Goal: Task Accomplishment & Management: Use online tool/utility

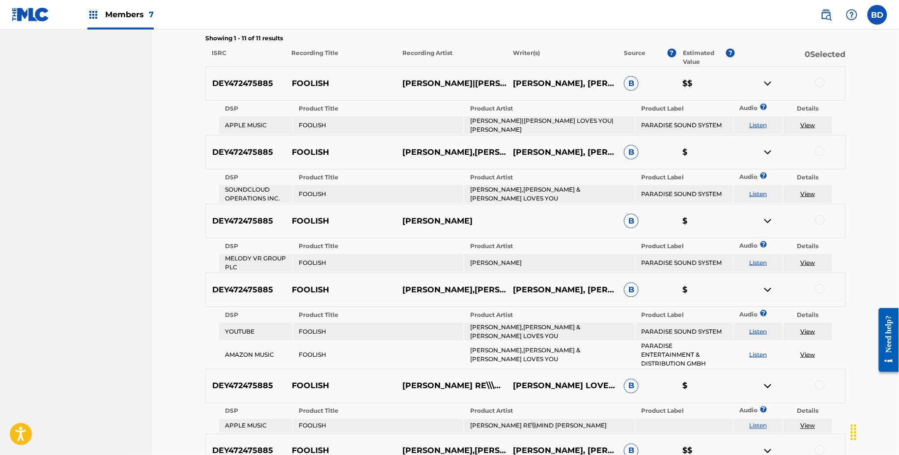
scroll to position [537, 0]
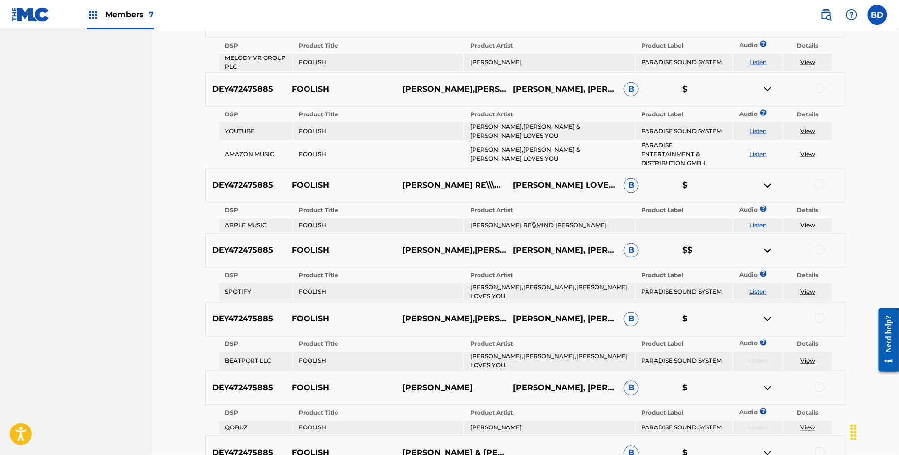
click at [314, 238] on div "DEY472475885 FOOLISH [PERSON_NAME],[PERSON_NAME],[PERSON_NAME] LOVES YOU [PERSO…" at bounding box center [525, 250] width 641 height 34
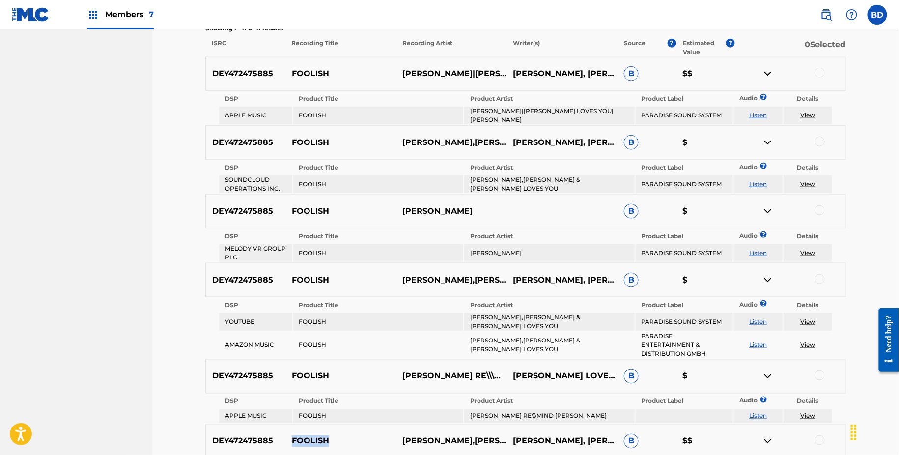
scroll to position [345, 0]
click at [821, 73] on div at bounding box center [820, 74] width 10 height 10
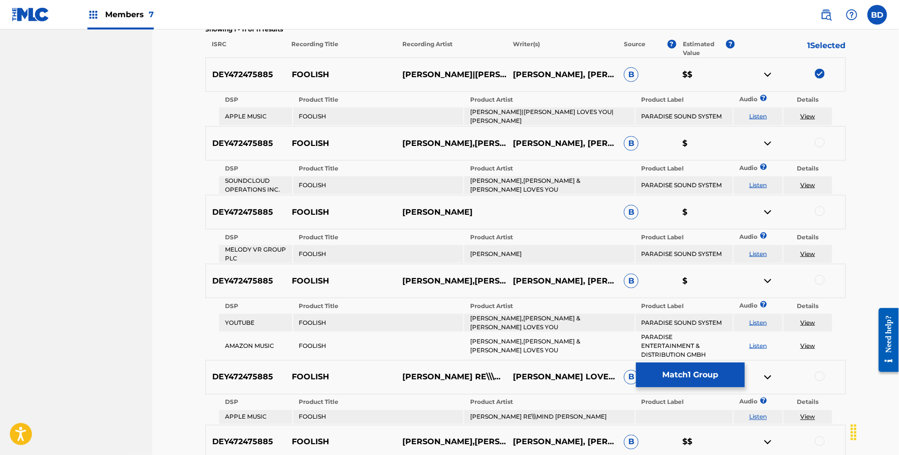
click at [769, 72] on img at bounding box center [768, 75] width 12 height 12
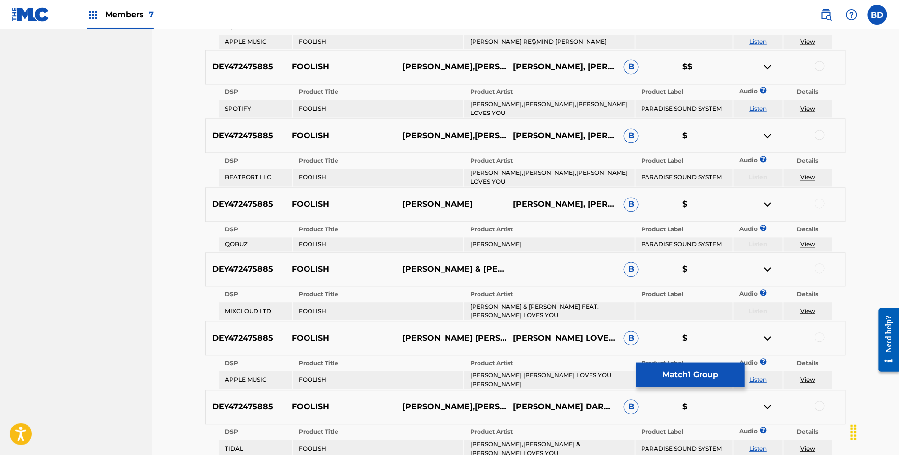
scroll to position [686, 0]
click at [823, 61] on div at bounding box center [820, 66] width 10 height 10
click at [773, 61] on img at bounding box center [768, 67] width 12 height 12
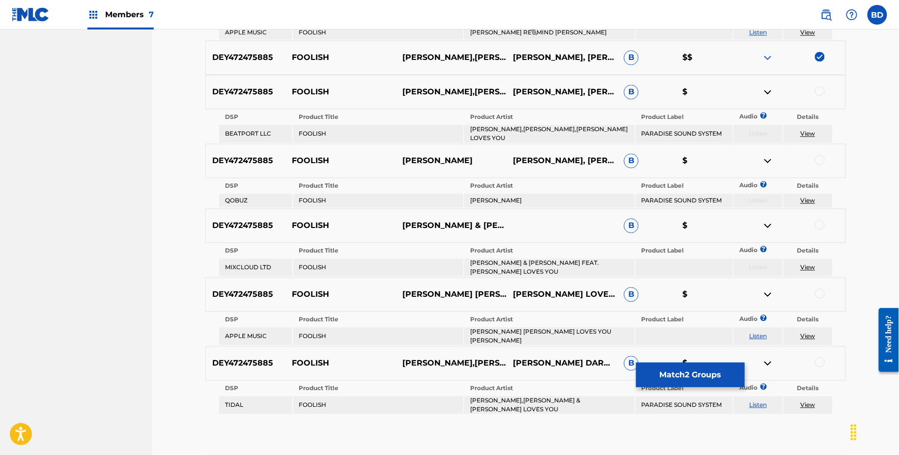
scroll to position [721, 0]
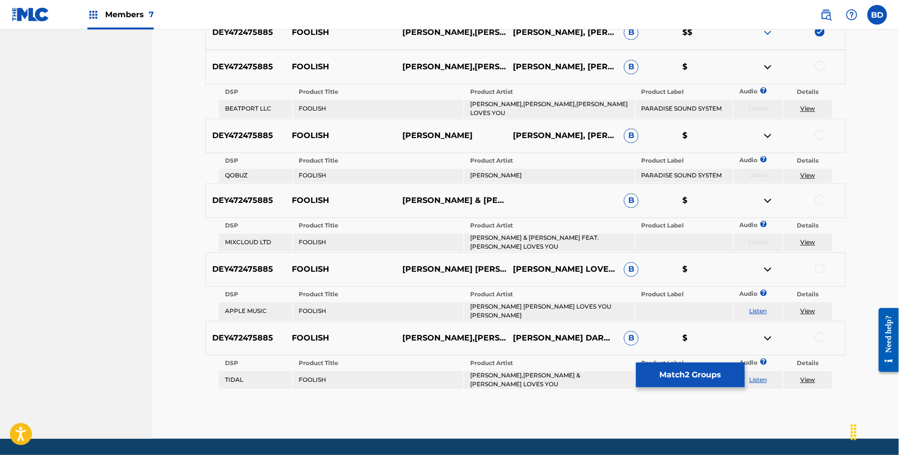
click at [812, 61] on div at bounding box center [790, 67] width 111 height 12
click at [818, 50] on div "DEY472475885 FOOLISH [PERSON_NAME],[PERSON_NAME],[PERSON_NAME] LOVES YOU [PERSO…" at bounding box center [525, 67] width 641 height 34
click at [819, 61] on div at bounding box center [820, 66] width 10 height 10
click at [767, 61] on img at bounding box center [768, 67] width 12 height 12
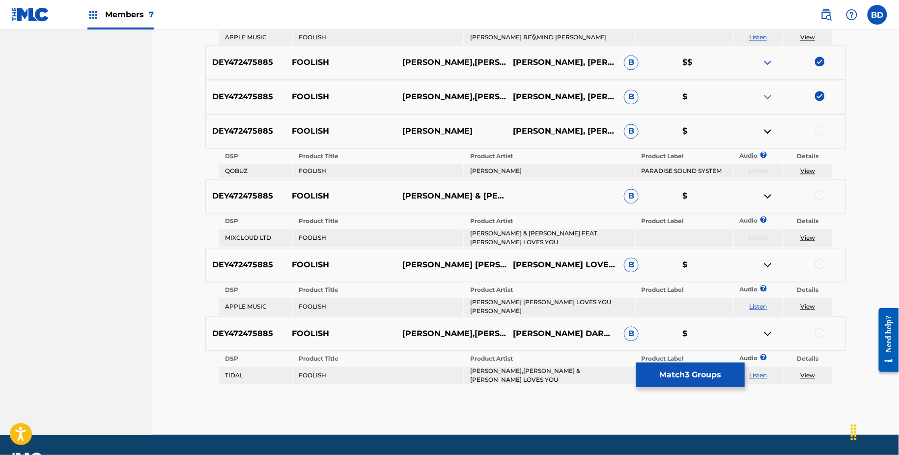
click at [816, 126] on div at bounding box center [820, 131] width 10 height 10
click at [761, 126] on div at bounding box center [790, 132] width 111 height 12
click at [769, 126] on img at bounding box center [768, 132] width 12 height 12
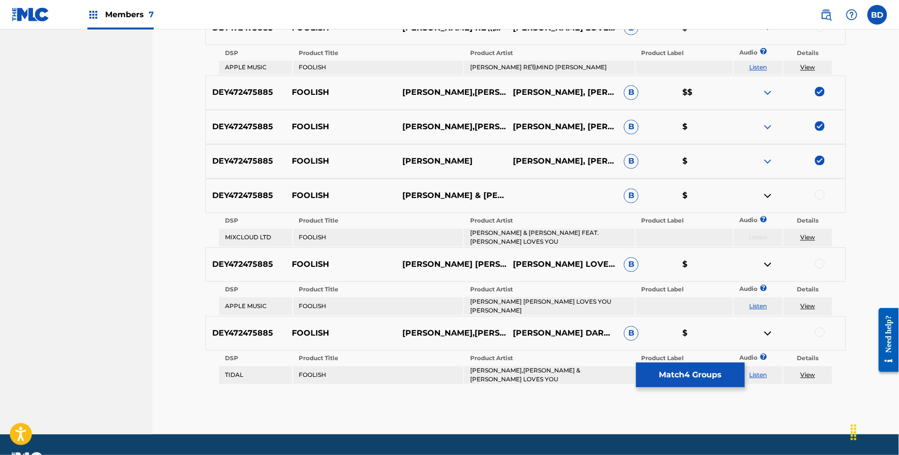
click at [817, 190] on div at bounding box center [820, 195] width 10 height 10
click at [765, 190] on img at bounding box center [768, 196] width 12 height 12
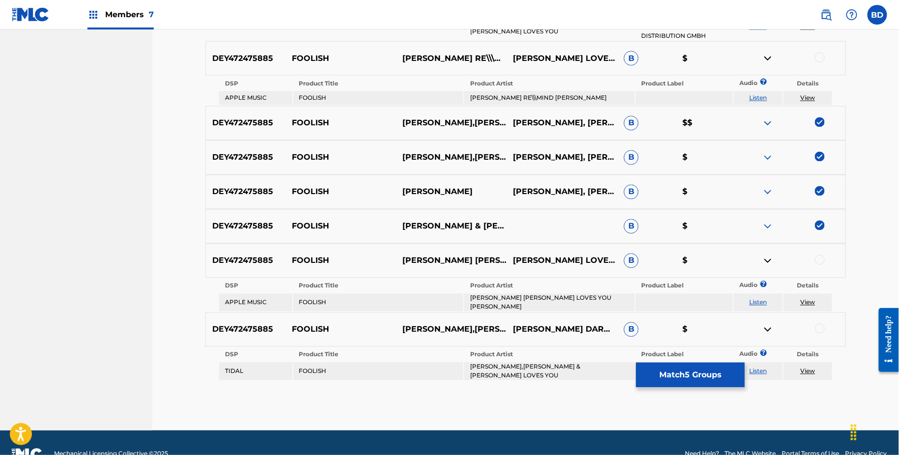
click at [818, 255] on div at bounding box center [820, 260] width 10 height 10
click at [772, 255] on img at bounding box center [768, 261] width 12 height 12
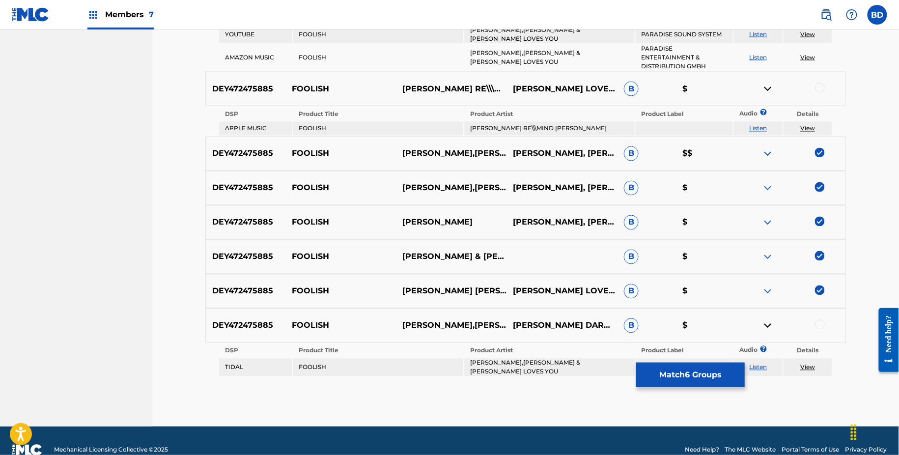
click at [815, 309] on div "DEY472475885 FOOLISH [PERSON_NAME],[PERSON_NAME] & [PERSON_NAME] LOVES YOU [PER…" at bounding box center [525, 326] width 641 height 34
click at [815, 320] on div at bounding box center [820, 325] width 10 height 10
click at [756, 320] on div at bounding box center [790, 326] width 111 height 12
click at [774, 320] on div at bounding box center [790, 326] width 111 height 12
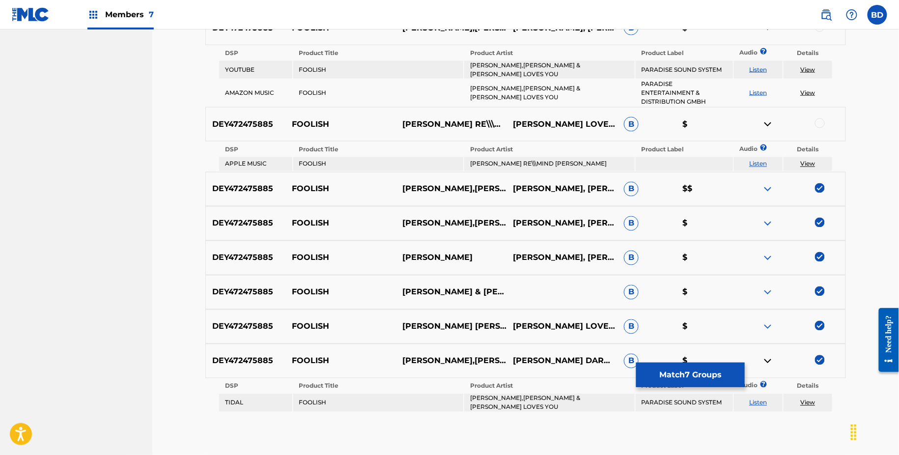
scroll to position [565, 0]
click at [763, 378] on table "DSP Product Title Product Artist Product Label Audio ? Details TIDAL FOOLISH [P…" at bounding box center [525, 395] width 615 height 34
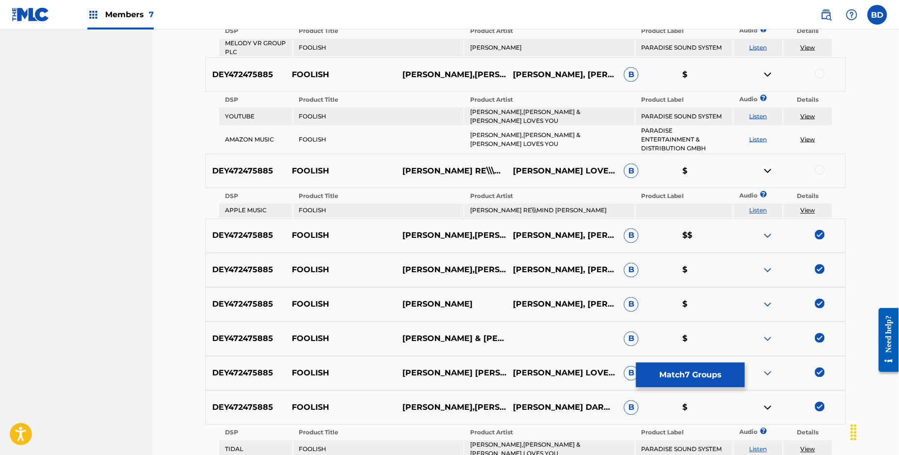
click at [769, 402] on img at bounding box center [768, 408] width 12 height 12
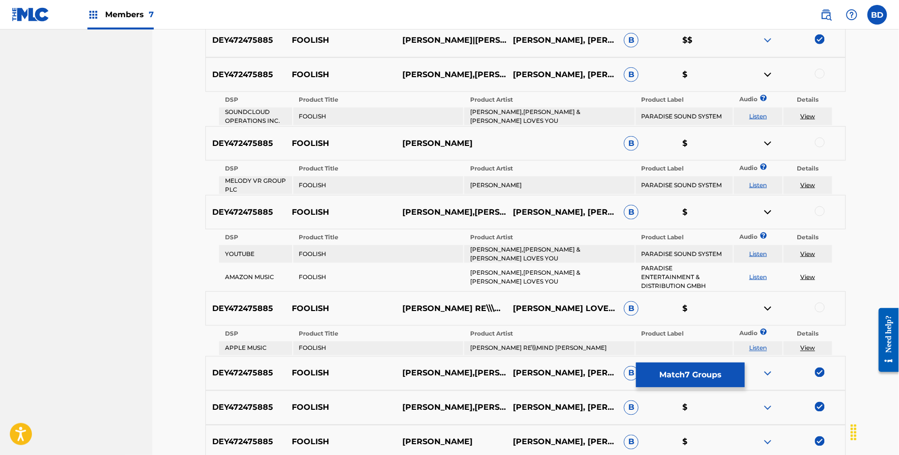
scroll to position [364, 0]
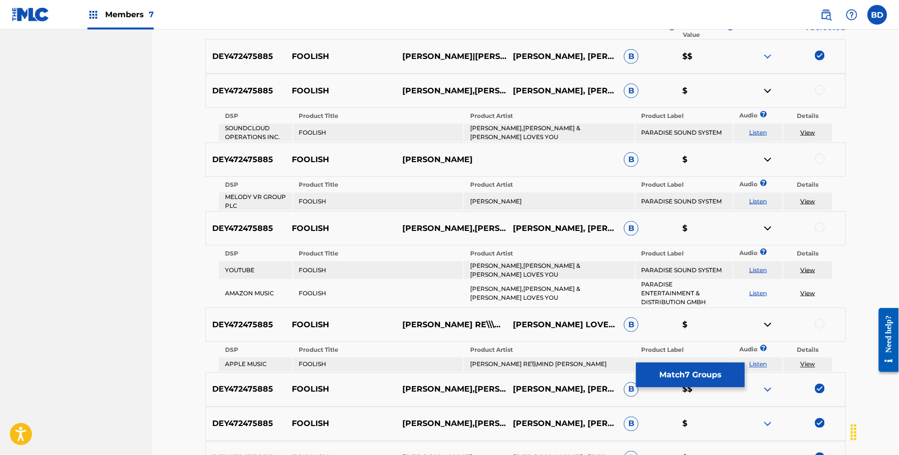
click at [818, 100] on div "DEY472475885 FOOLISH [PERSON_NAME],[PERSON_NAME] & [PERSON_NAME] LOVES YOU [PER…" at bounding box center [525, 91] width 641 height 34
click at [818, 88] on div at bounding box center [820, 90] width 10 height 10
click at [768, 87] on img at bounding box center [768, 91] width 12 height 12
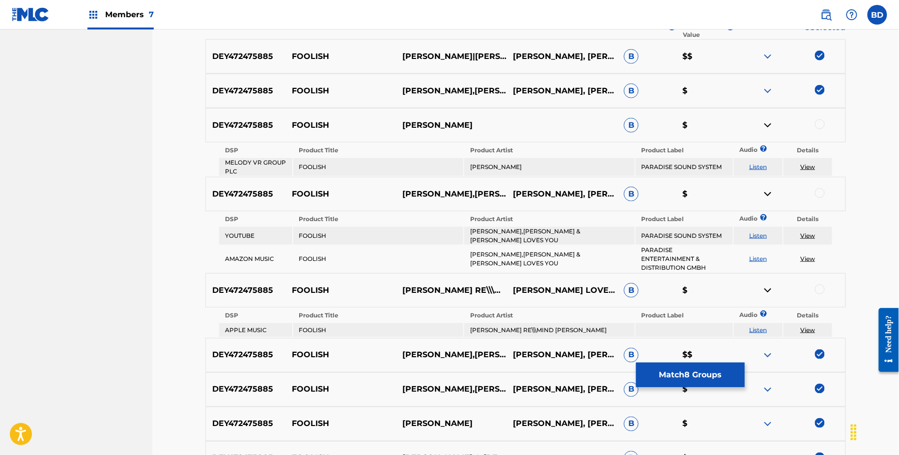
click at [820, 123] on div at bounding box center [820, 124] width 10 height 10
click at [771, 122] on img at bounding box center [768, 125] width 12 height 12
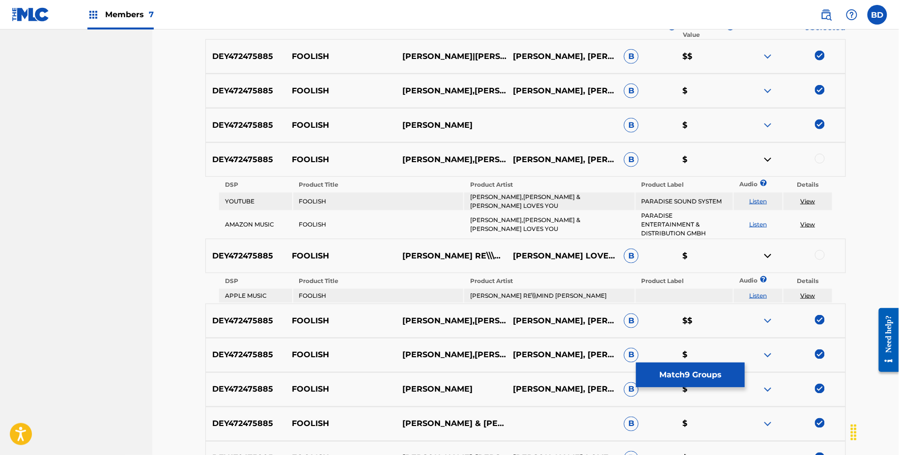
click at [816, 159] on div at bounding box center [820, 159] width 10 height 10
click at [769, 165] on img at bounding box center [768, 160] width 12 height 12
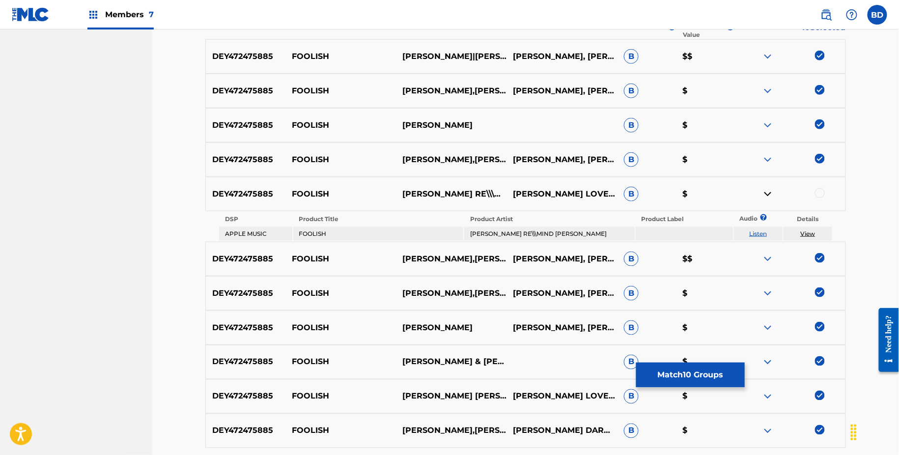
click at [820, 186] on div "DEY472475885 FOOLISH [PERSON_NAME] RE\\\MIND [PERSON_NAME] [PERSON_NAME] LOVES …" at bounding box center [525, 194] width 641 height 34
click at [820, 189] on div at bounding box center [820, 193] width 10 height 10
click at [767, 191] on img at bounding box center [768, 194] width 12 height 12
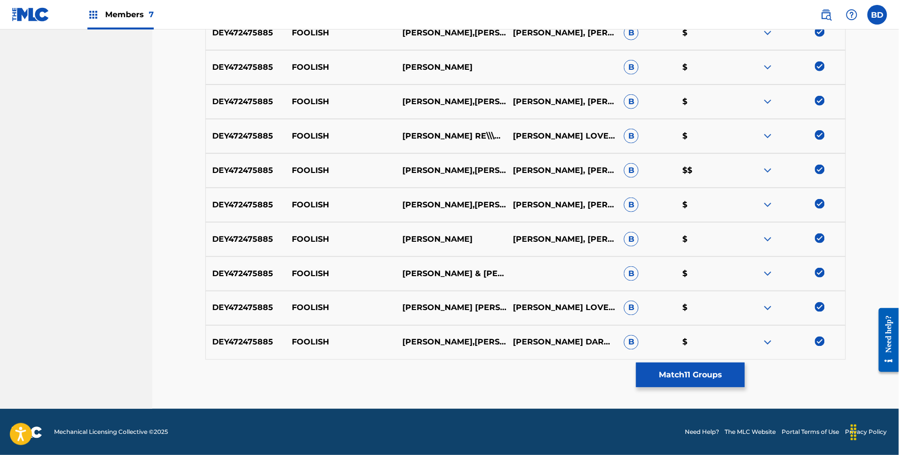
scroll to position [283, 0]
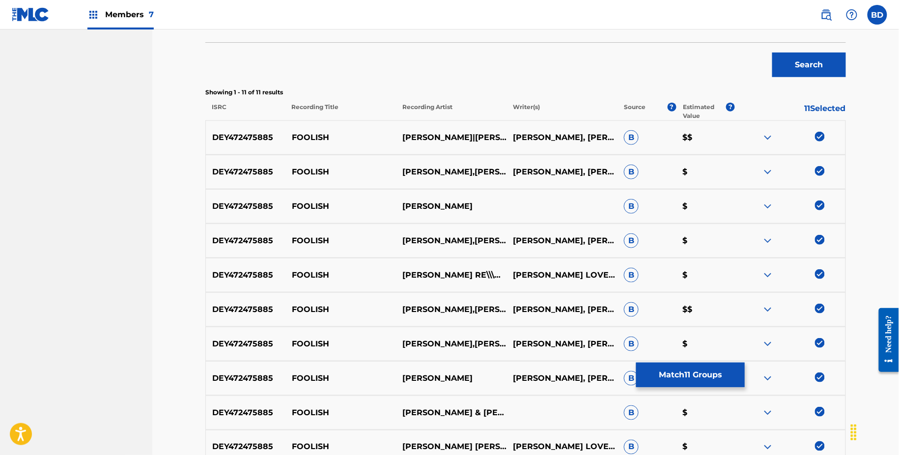
click at [676, 379] on button "Match 11 Groups" at bounding box center [690, 375] width 109 height 25
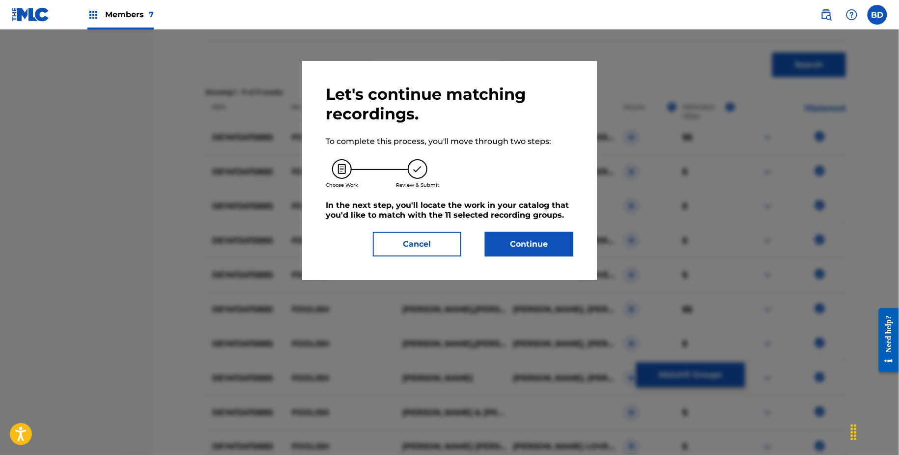
click at [509, 243] on button "Continue" at bounding box center [529, 244] width 88 height 25
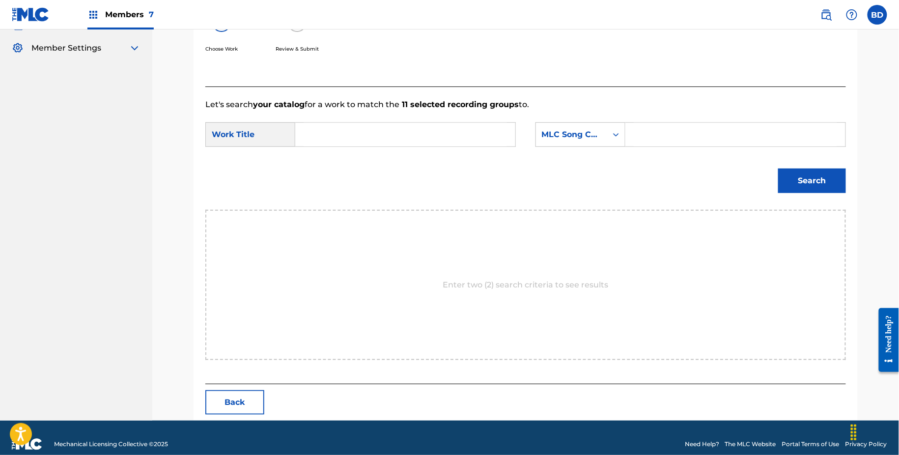
scroll to position [199, 0]
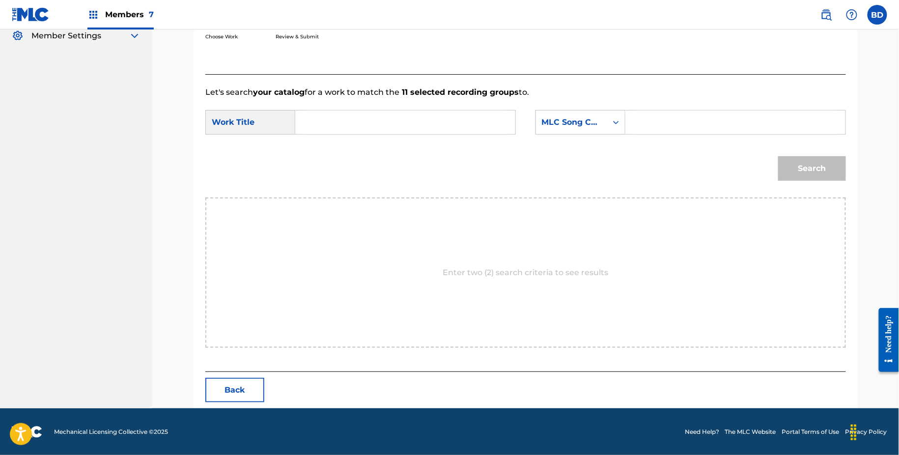
click at [641, 129] on input "Search Form" at bounding box center [735, 123] width 203 height 24
paste input "FB93F8"
type input "FB93F8"
paste input "DEY472475885"
type input "DEY472475885"
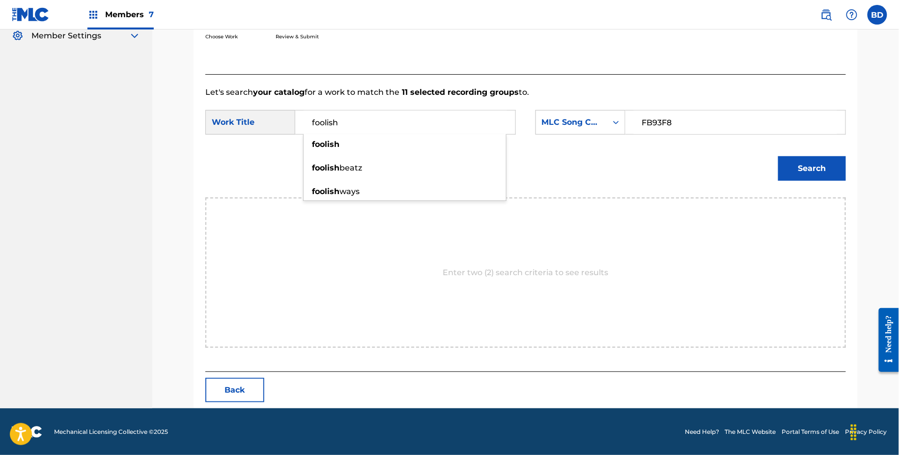
type input "foolish"
click at [803, 185] on div "Search" at bounding box center [525, 171] width 641 height 51
click at [803, 161] on button "Search" at bounding box center [812, 168] width 68 height 25
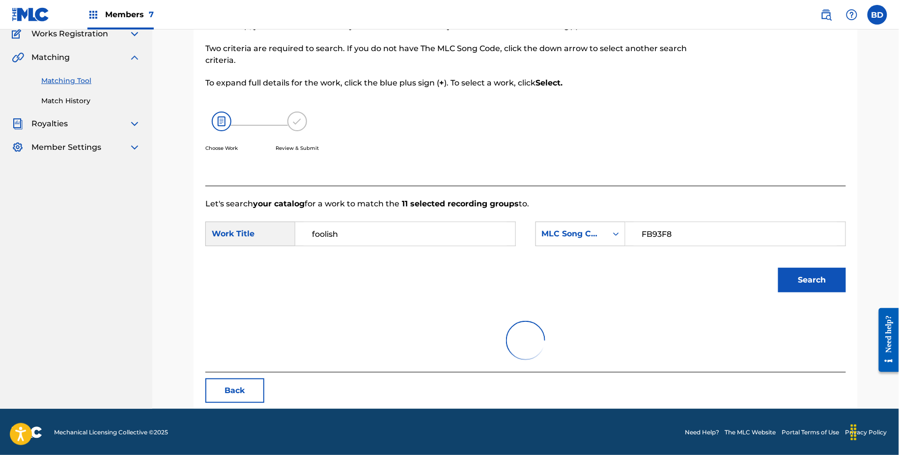
click at [803, 161] on div at bounding box center [772, 88] width 147 height 195
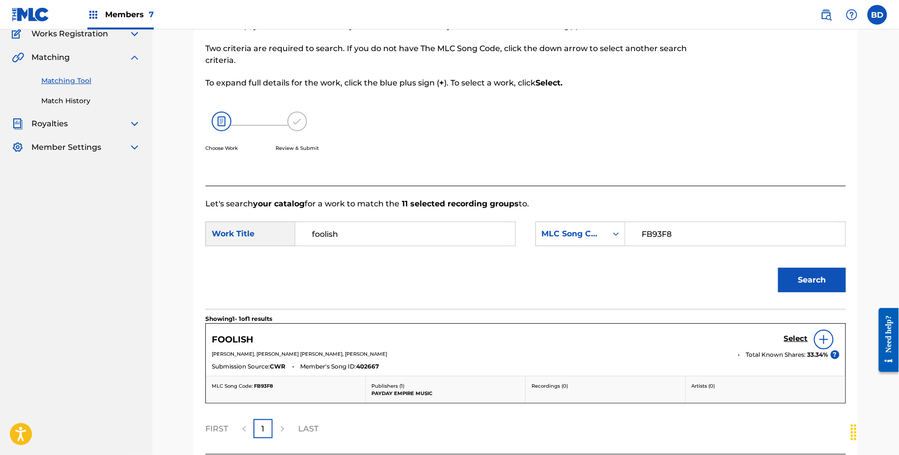
click at [798, 345] on div "Select" at bounding box center [812, 340] width 56 height 20
click at [798, 342] on link "Select" at bounding box center [796, 339] width 24 height 11
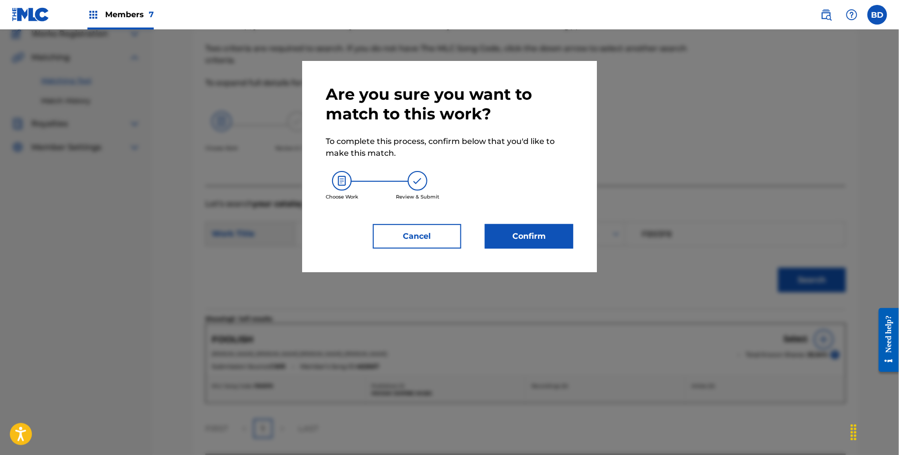
click at [557, 245] on button "Confirm" at bounding box center [529, 236] width 88 height 25
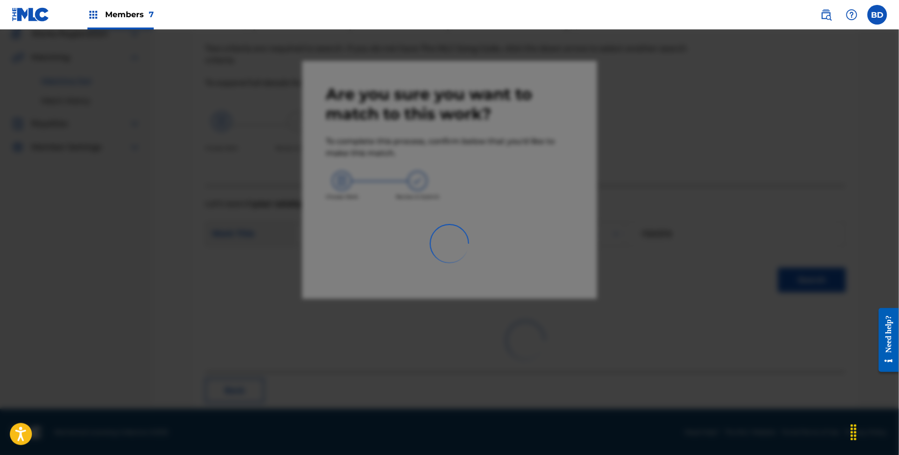
scroll to position [0, 0]
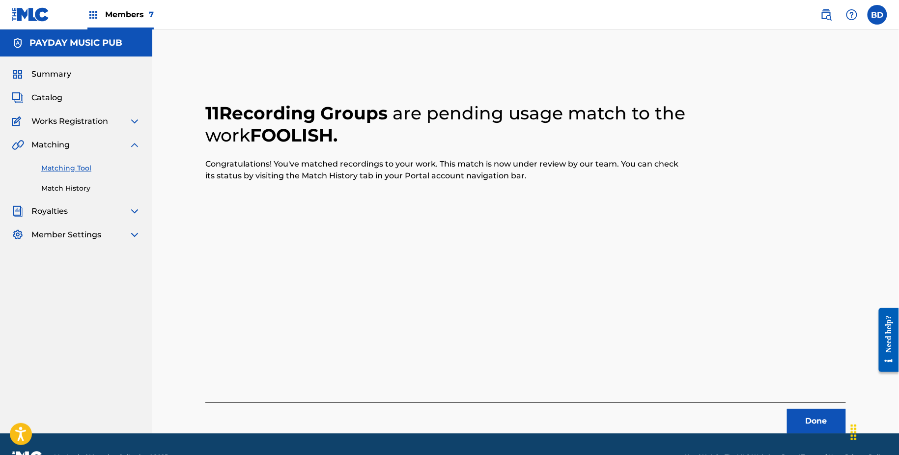
click at [61, 187] on link "Match History" at bounding box center [90, 188] width 99 height 10
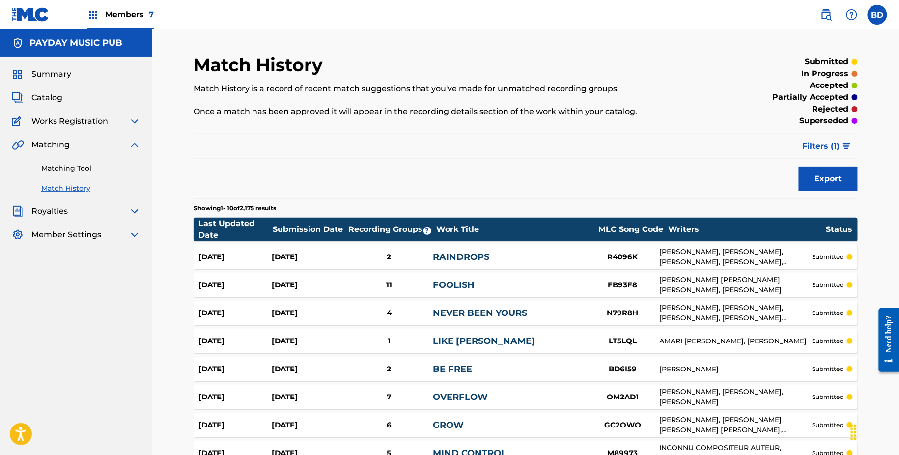
click at [838, 151] on span "Filters ( 1 )" at bounding box center [821, 147] width 37 height 12
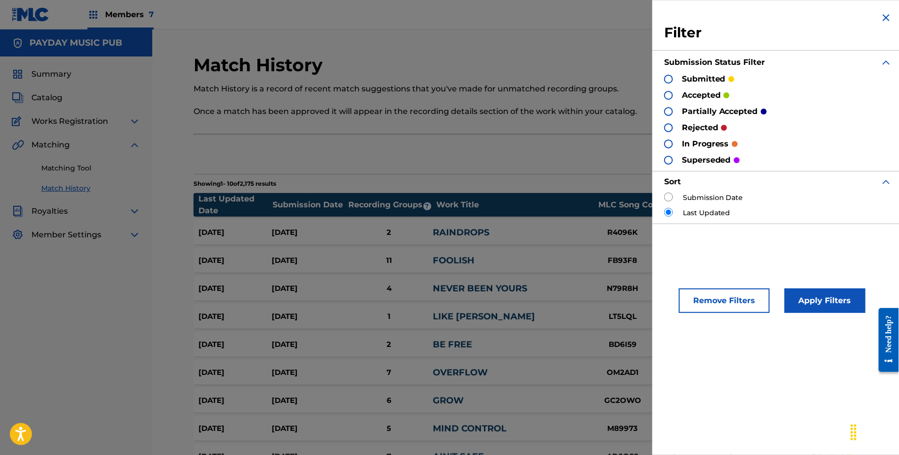
click at [676, 195] on div "Submission Date" at bounding box center [778, 198] width 228 height 10
click at [670, 195] on input "radio" at bounding box center [668, 197] width 9 height 9
radio input "true"
click at [796, 303] on button "Apply Filters" at bounding box center [825, 300] width 81 height 25
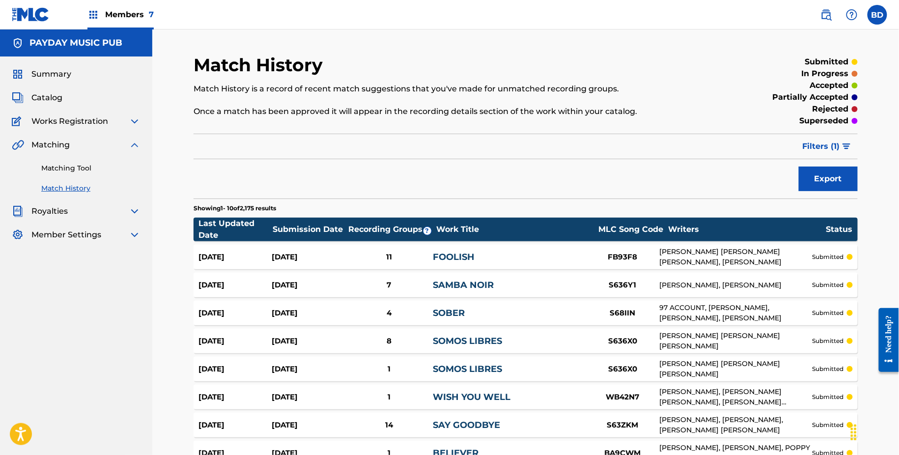
click at [369, 254] on div "11" at bounding box center [389, 257] width 88 height 11
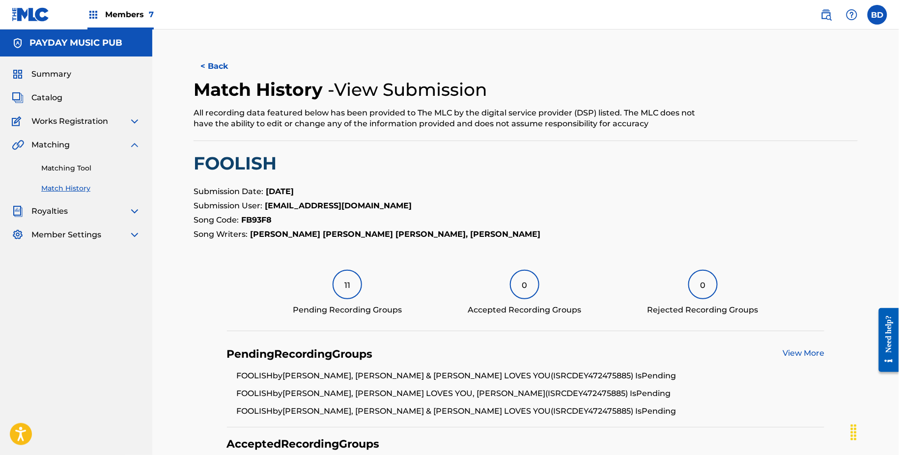
click at [114, 166] on link "Matching Tool" at bounding box center [90, 168] width 99 height 10
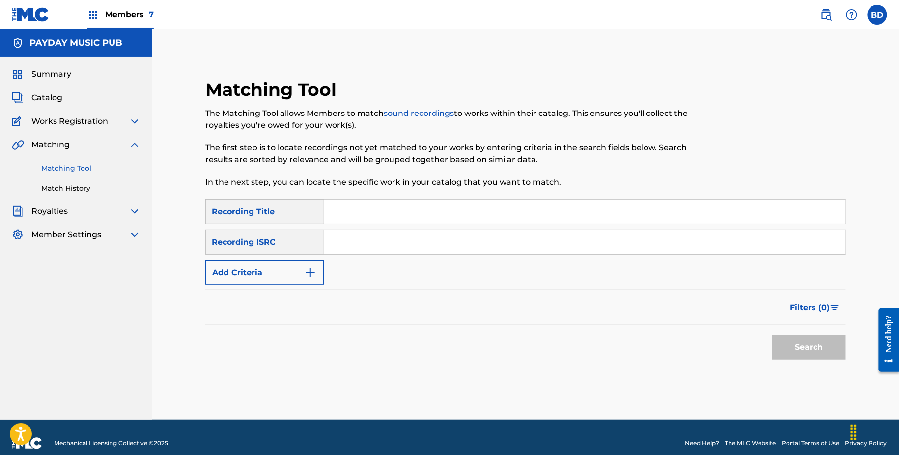
click at [437, 245] on input "Search Form" at bounding box center [584, 242] width 521 height 24
paste input "DEY472373533"
click at [772, 335] on button "Search" at bounding box center [809, 347] width 74 height 25
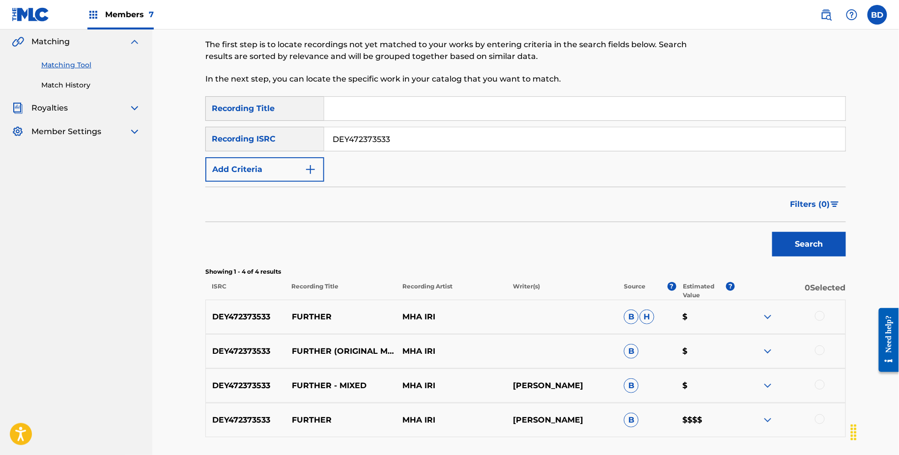
scroll to position [167, 0]
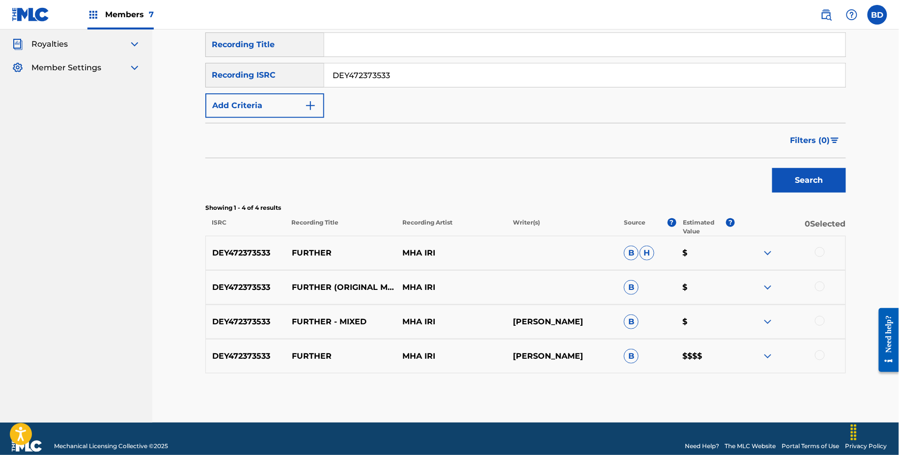
click at [776, 358] on div at bounding box center [790, 356] width 111 height 12
click at [769, 352] on img at bounding box center [768, 356] width 12 height 12
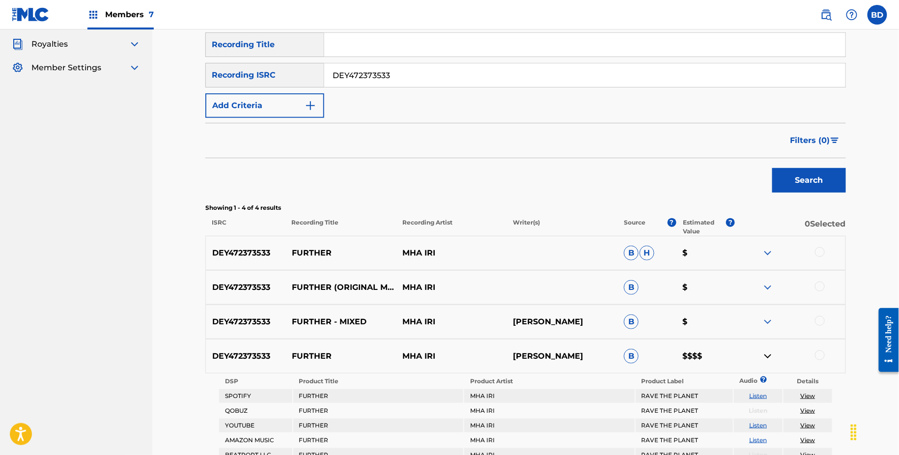
click at [769, 314] on div "DEY472373533 FURTHER - MIXED MHA IRI [PERSON_NAME] B $" at bounding box center [525, 322] width 641 height 34
click at [769, 320] on img at bounding box center [768, 322] width 12 height 12
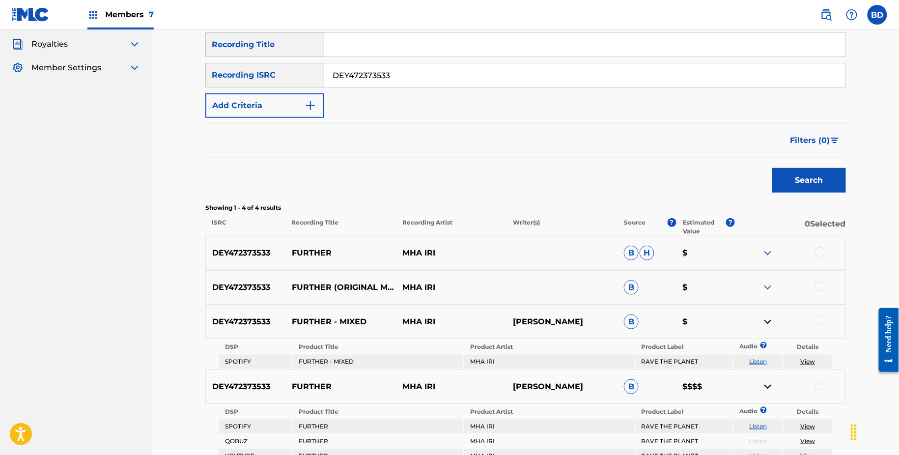
click at [769, 280] on div "DEY472373533 FURTHER (ORIGINAL MIX) MHA IRI B $" at bounding box center [525, 287] width 641 height 34
click at [769, 293] on div "DEY472373533 FURTHER (ORIGINAL MIX) MHA IRI B $" at bounding box center [525, 287] width 641 height 34
click at [768, 287] on img at bounding box center [768, 288] width 12 height 12
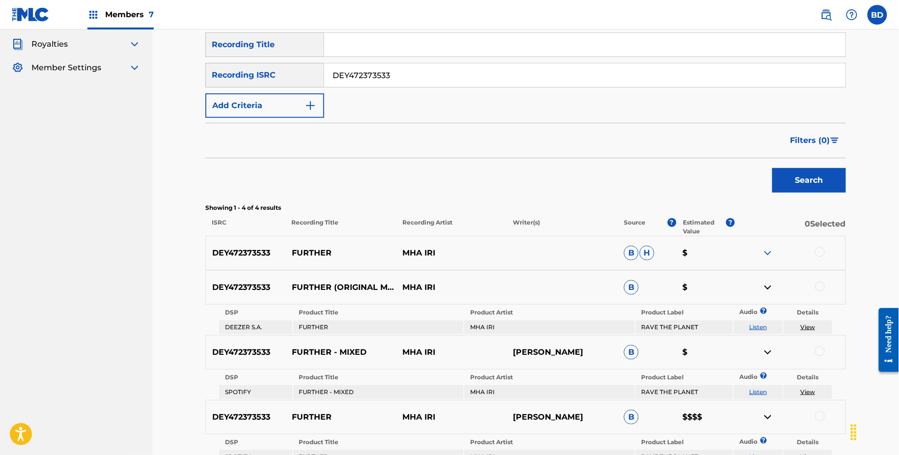
click at [768, 249] on img at bounding box center [768, 253] width 12 height 12
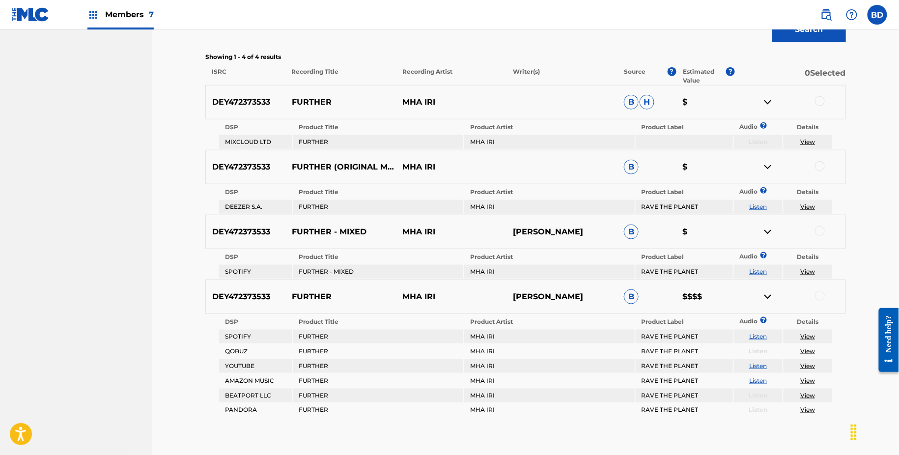
scroll to position [315, 0]
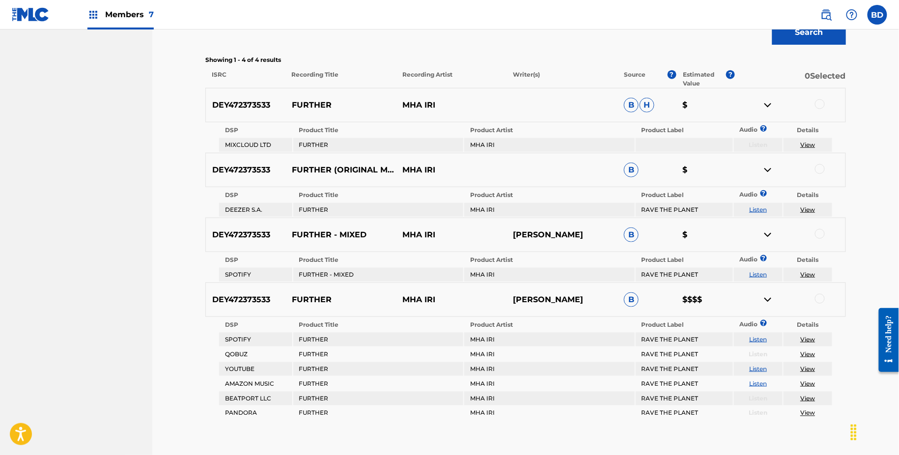
click at [310, 100] on p "FURTHER" at bounding box center [340, 105] width 111 height 12
copy p "FURTHER"
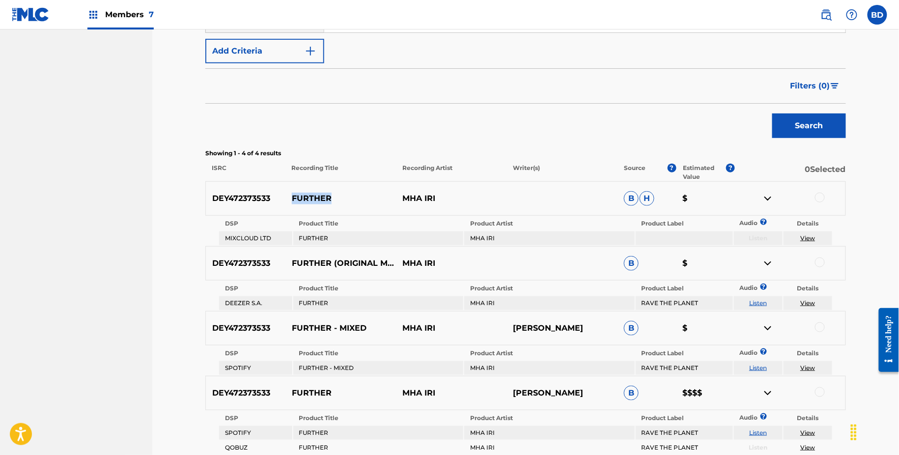
scroll to position [202, 0]
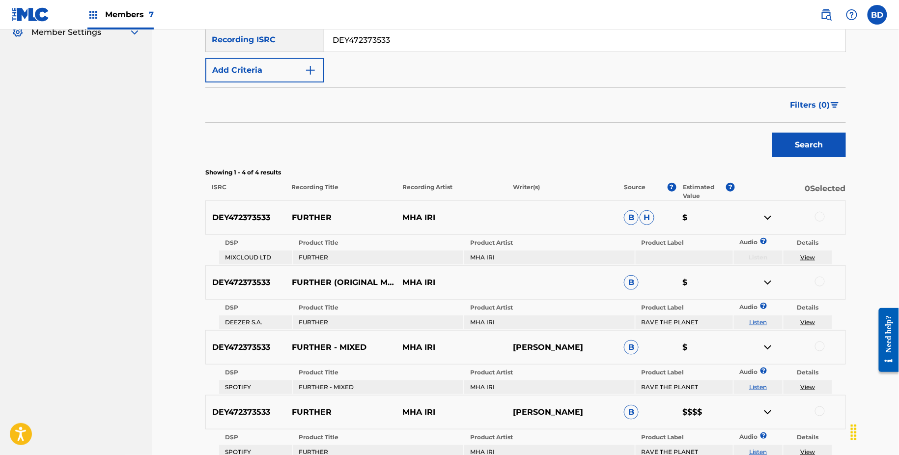
click at [358, 30] on input "DEY472373533" at bounding box center [584, 40] width 521 height 24
paste input "VQ72219910"
click at [772, 133] on button "Search" at bounding box center [809, 145] width 74 height 25
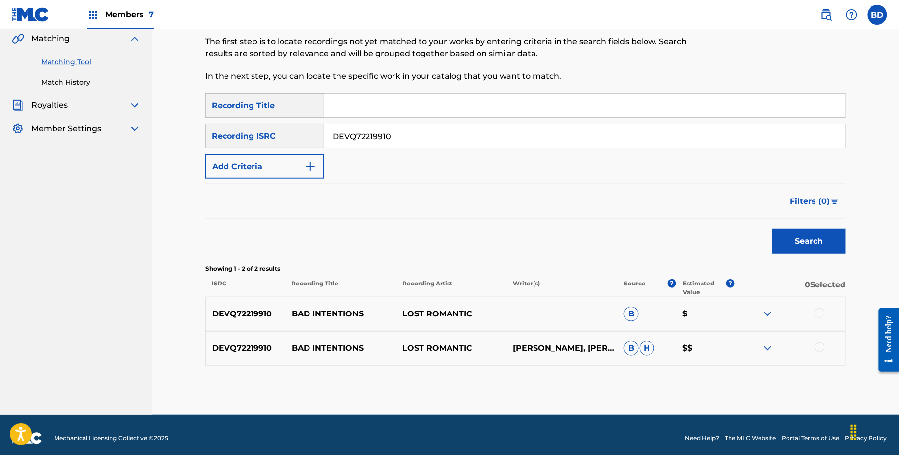
scroll to position [112, 0]
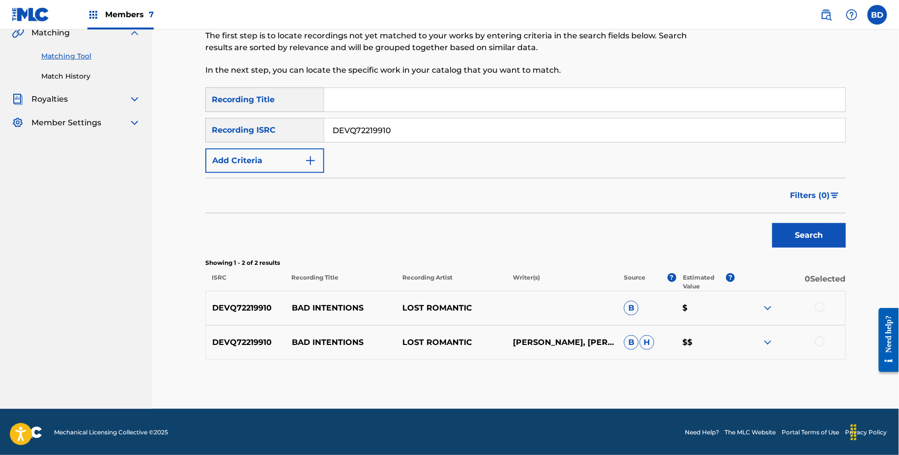
click at [771, 343] on img at bounding box center [768, 343] width 12 height 12
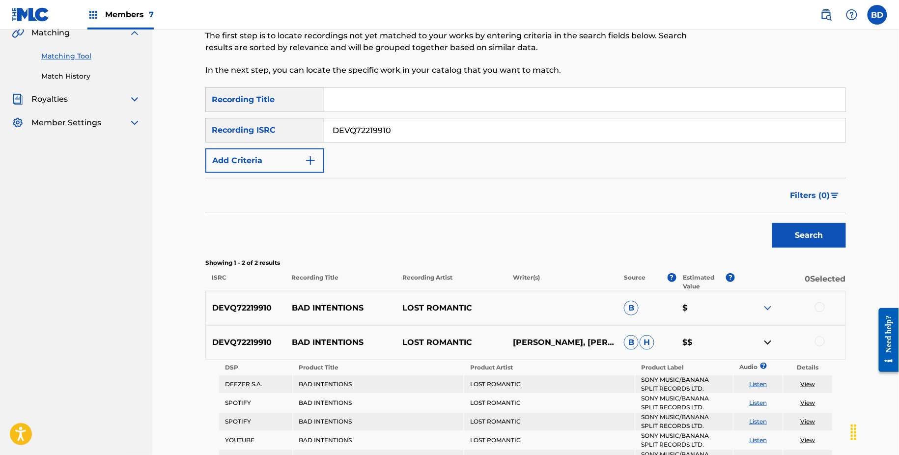
click at [771, 308] on img at bounding box center [768, 308] width 12 height 12
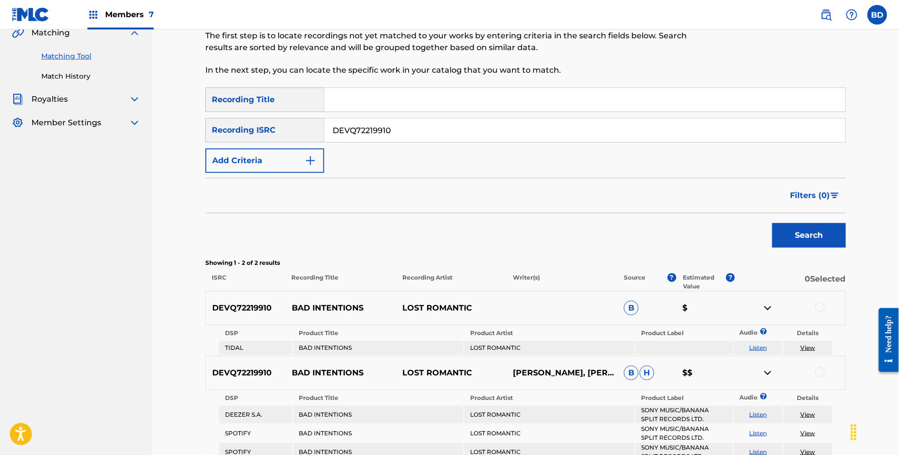
click at [338, 310] on p "BAD INTENTIONS" at bounding box center [340, 308] width 111 height 12
copy p "BAD INTENTIONS"
click at [367, 140] on input "DEVQ72219910" at bounding box center [584, 130] width 521 height 24
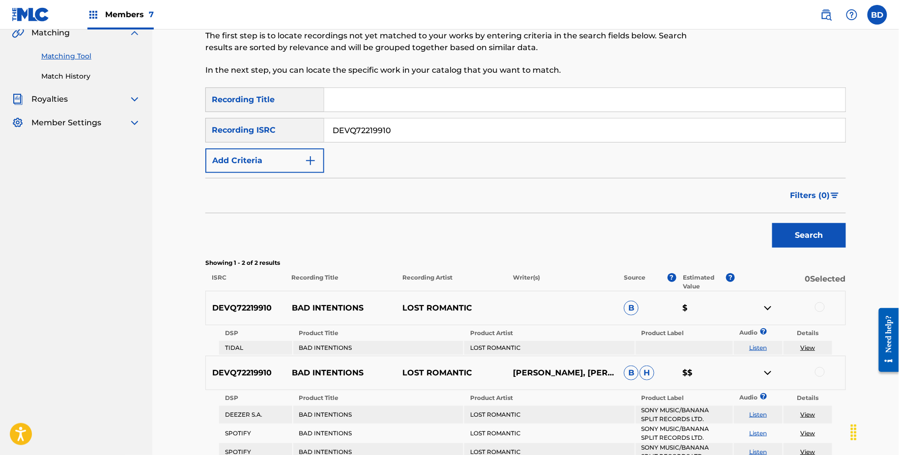
click at [367, 140] on input "DEVQ72219910" at bounding box center [584, 130] width 521 height 24
click at [772, 223] on button "Search" at bounding box center [809, 235] width 74 height 25
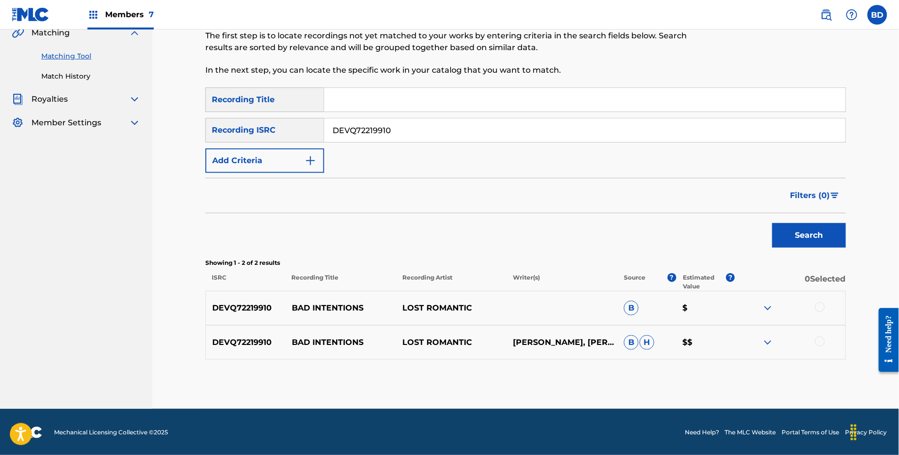
click at [769, 341] on img at bounding box center [768, 343] width 12 height 12
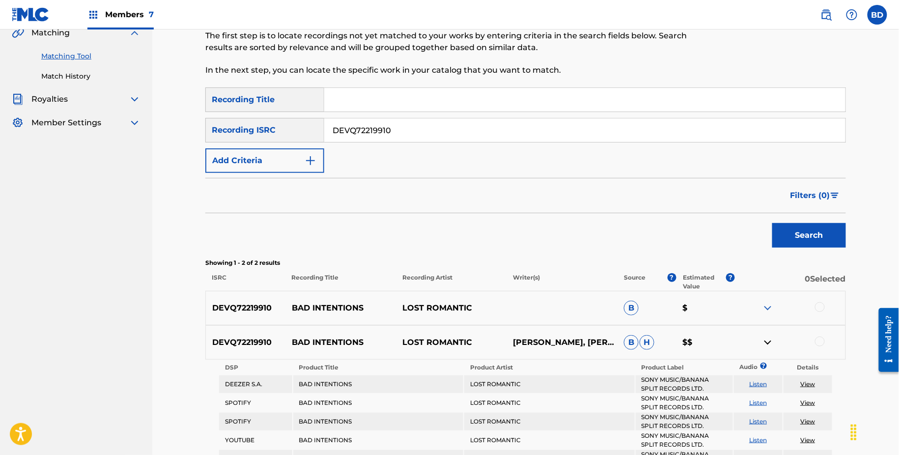
click at [772, 308] on img at bounding box center [768, 308] width 12 height 12
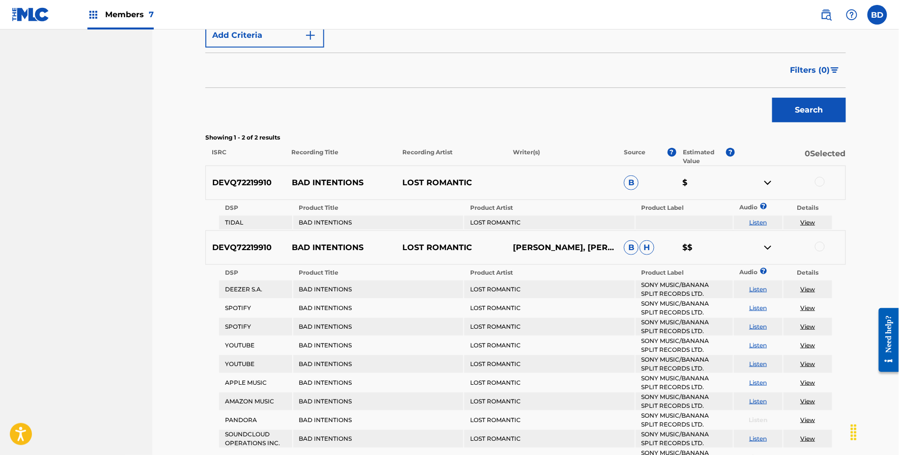
scroll to position [344, 0]
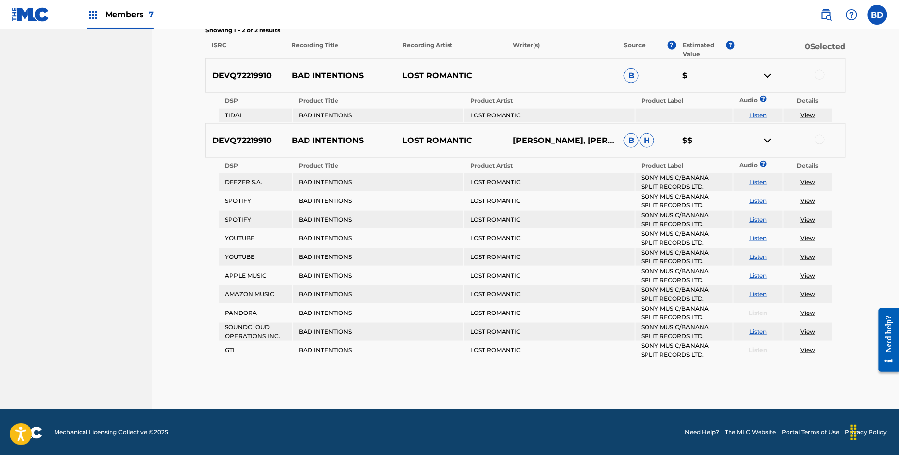
click at [311, 74] on p "BAD INTENTIONS" at bounding box center [340, 76] width 111 height 12
copy p "BAD INTENTIONS"
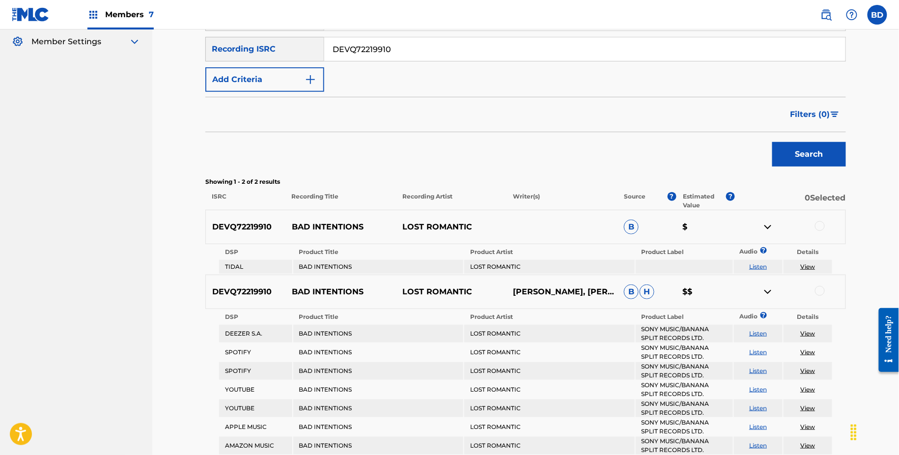
click at [351, 62] on div "SearchWithCriteria6d49c1f8-4b53-474a-bdb0-7003891ab482 Recording Title SearchWi…" at bounding box center [525, 48] width 641 height 85
click at [351, 61] on div "SearchWithCriteria6d49c1f8-4b53-474a-bdb0-7003891ab482 Recording Title SearchWi…" at bounding box center [525, 48] width 641 height 85
click at [346, 57] on input "DEVQ72219910" at bounding box center [584, 49] width 521 height 24
paste input "UM72411811"
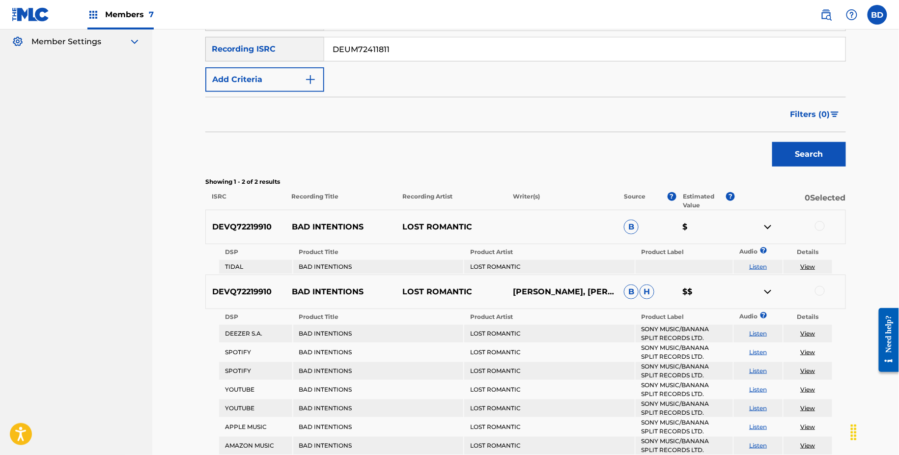
click at [772, 142] on button "Search" at bounding box center [809, 154] width 74 height 25
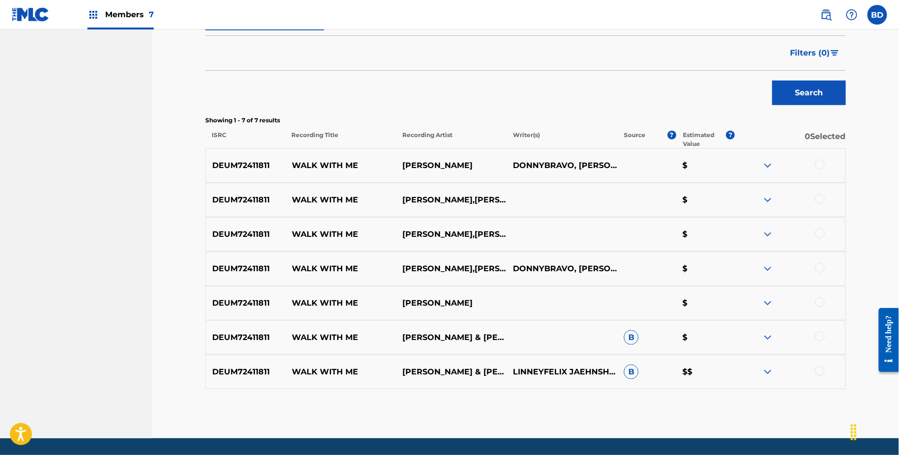
scroll to position [284, 0]
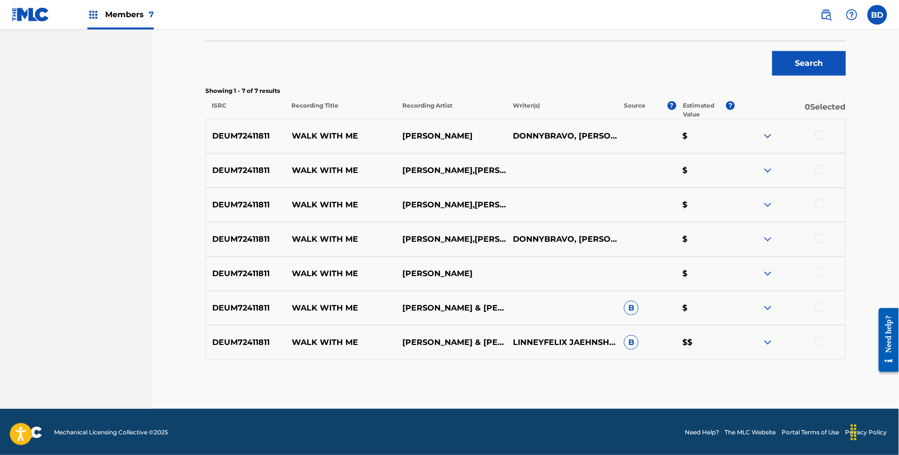
click at [767, 343] on img at bounding box center [768, 343] width 12 height 12
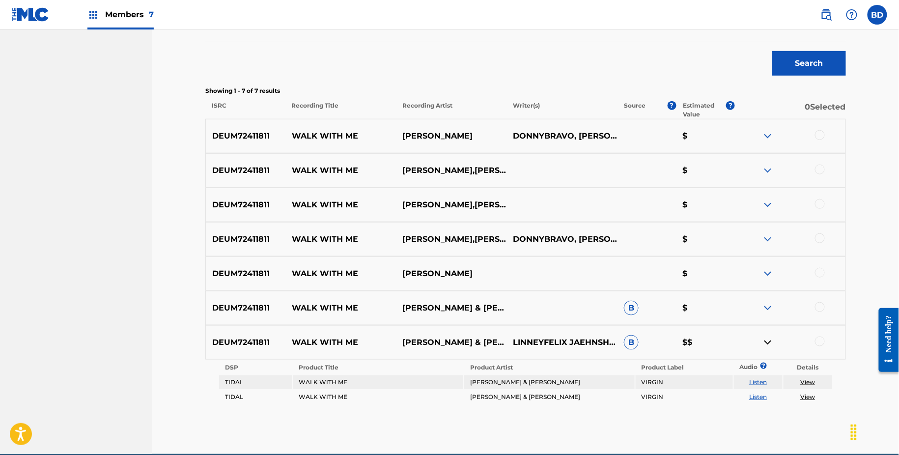
click at [767, 305] on img at bounding box center [768, 308] width 12 height 12
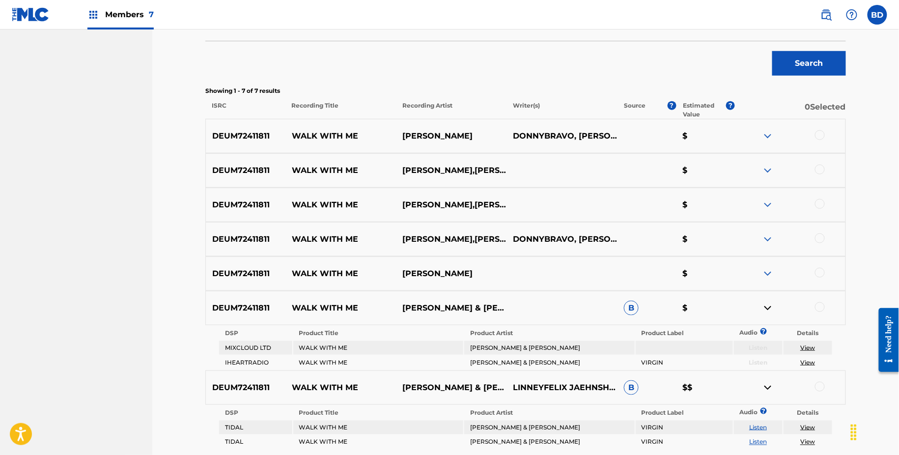
scroll to position [374, 0]
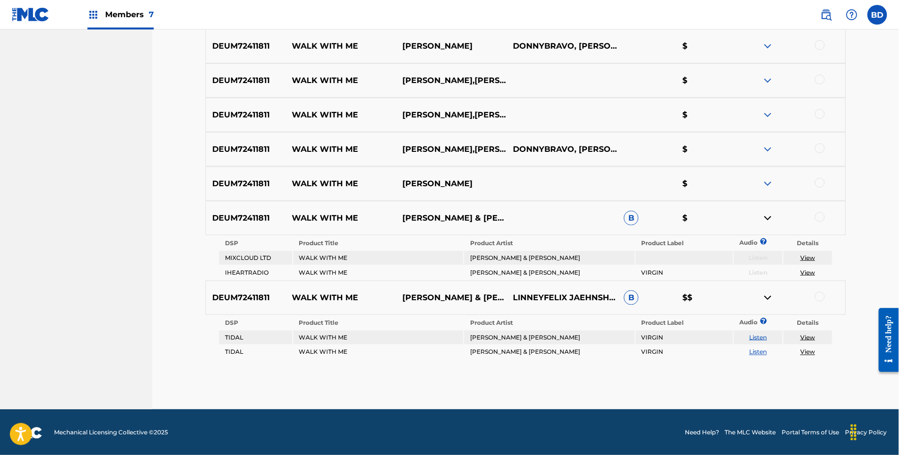
click at [324, 211] on div "DEUM72411811 WALK WITH ME [PERSON_NAME] & [PERSON_NAME] B $" at bounding box center [525, 218] width 641 height 34
copy p "WALK WITH ME"
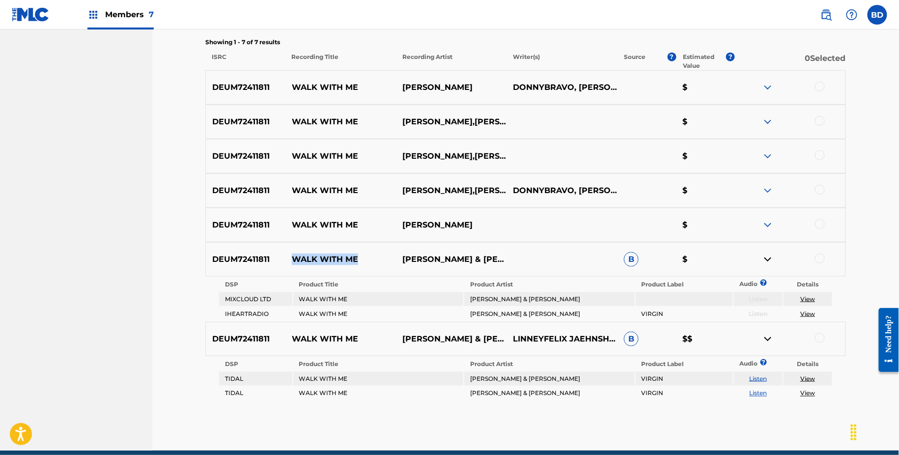
scroll to position [330, 0]
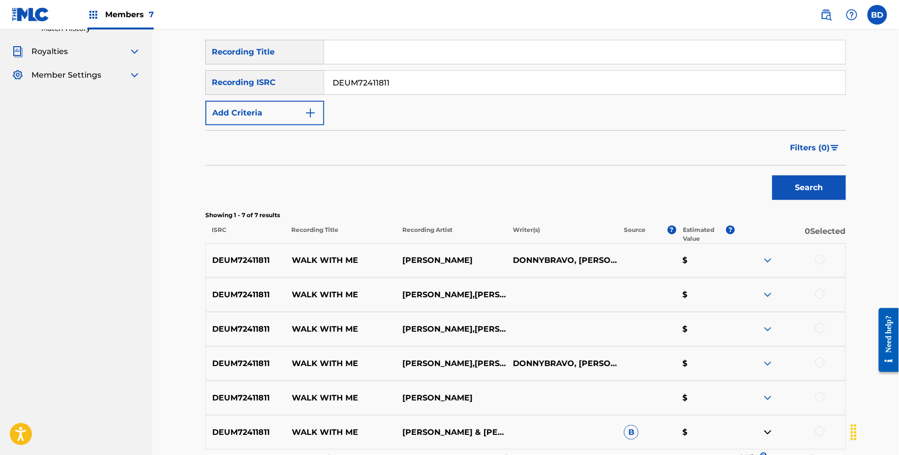
click at [366, 75] on input "DEUM72411811" at bounding box center [584, 83] width 521 height 24
paste input "311433"
click at [772, 175] on button "Search" at bounding box center [809, 187] width 74 height 25
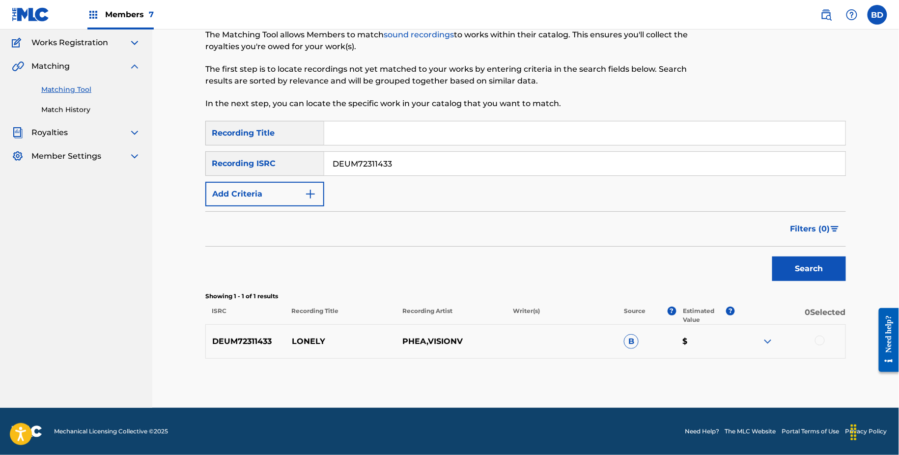
scroll to position [78, 0]
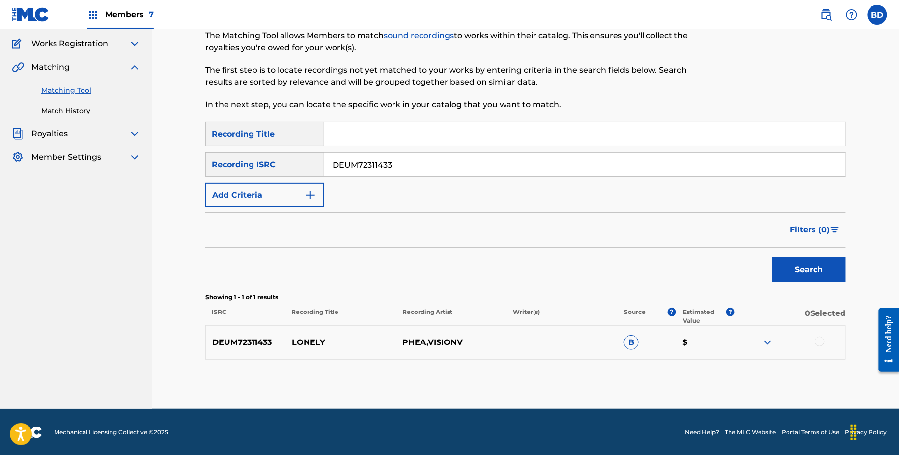
click at [300, 343] on p "LONELY" at bounding box center [340, 343] width 111 height 12
copy p "LONELY"
click at [767, 338] on img at bounding box center [768, 343] width 12 height 12
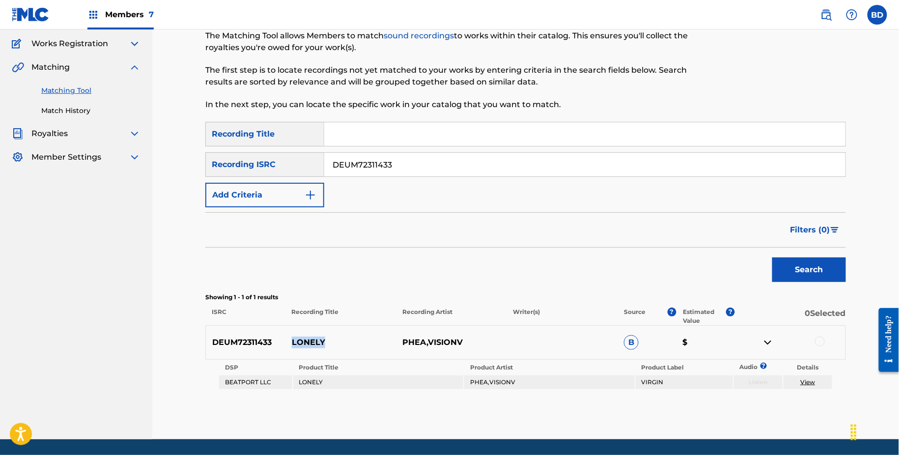
scroll to position [108, 0]
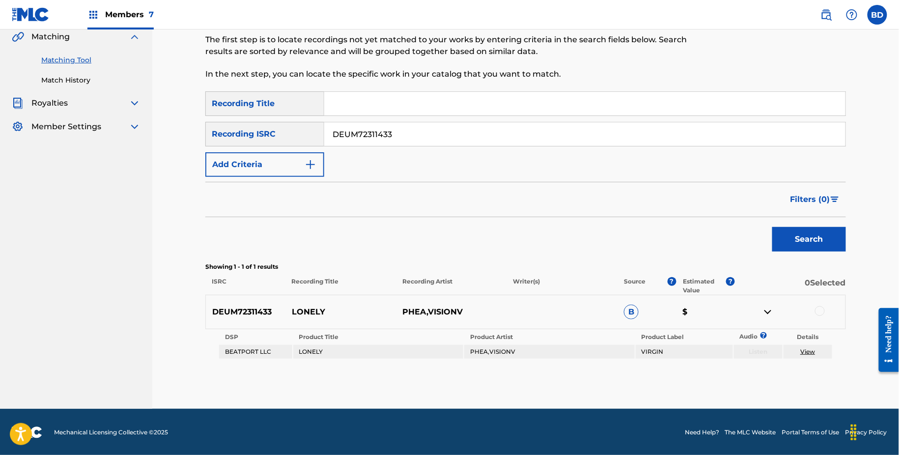
click at [388, 141] on input "DEUM72311433" at bounding box center [584, 134] width 521 height 24
paste input "Q12244102"
click at [772, 227] on button "Search" at bounding box center [809, 239] width 74 height 25
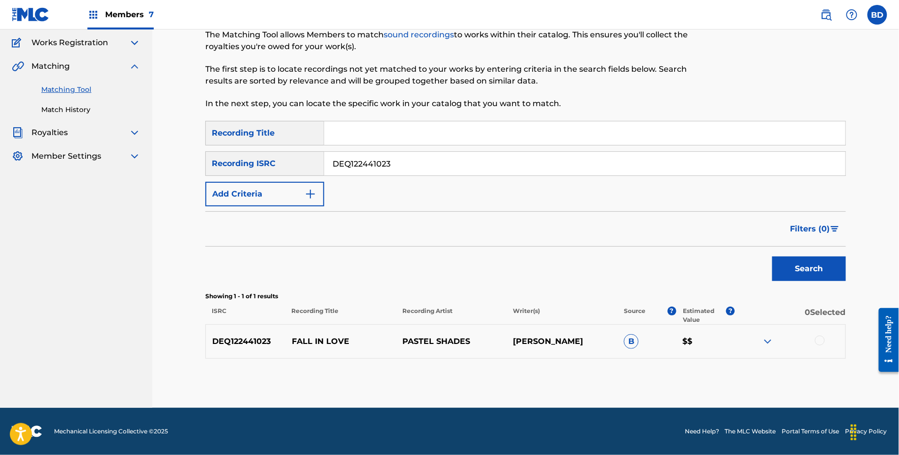
scroll to position [78, 0]
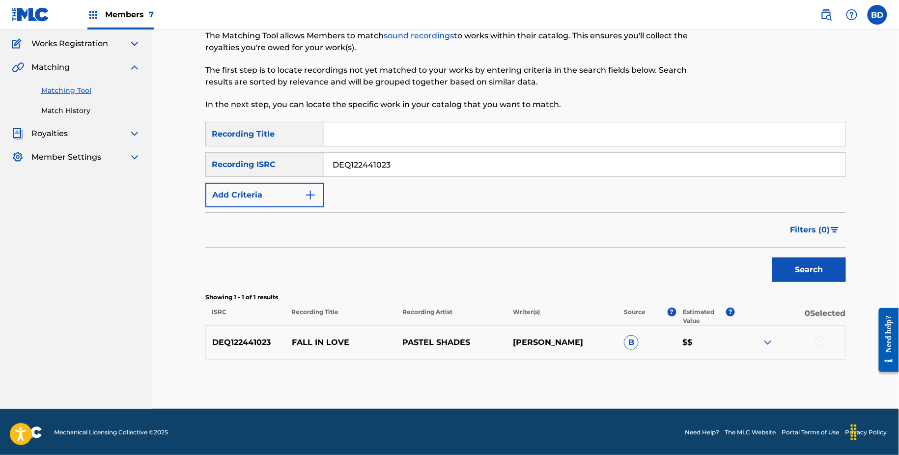
click at [775, 324] on p "0 Selected" at bounding box center [790, 317] width 111 height 18
click at [771, 341] on img at bounding box center [768, 343] width 12 height 12
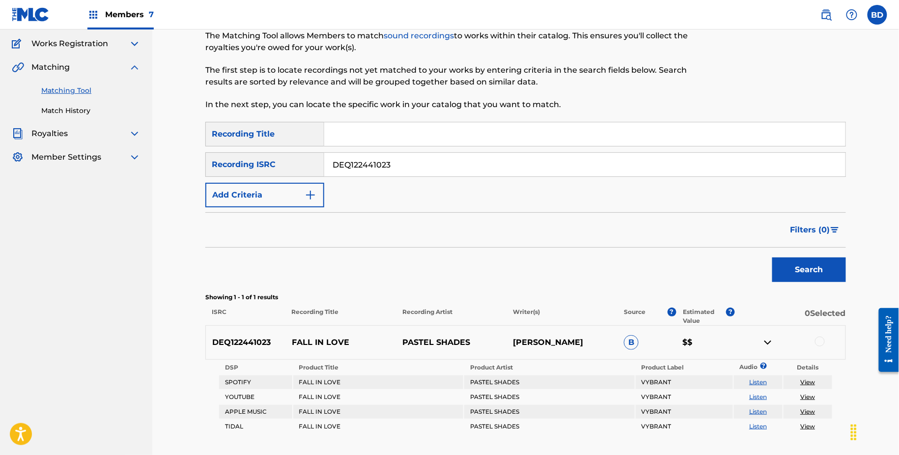
click at [331, 341] on p "FALL IN LOVE" at bounding box center [340, 343] width 111 height 12
copy p "FALL IN LOVE"
click at [363, 164] on input "DEQ122441023" at bounding box center [584, 165] width 521 height 24
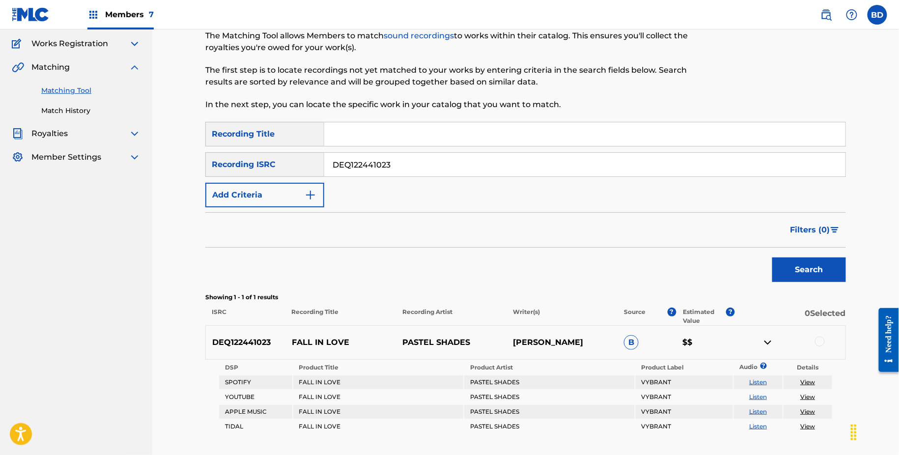
click at [363, 164] on input "DEQ122441023" at bounding box center [584, 165] width 521 height 24
paste input "N062400232"
click at [772, 257] on button "Search" at bounding box center [809, 269] width 74 height 25
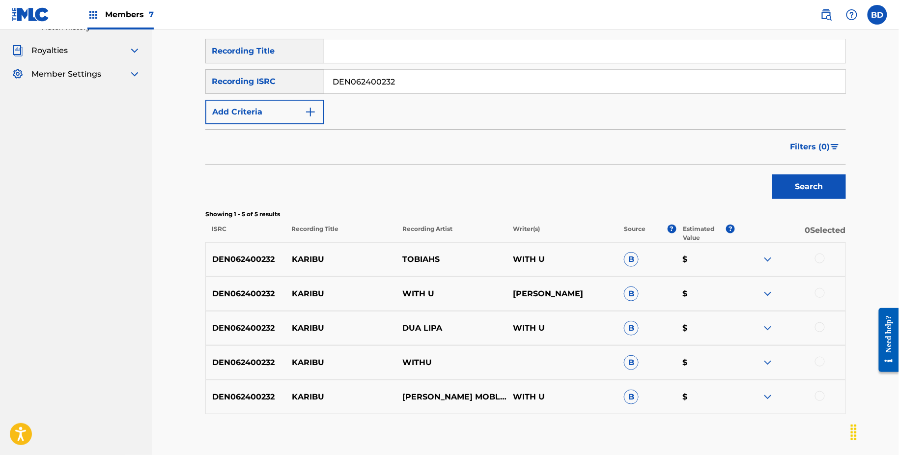
scroll to position [155, 0]
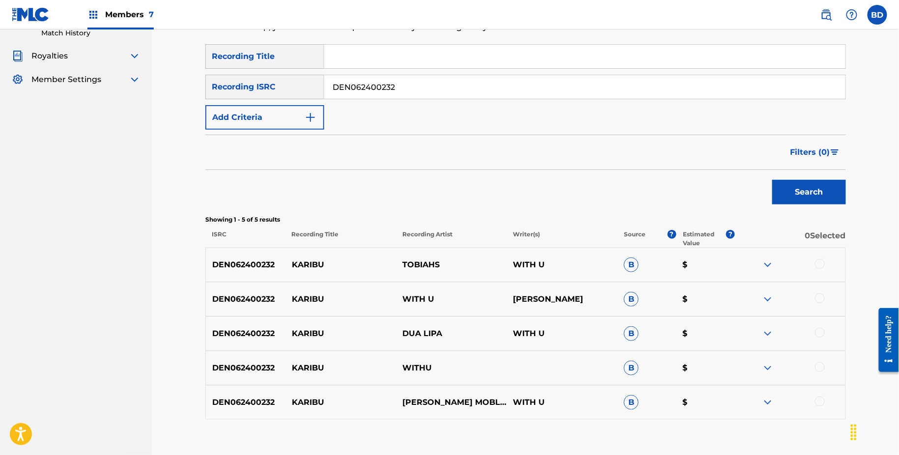
click at [771, 404] on img at bounding box center [768, 403] width 12 height 12
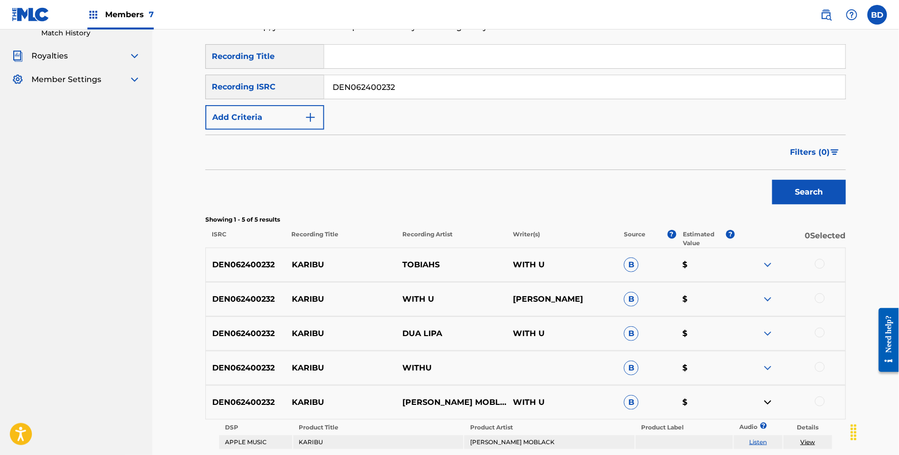
click at [771, 369] on img at bounding box center [768, 368] width 12 height 12
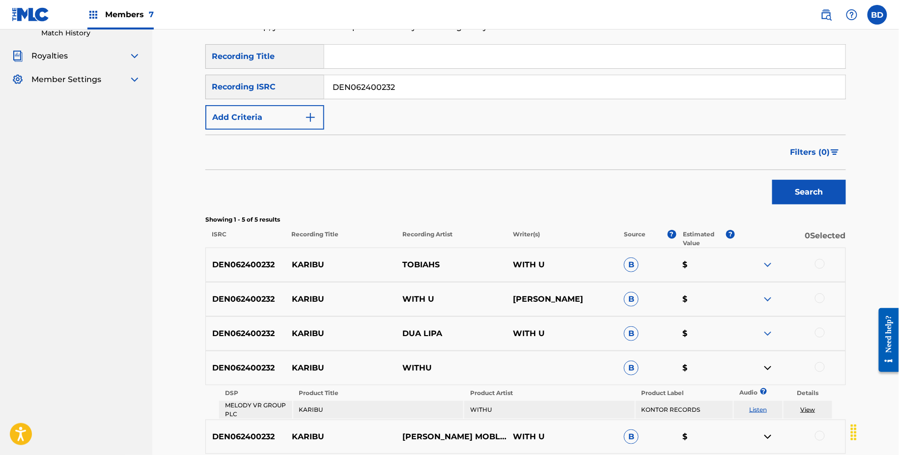
click at [771, 336] on img at bounding box center [768, 334] width 12 height 12
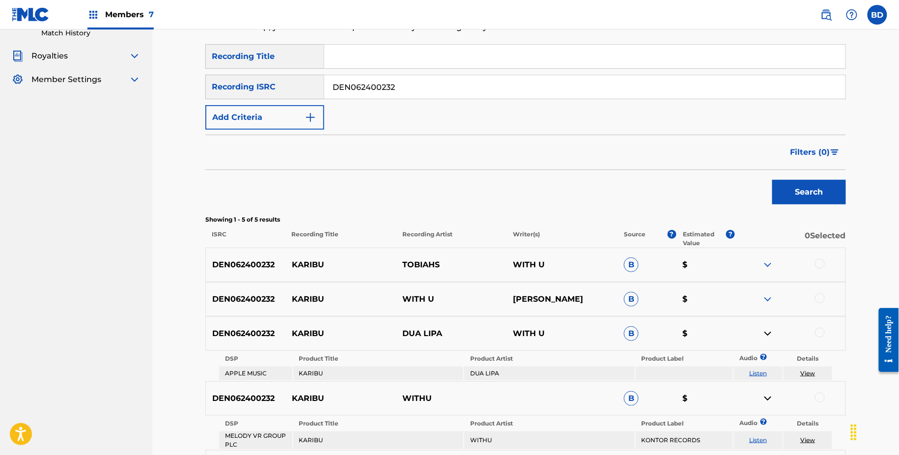
click at [767, 307] on div "DEN062400232 KARIBU WITH U [PERSON_NAME] B $" at bounding box center [525, 299] width 641 height 34
click at [767, 297] on img at bounding box center [768, 299] width 12 height 12
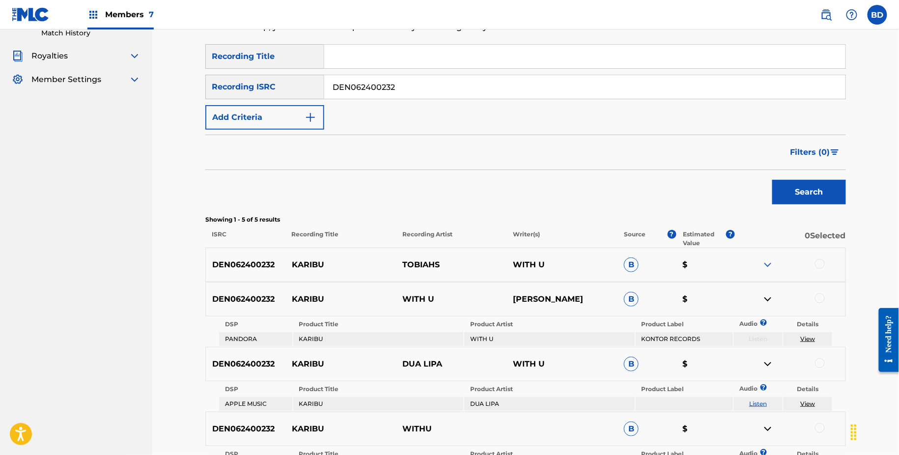
click at [768, 261] on img at bounding box center [768, 265] width 12 height 12
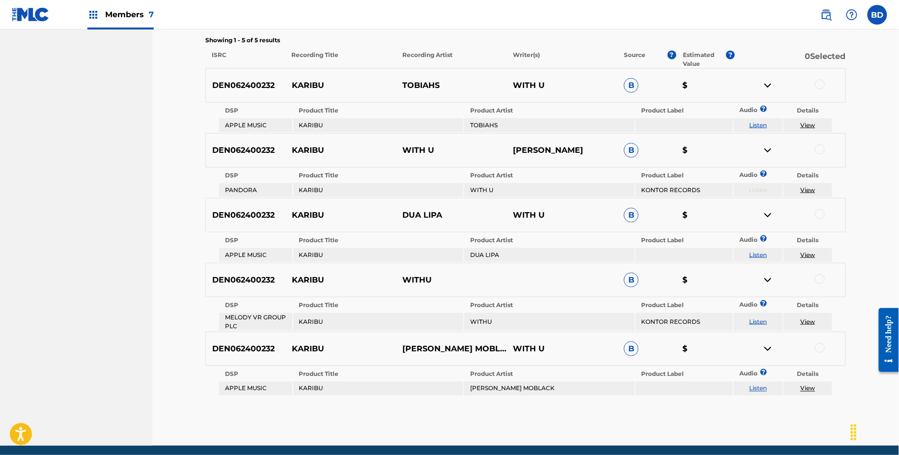
scroll to position [327, 0]
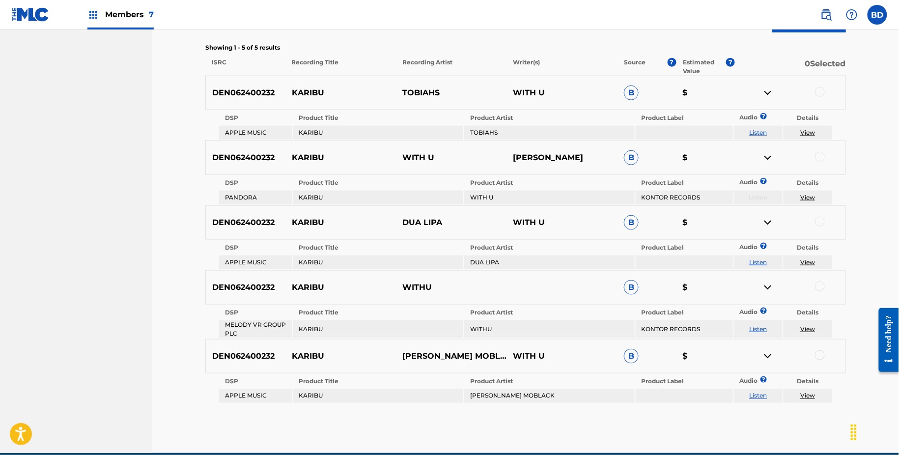
click at [307, 92] on p "KARIBU" at bounding box center [340, 93] width 111 height 12
copy p "KARIBU"
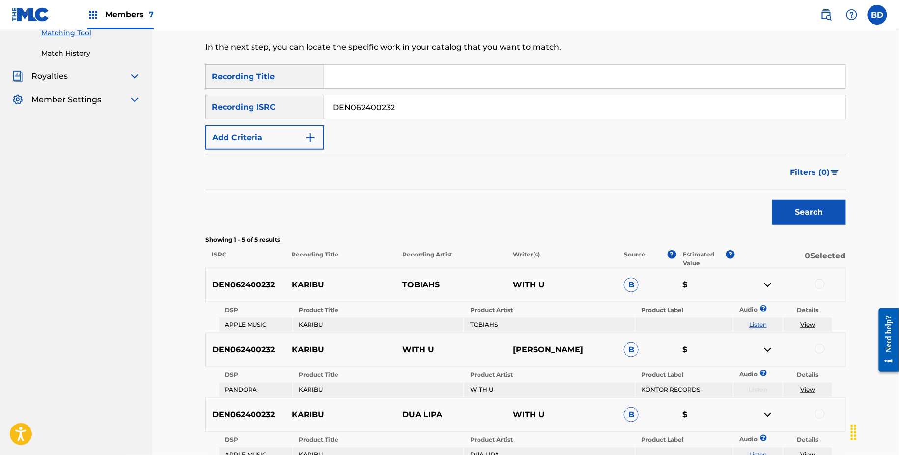
click at [358, 112] on input "DEN062400232" at bounding box center [584, 107] width 521 height 24
paste input "G932405151"
type input "DEG932405151"
click at [772, 200] on button "Search" at bounding box center [809, 212] width 74 height 25
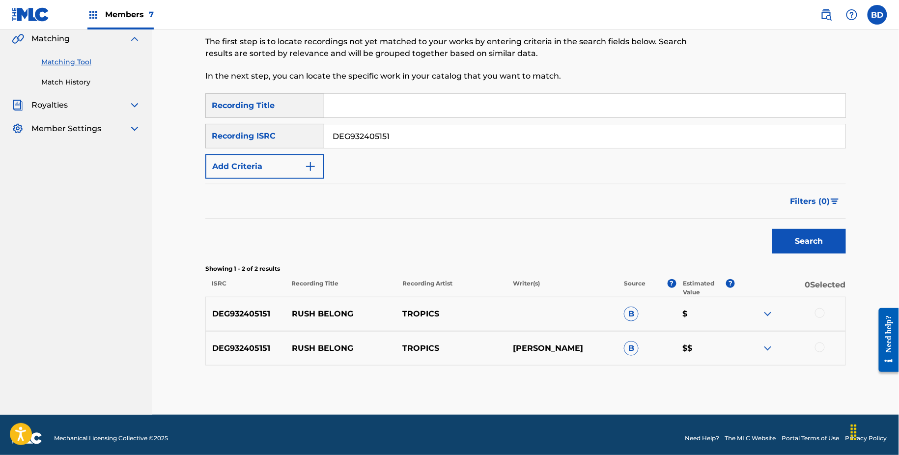
scroll to position [112, 0]
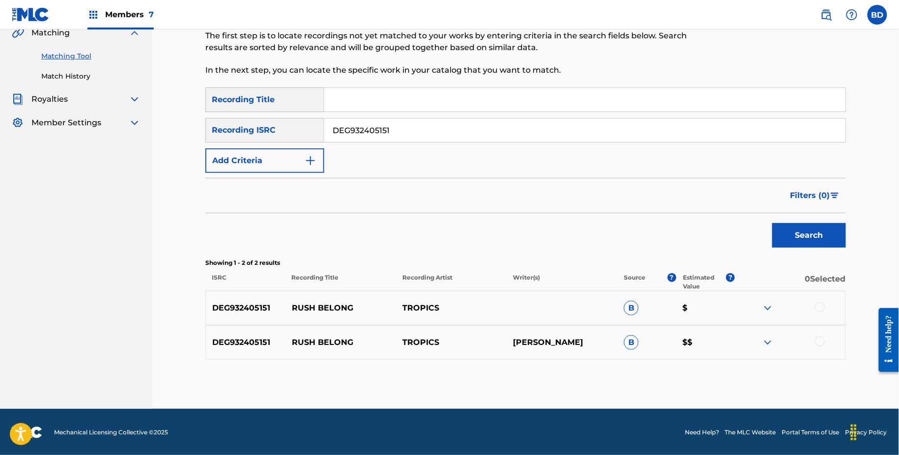
click at [766, 344] on img at bounding box center [768, 343] width 12 height 12
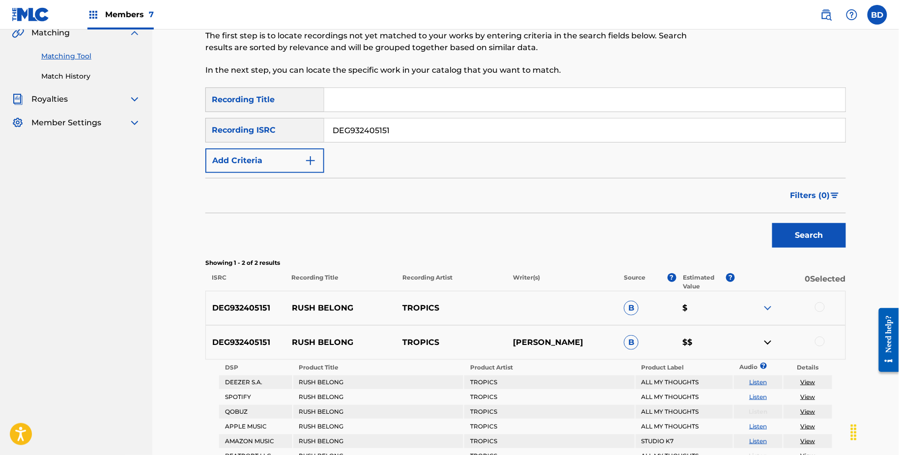
click at [766, 306] on img at bounding box center [768, 308] width 12 height 12
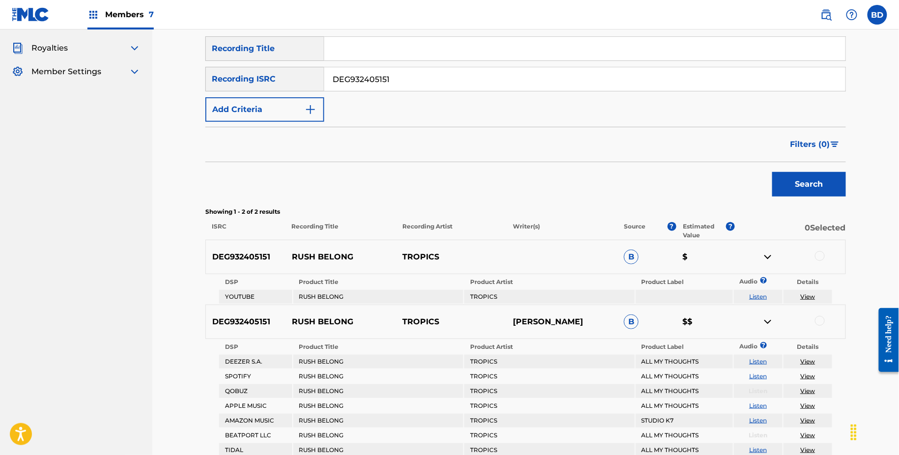
scroll to position [209, 0]
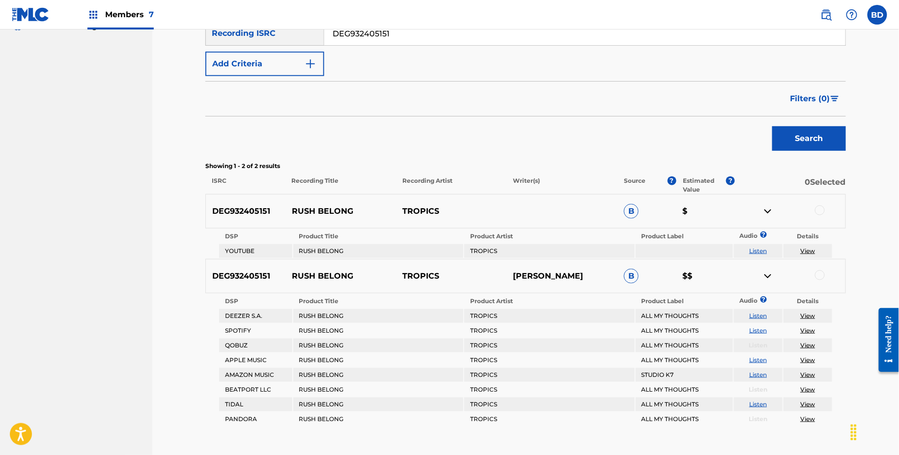
click at [313, 203] on div "DEG932405151 RUSH BELONG TROPICS B $" at bounding box center [525, 211] width 641 height 34
copy p "RUSH BELONG"
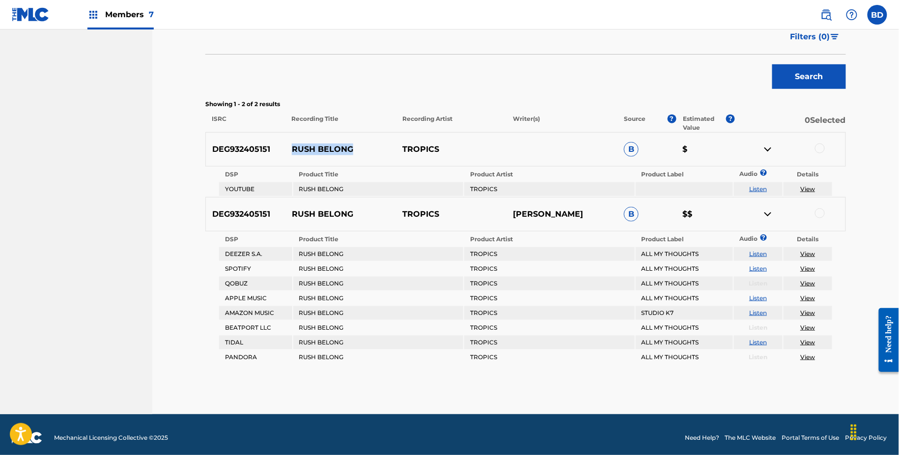
scroll to position [222, 0]
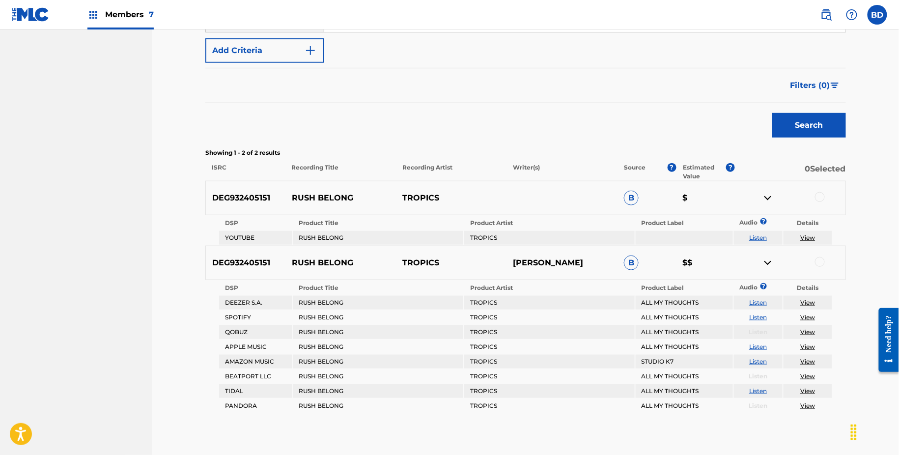
click at [815, 199] on div at bounding box center [790, 198] width 111 height 12
click at [818, 195] on div at bounding box center [820, 197] width 10 height 10
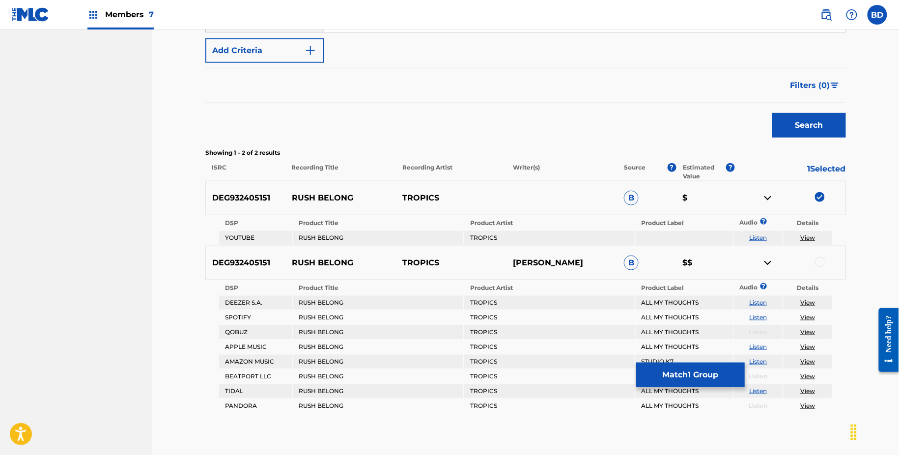
click at [767, 205] on div "DEG932405151 RUSH BELONG TROPICS B $" at bounding box center [525, 198] width 641 height 34
click at [767, 197] on img at bounding box center [768, 198] width 12 height 12
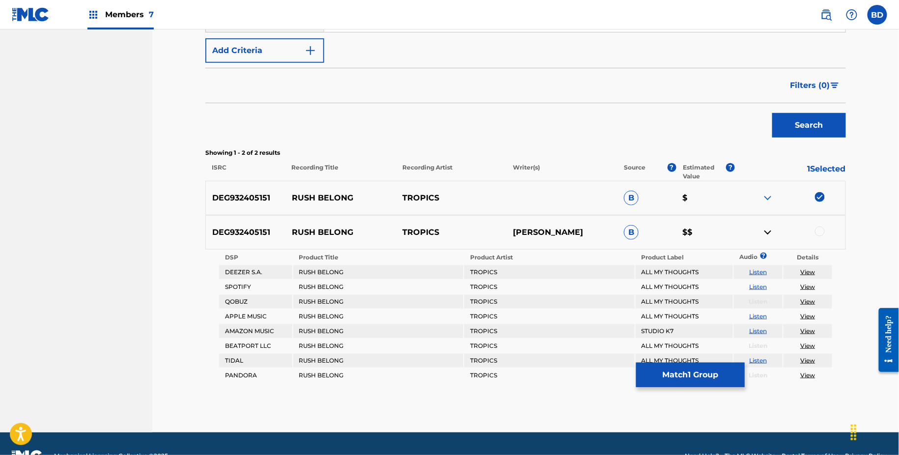
click at [820, 230] on div at bounding box center [820, 232] width 10 height 10
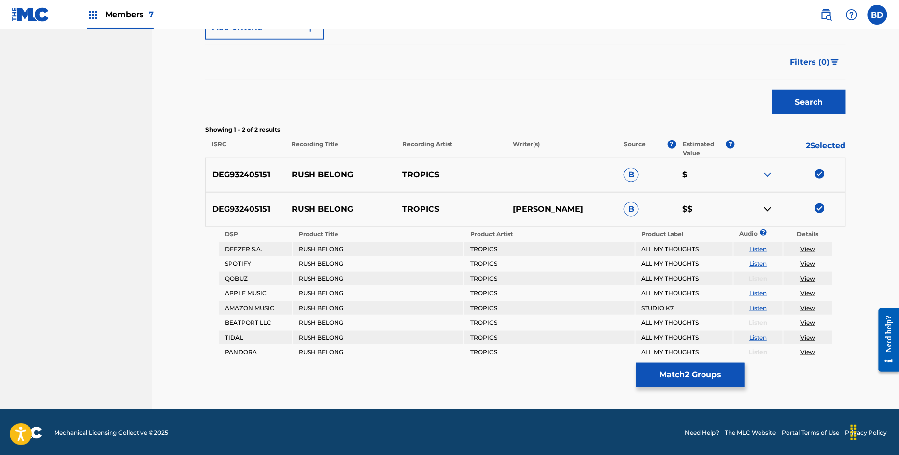
click at [670, 384] on button "Match 2 Groups" at bounding box center [690, 375] width 109 height 25
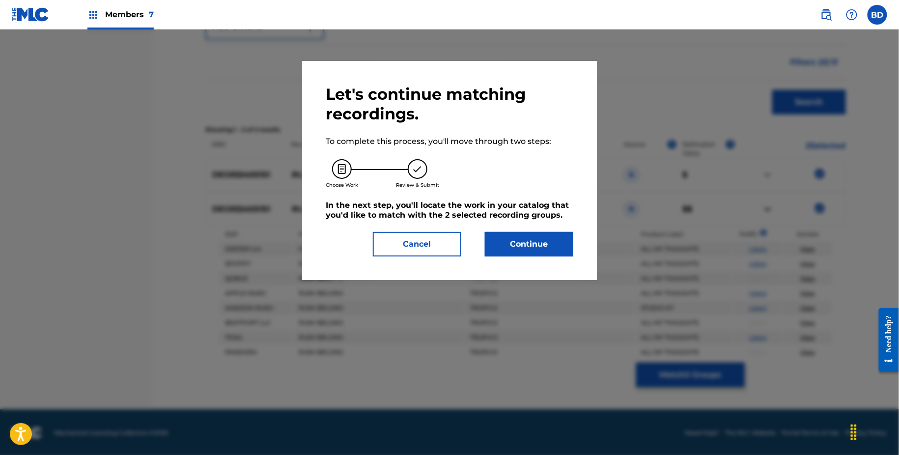
click at [498, 227] on div "Let's continue matching recordings. To complete this process, you'll move throu…" at bounding box center [450, 171] width 248 height 172
click at [509, 240] on button "Continue" at bounding box center [529, 244] width 88 height 25
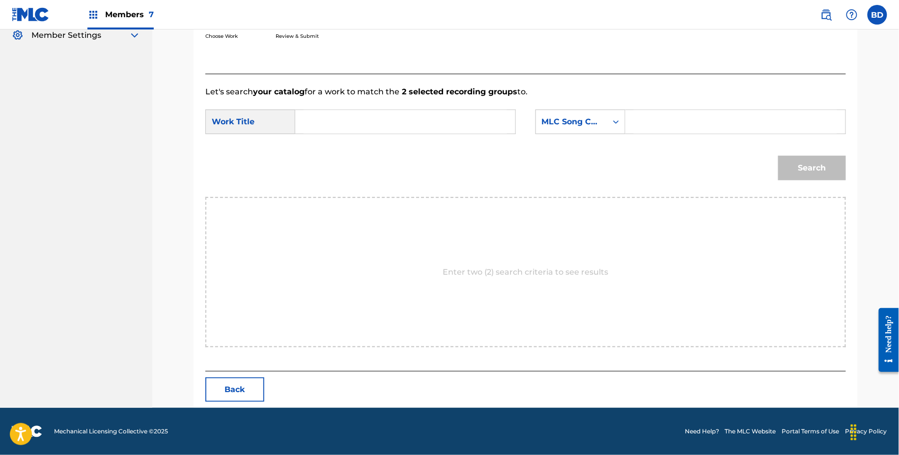
scroll to position [199, 0]
click at [654, 114] on input "Search Form" at bounding box center [735, 123] width 203 height 24
paste input "RN7I41"
type input "RN7I41"
click at [460, 104] on form "SearchWithCriteria3e807516-ed55-42b8-ac1f-4a9f98e7b7d0 Work Title SearchWithCri…" at bounding box center [525, 147] width 641 height 99
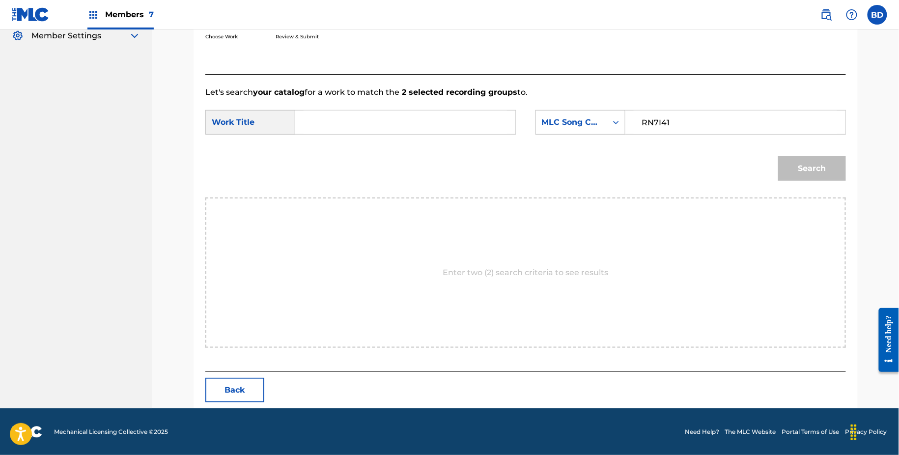
click at [464, 111] on input "Search Form" at bounding box center [405, 123] width 203 height 24
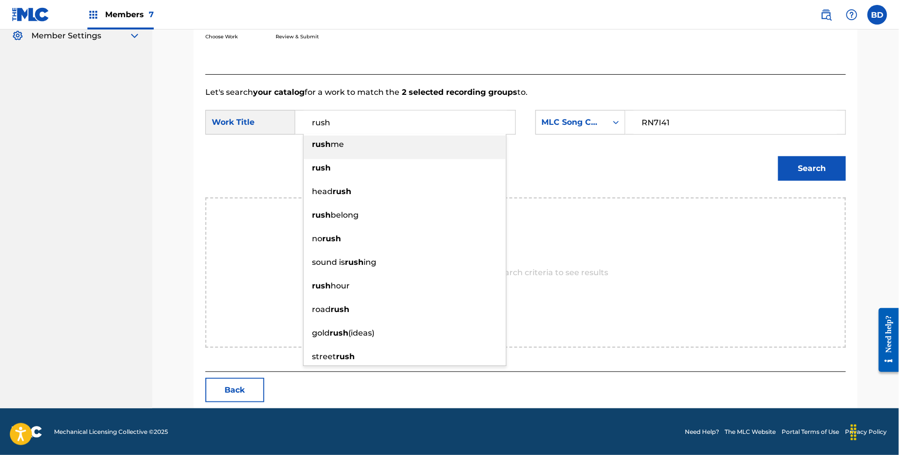
type input "rush"
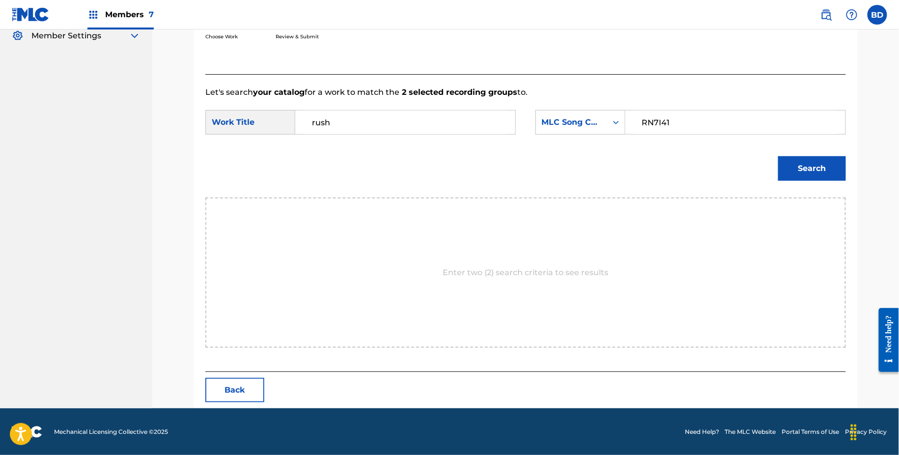
click at [809, 173] on button "Search" at bounding box center [812, 168] width 68 height 25
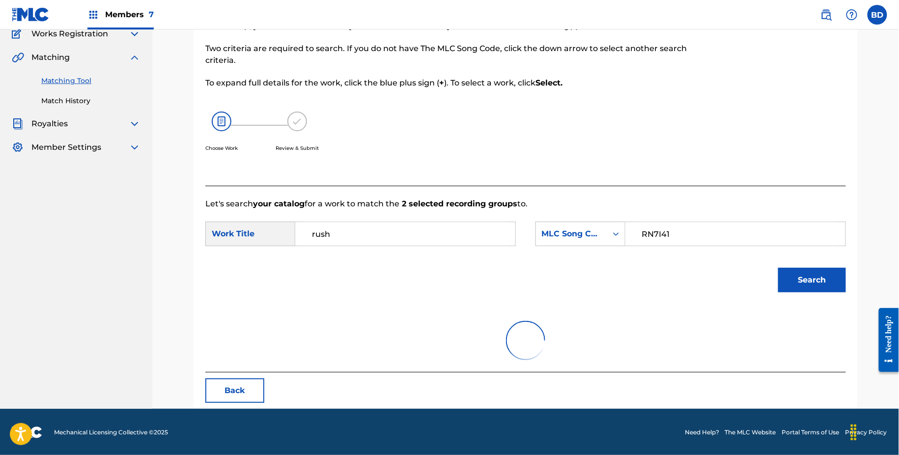
scroll to position [169, 0]
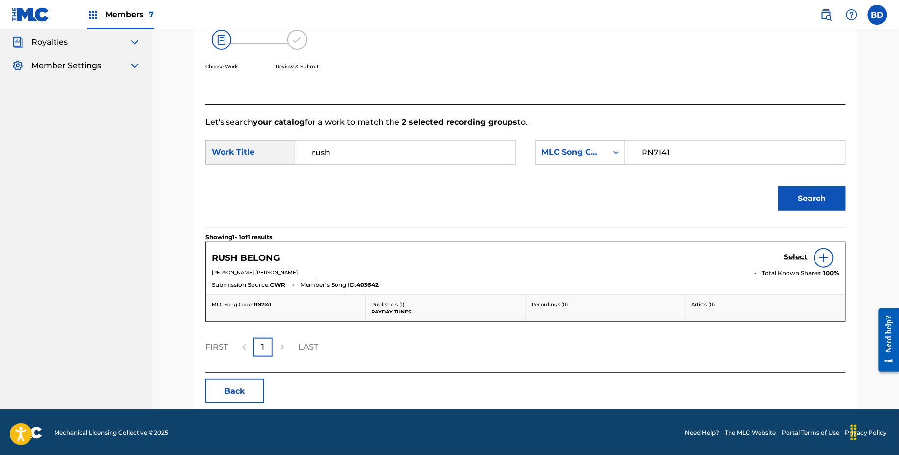
click at [795, 251] on div "Select" at bounding box center [812, 258] width 56 height 20
click at [796, 269] on span "Total Known Shares:" at bounding box center [793, 273] width 61 height 9
click at [795, 263] on div "Select" at bounding box center [812, 258] width 56 height 20
click at [794, 259] on h5 "Select" at bounding box center [796, 257] width 24 height 9
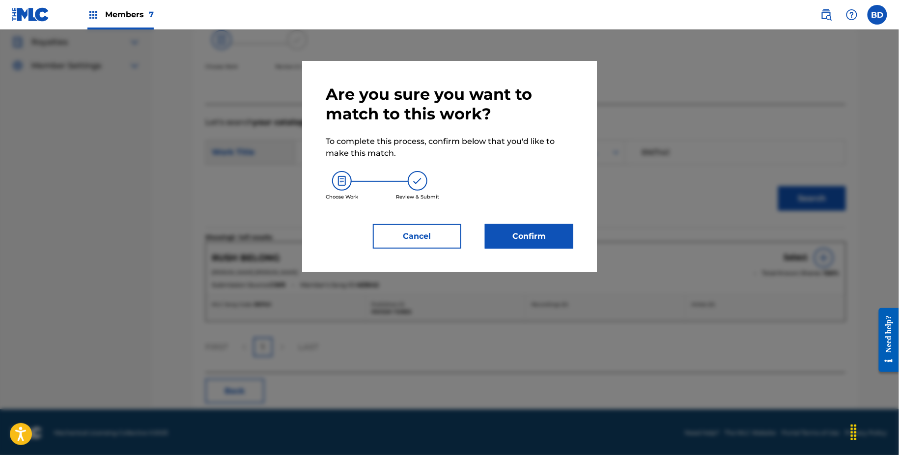
click at [514, 218] on div "Are you sure you want to match to this work? To complete this process, confirm …" at bounding box center [450, 167] width 248 height 164
click at [514, 237] on button "Confirm" at bounding box center [529, 236] width 88 height 25
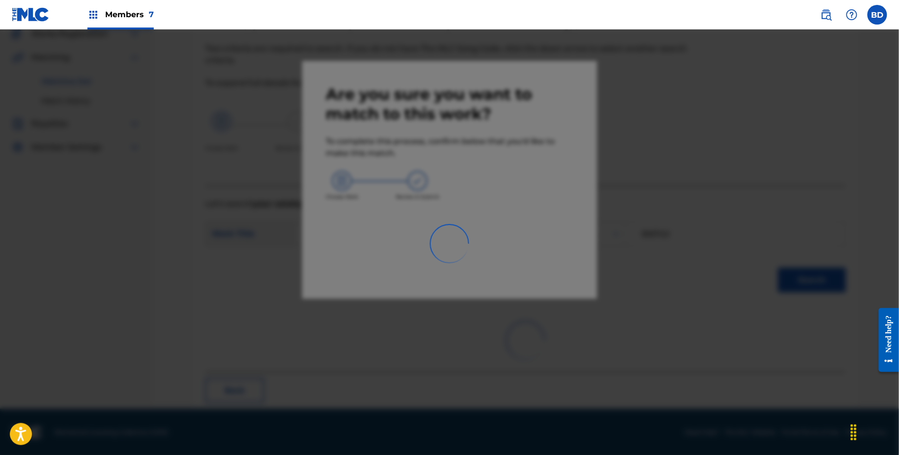
scroll to position [0, 0]
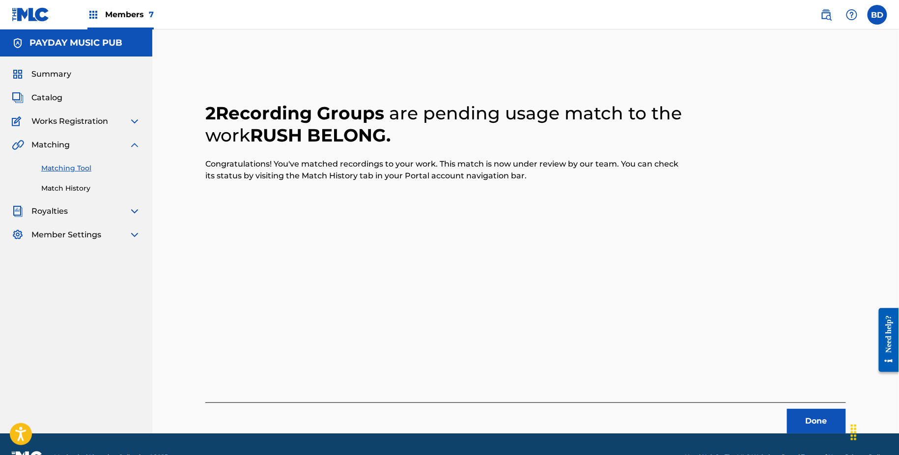
click at [73, 185] on link "Match History" at bounding box center [90, 188] width 99 height 10
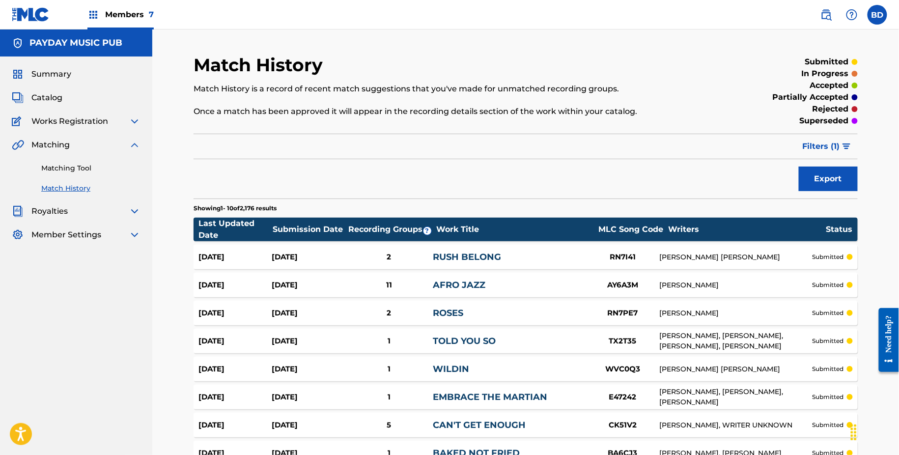
click at [415, 252] on div "2" at bounding box center [389, 257] width 88 height 11
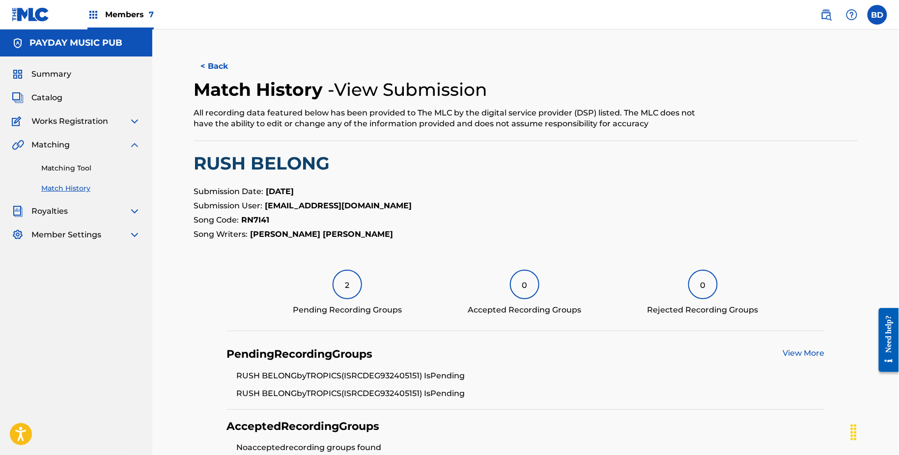
click at [68, 169] on link "Matching Tool" at bounding box center [90, 168] width 99 height 10
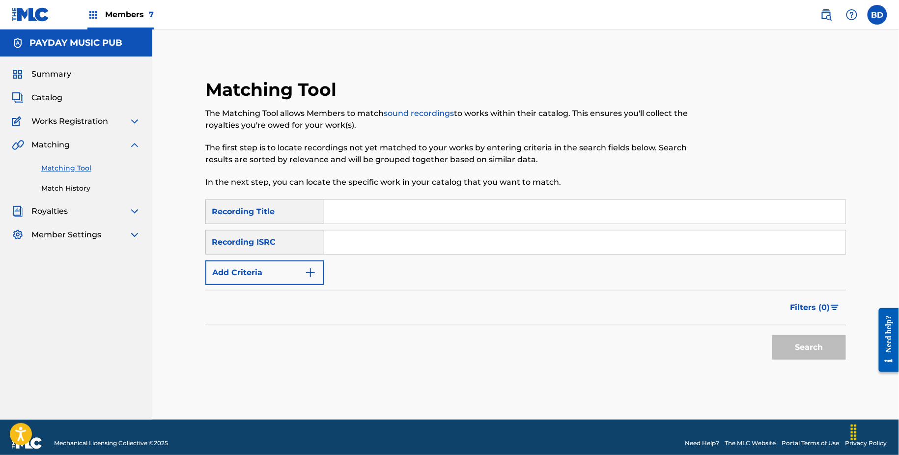
click at [401, 235] on input "Search Form" at bounding box center [584, 242] width 521 height 24
paste input "CH6542015586"
click at [772, 335] on button "Search" at bounding box center [809, 347] width 74 height 25
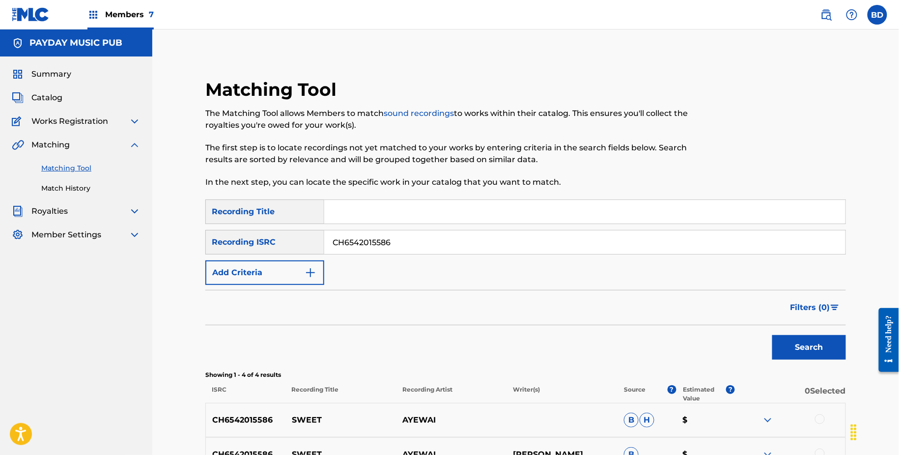
scroll to position [181, 0]
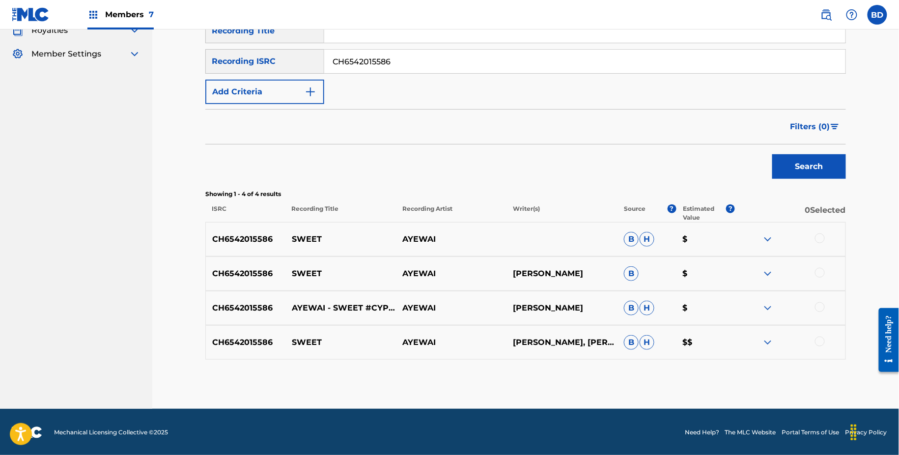
click at [302, 234] on p "SWEET" at bounding box center [340, 239] width 111 height 12
copy p "SWEET"
click at [768, 338] on img at bounding box center [768, 343] width 12 height 12
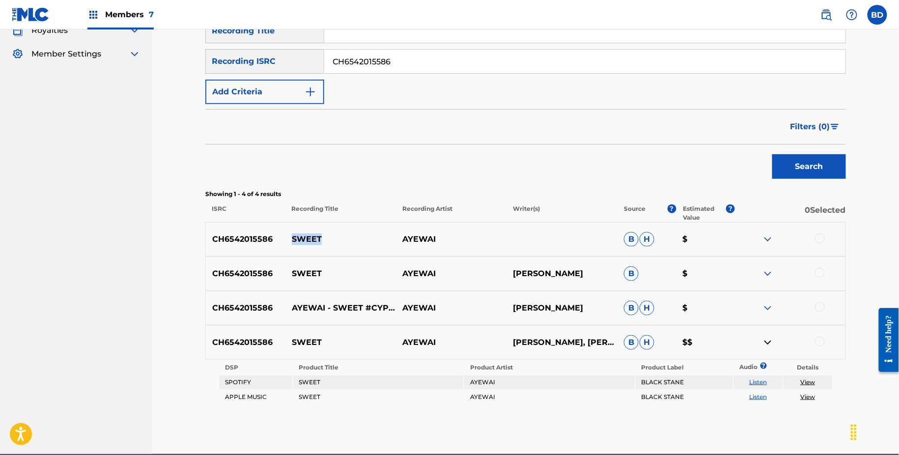
click at [769, 310] on img at bounding box center [768, 308] width 12 height 12
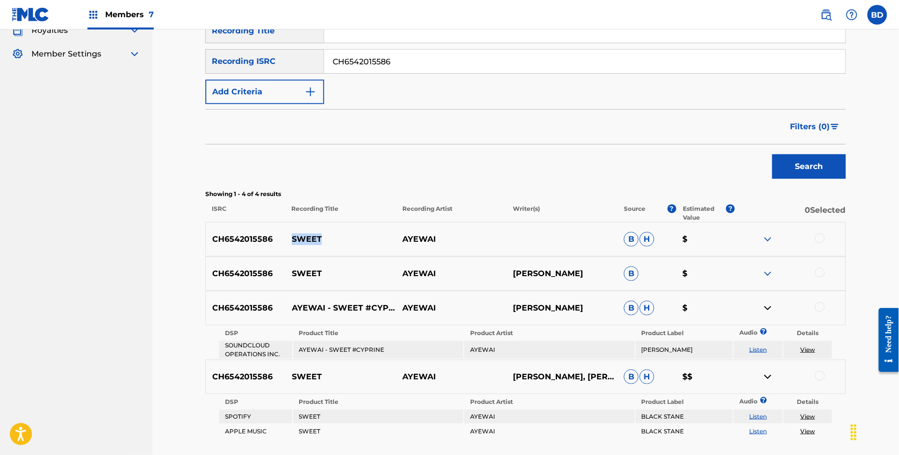
click at [769, 268] on img at bounding box center [768, 274] width 12 height 12
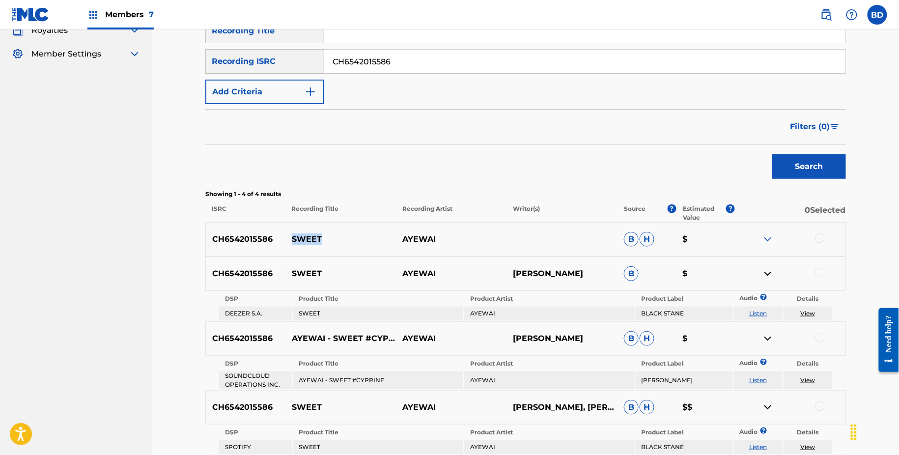
click at [769, 239] on img at bounding box center [768, 239] width 12 height 12
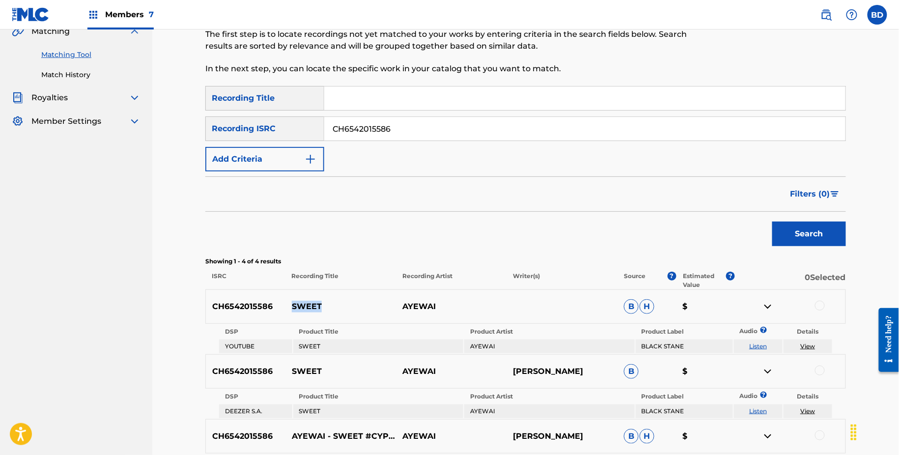
scroll to position [64, 0]
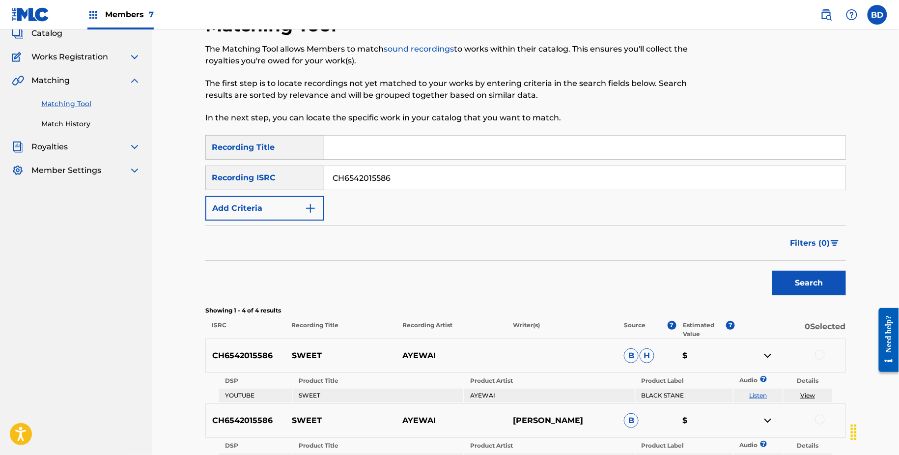
click at [371, 173] on input "CH6542015586" at bounding box center [584, 178] width 521 height 24
paste input "Retrieving data. Wait a few seconds and try to cut or copy again."
click at [772, 271] on button "Search" at bounding box center [809, 283] width 74 height 25
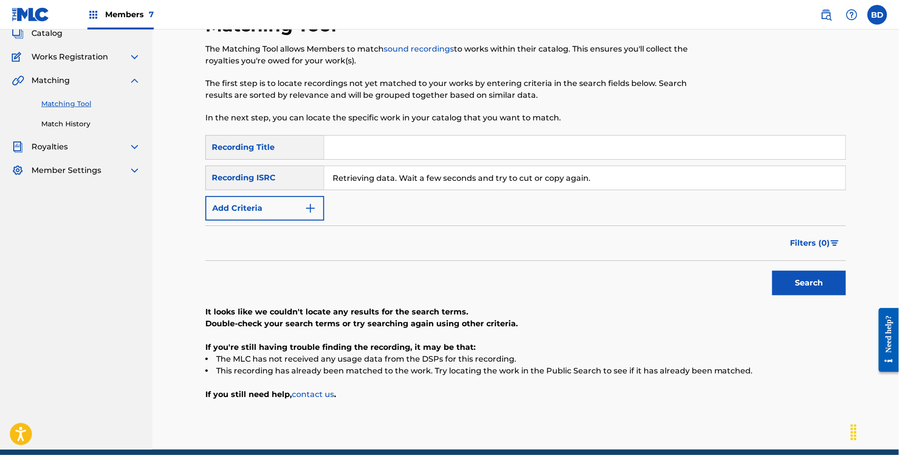
click at [404, 163] on div "SearchWithCriteria6d49c1f8-4b53-474a-bdb0-7003891ab482 Recording Title SearchWi…" at bounding box center [525, 177] width 641 height 85
click at [404, 170] on input "Retrieving data. Wait a few seconds and try to cut or copy again." at bounding box center [584, 178] width 521 height 24
paste input "CH3132216838"
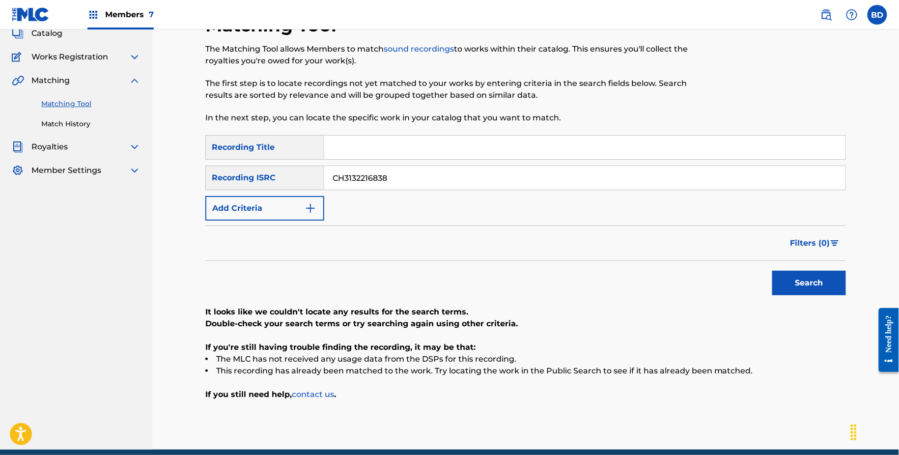
type input "CH3132216838"
click at [772, 271] on button "Search" at bounding box center [809, 283] width 74 height 25
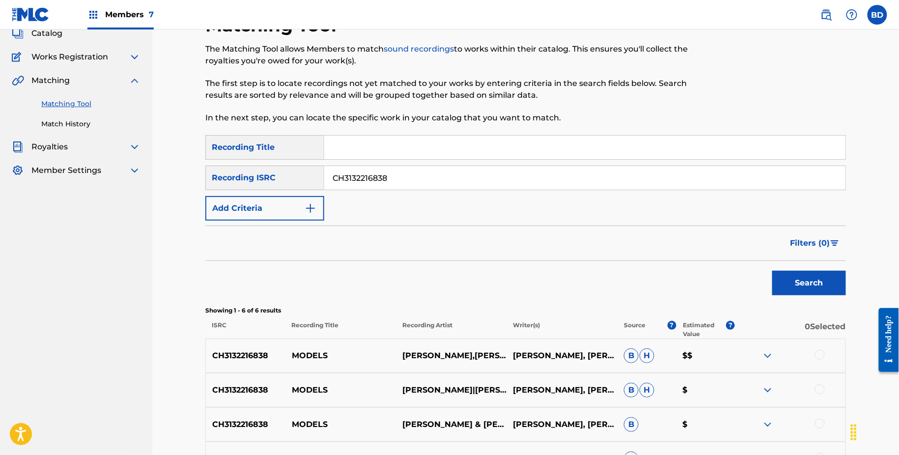
scroll to position [247, 0]
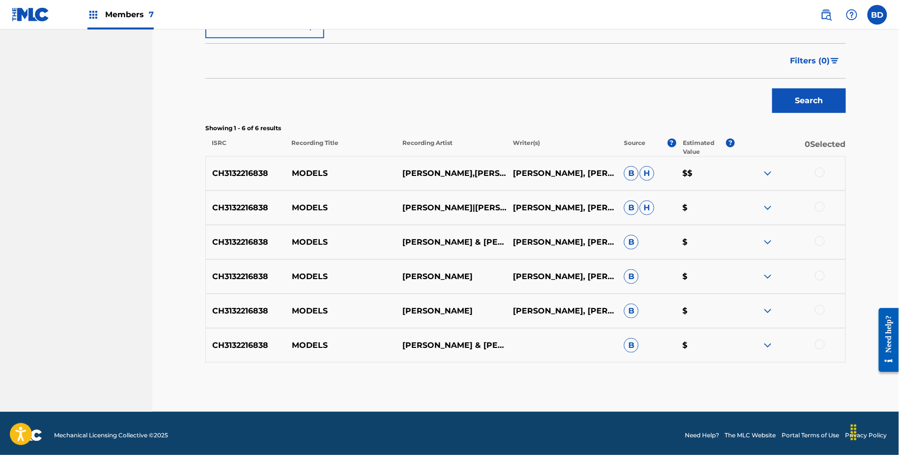
click at [308, 171] on p "MODELS" at bounding box center [340, 174] width 111 height 12
copy p "MODELS"
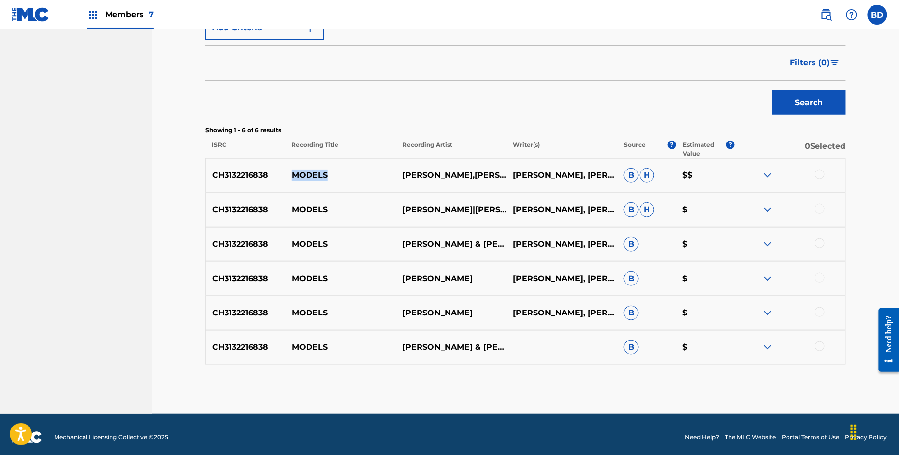
scroll to position [218, 0]
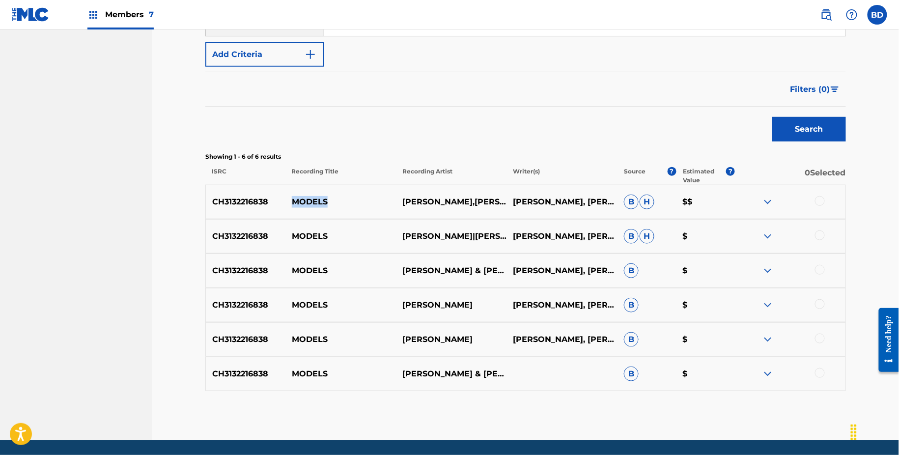
click at [771, 368] on img at bounding box center [768, 374] width 12 height 12
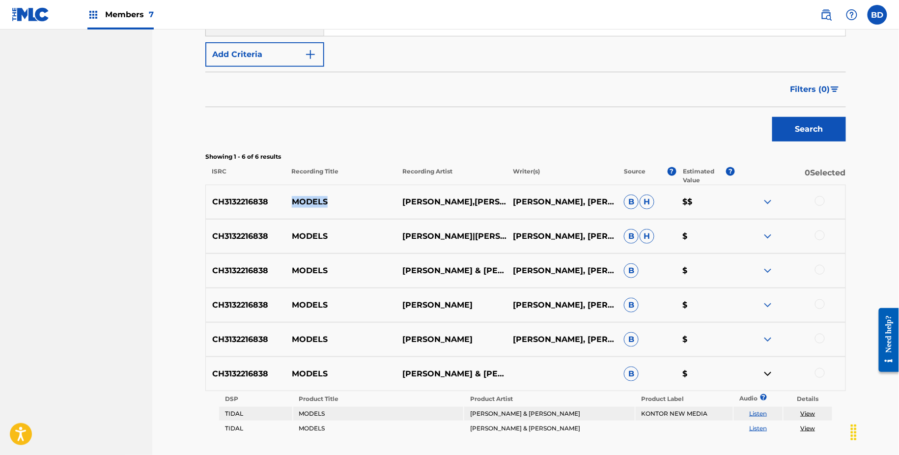
click at [770, 335] on img at bounding box center [768, 340] width 12 height 12
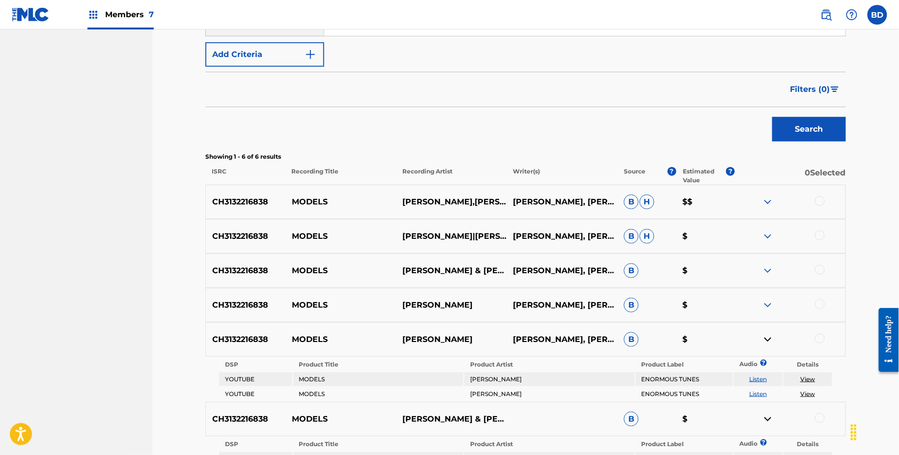
click at [769, 311] on div "CH3132216838 MODELS [PERSON_NAME] [PERSON_NAME], [PERSON_NAME] B $" at bounding box center [525, 305] width 641 height 34
click at [769, 303] on img at bounding box center [768, 305] width 12 height 12
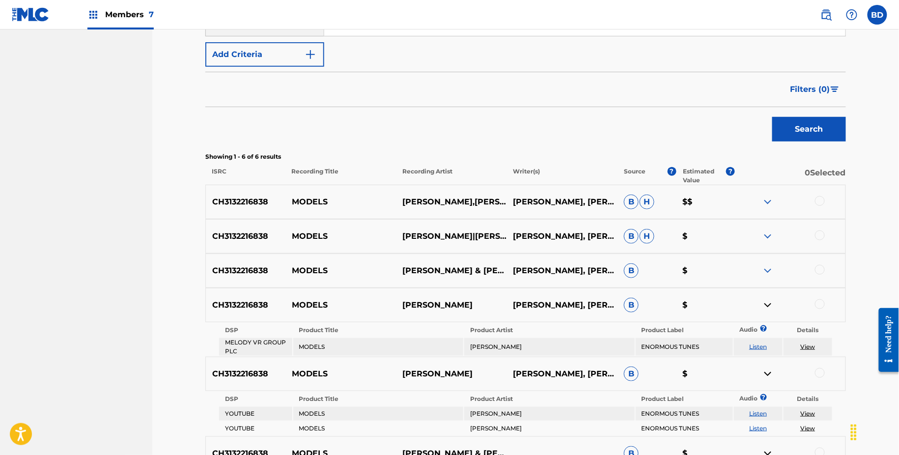
click at [771, 256] on div "CH3132216838 MODELS [PERSON_NAME] & [PERSON_NAME] [PERSON_NAME] [PERSON_NAME] […" at bounding box center [525, 271] width 641 height 34
click at [769, 271] on img at bounding box center [768, 271] width 12 height 12
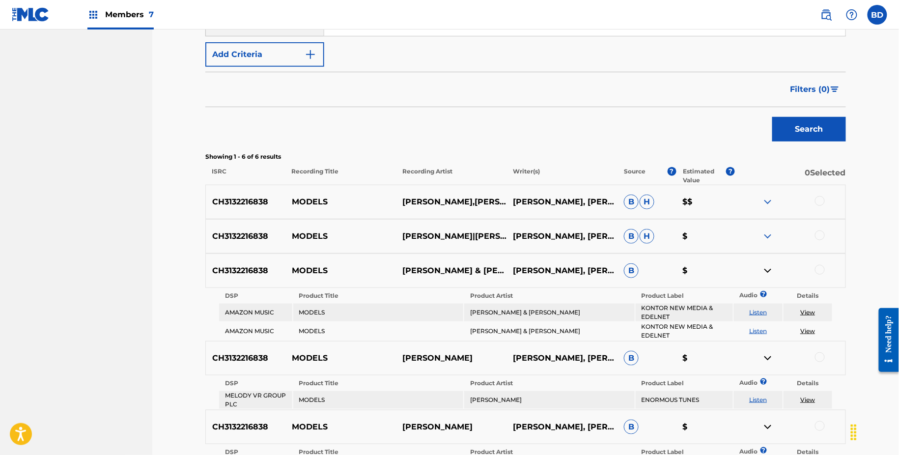
click at [769, 238] on img at bounding box center [768, 236] width 12 height 12
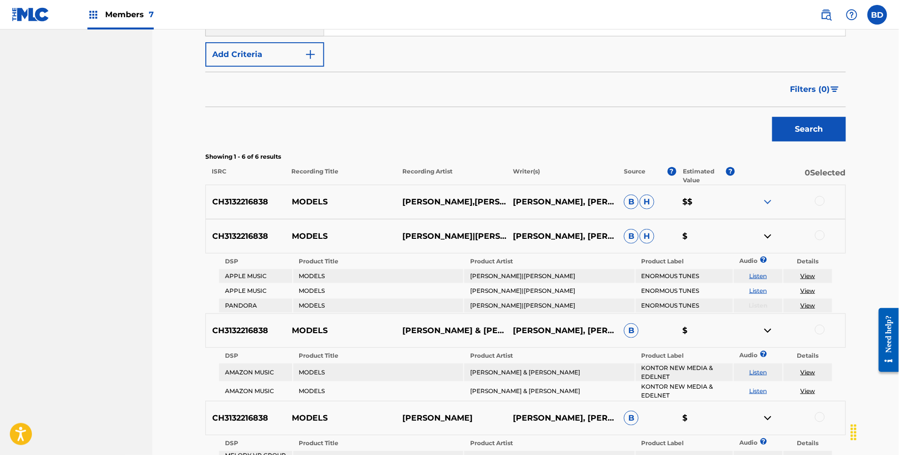
click at [766, 199] on img at bounding box center [768, 202] width 12 height 12
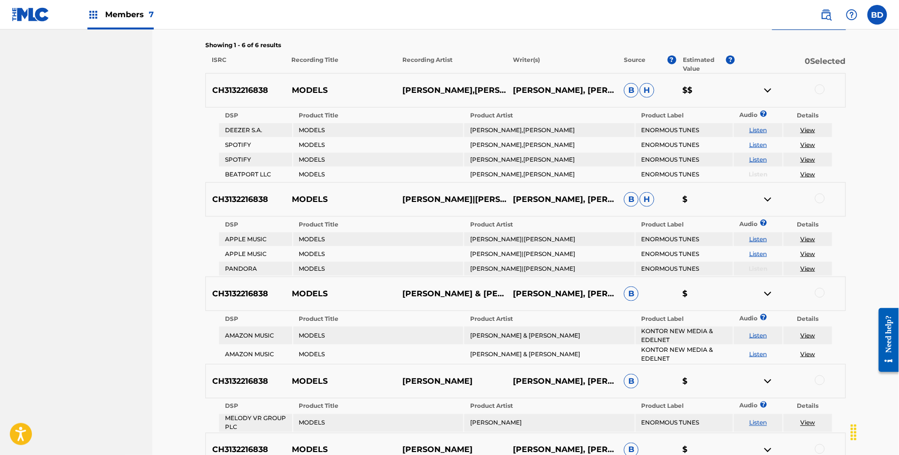
scroll to position [348, 0]
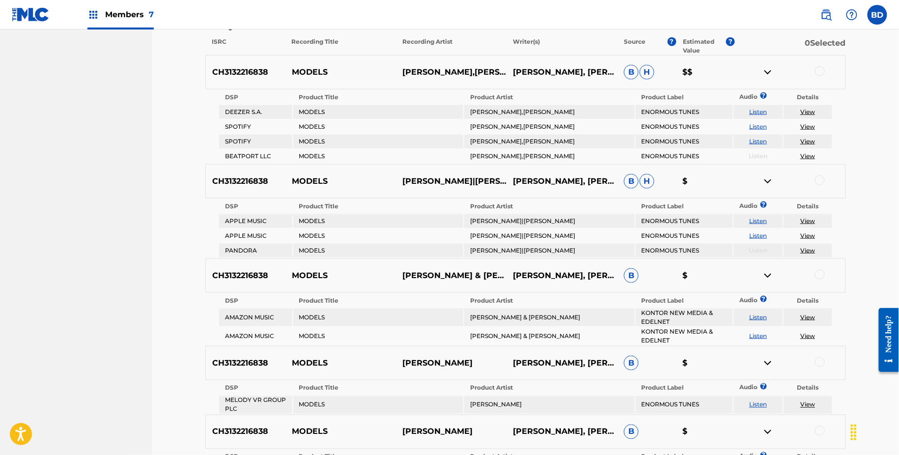
click at [306, 71] on p "MODELS" at bounding box center [340, 72] width 111 height 12
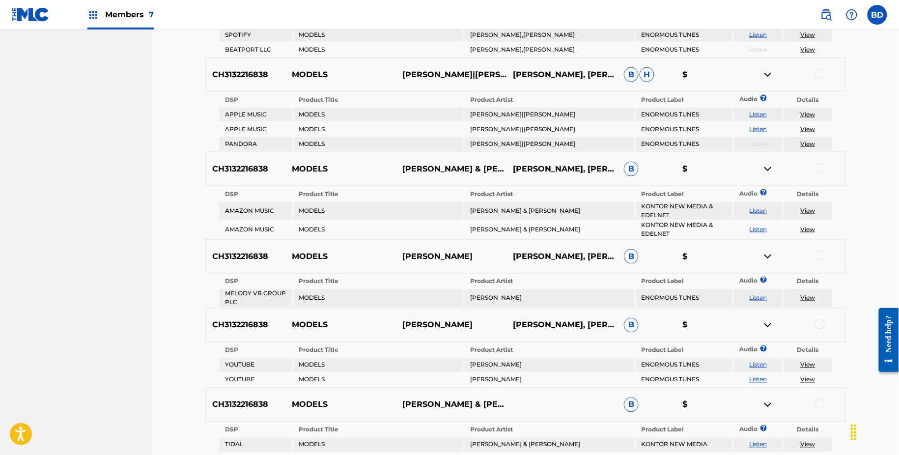
scroll to position [468, 0]
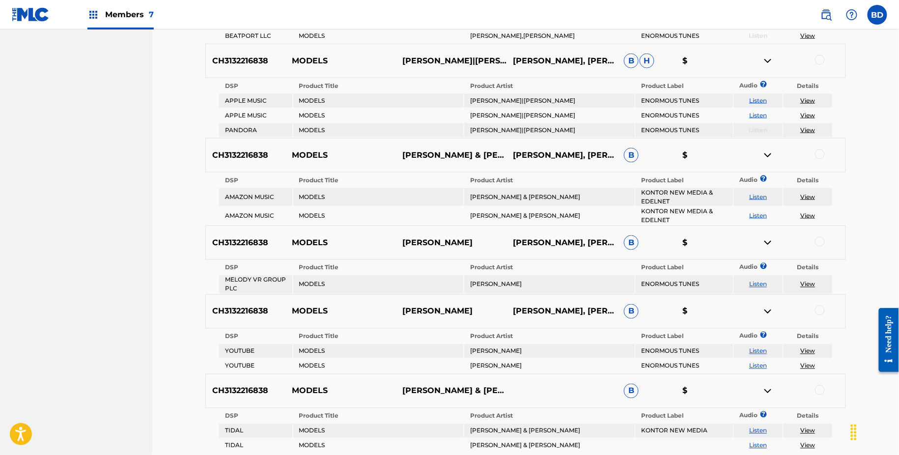
click at [818, 58] on div at bounding box center [820, 60] width 10 height 10
click at [774, 65] on div at bounding box center [790, 61] width 111 height 12
click at [770, 61] on img at bounding box center [768, 61] width 12 height 12
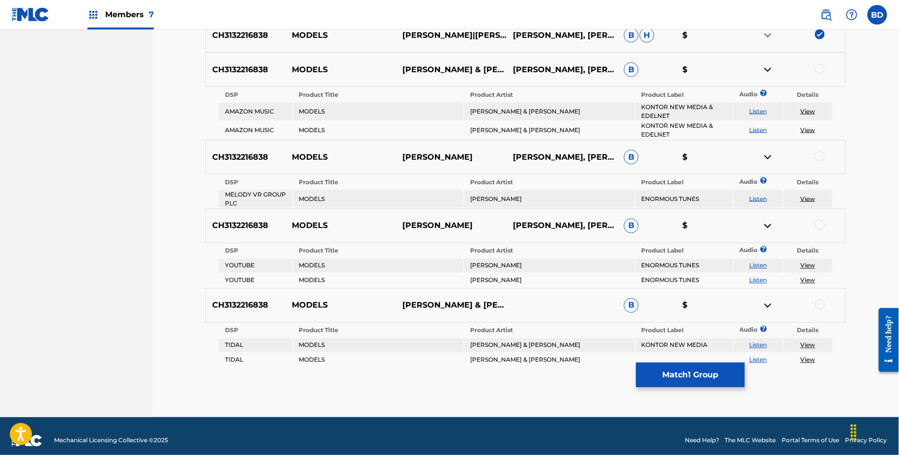
scroll to position [501, 0]
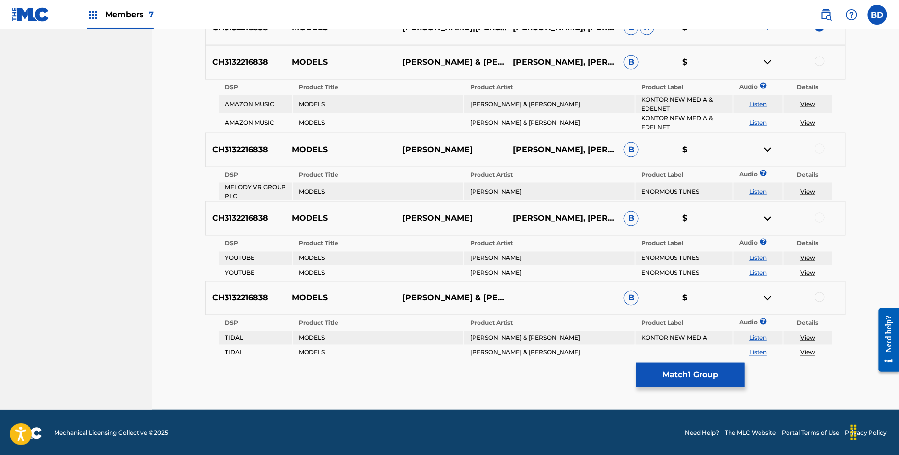
click at [821, 66] on div at bounding box center [790, 63] width 111 height 12
click at [821, 63] on div at bounding box center [820, 62] width 10 height 10
click at [771, 65] on img at bounding box center [768, 63] width 12 height 12
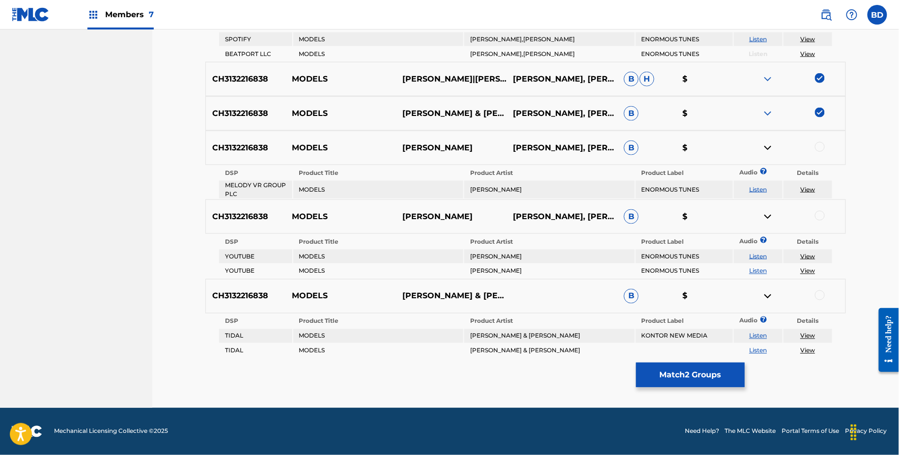
scroll to position [448, 0]
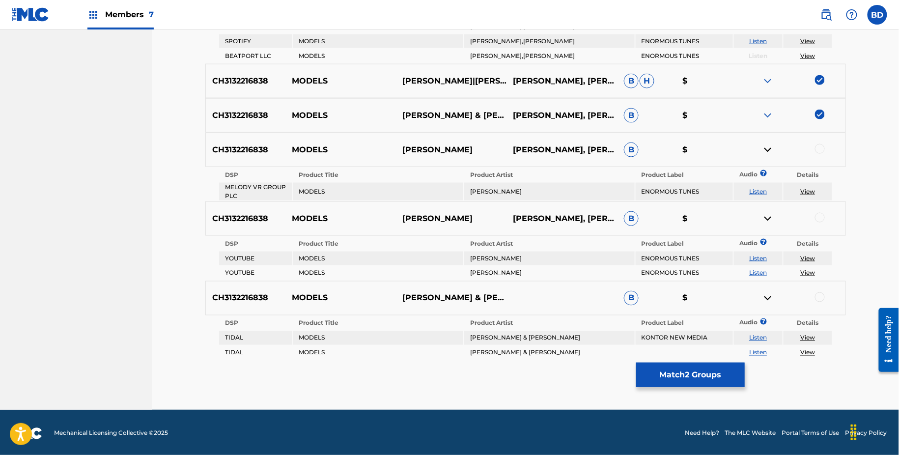
click at [821, 149] on div at bounding box center [820, 149] width 10 height 10
click at [768, 155] on div "CH3132216838 MODELS [PERSON_NAME] [PERSON_NAME], [PERSON_NAME] B $" at bounding box center [525, 150] width 641 height 34
click at [769, 148] on img at bounding box center [768, 150] width 12 height 12
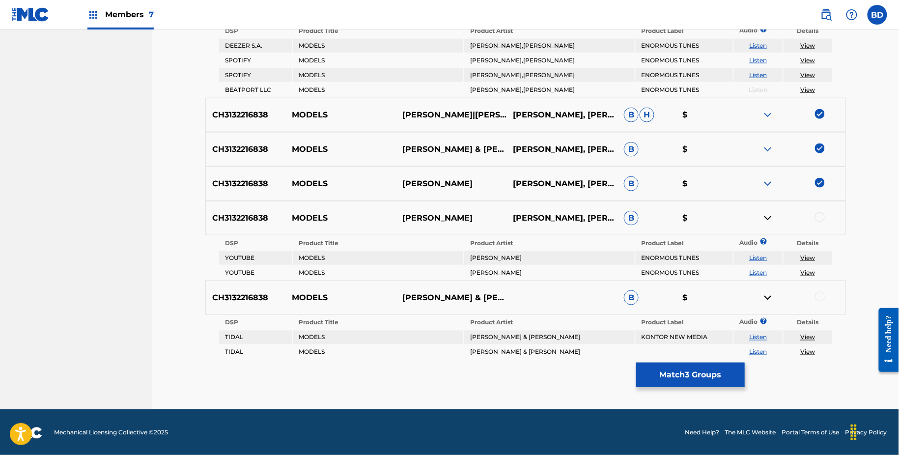
click at [819, 212] on div at bounding box center [820, 217] width 10 height 10
click at [758, 212] on div at bounding box center [790, 218] width 111 height 12
click at [769, 214] on img at bounding box center [768, 218] width 12 height 12
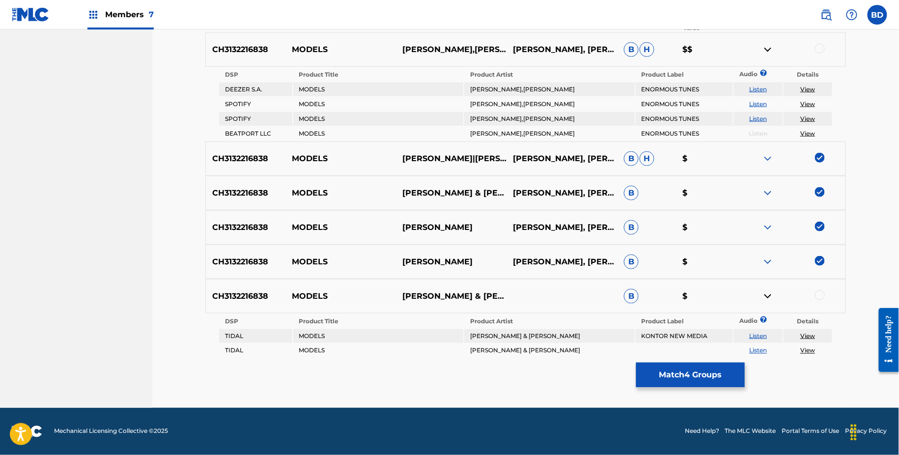
scroll to position [369, 0]
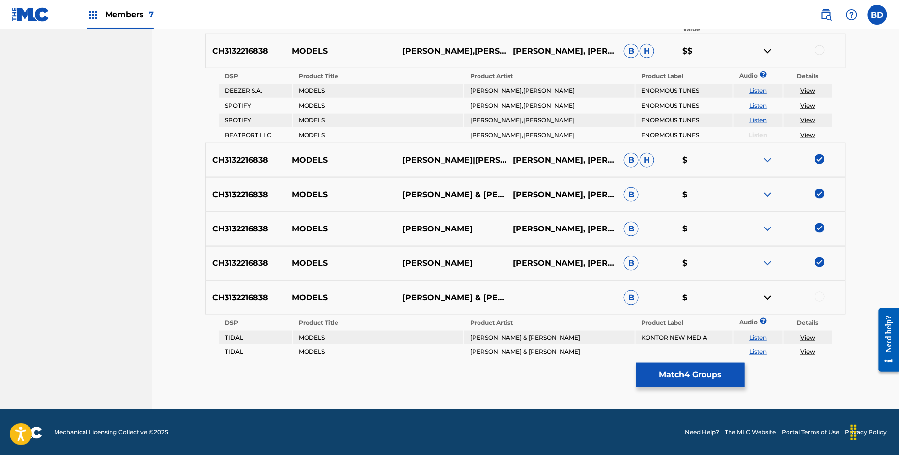
click at [818, 299] on div at bounding box center [820, 297] width 10 height 10
click at [769, 300] on img at bounding box center [768, 298] width 12 height 12
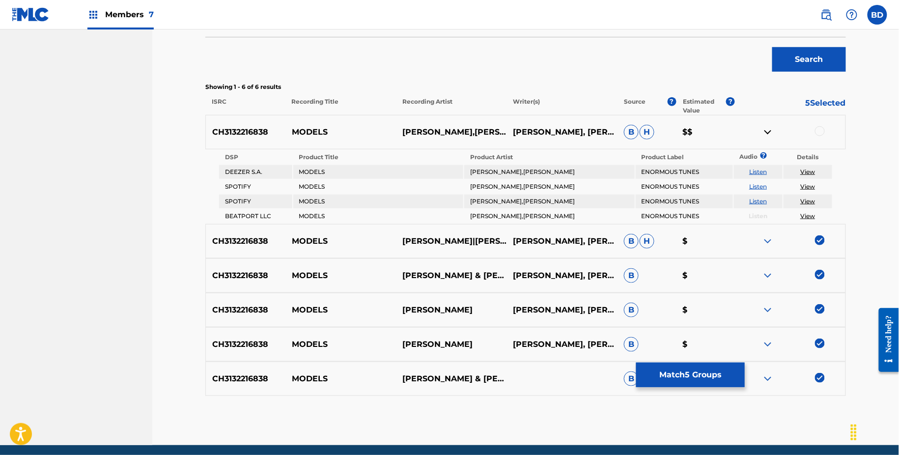
scroll to position [324, 0]
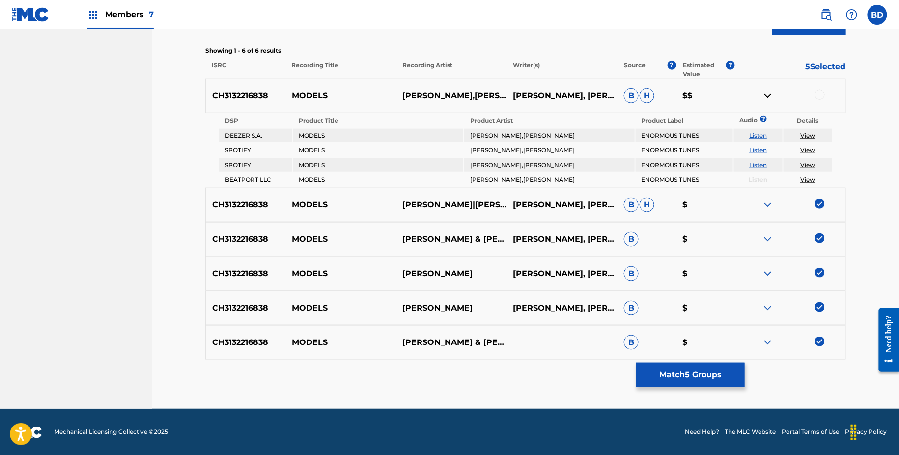
click at [823, 97] on div at bounding box center [820, 95] width 10 height 10
click at [763, 94] on img at bounding box center [768, 96] width 12 height 12
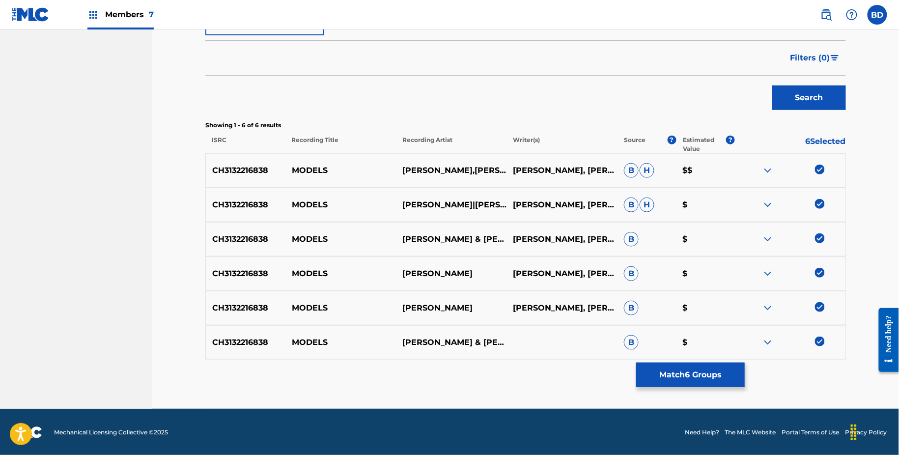
click at [770, 200] on img at bounding box center [768, 205] width 12 height 12
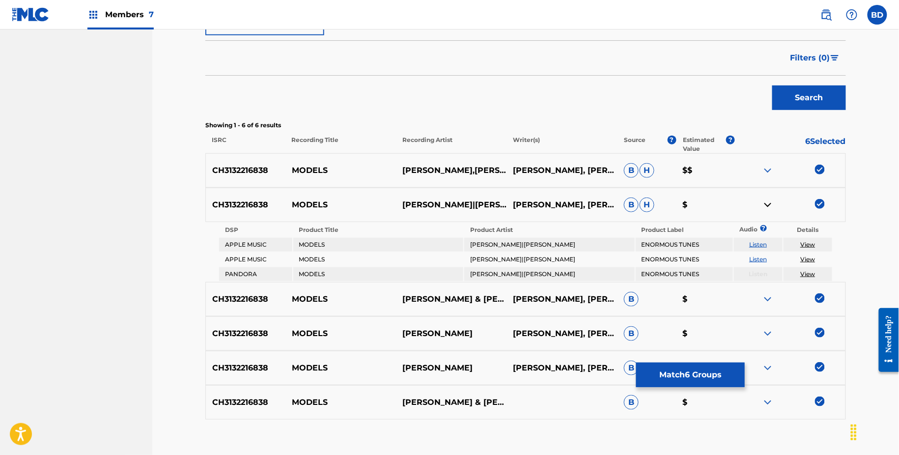
scroll to position [310, 0]
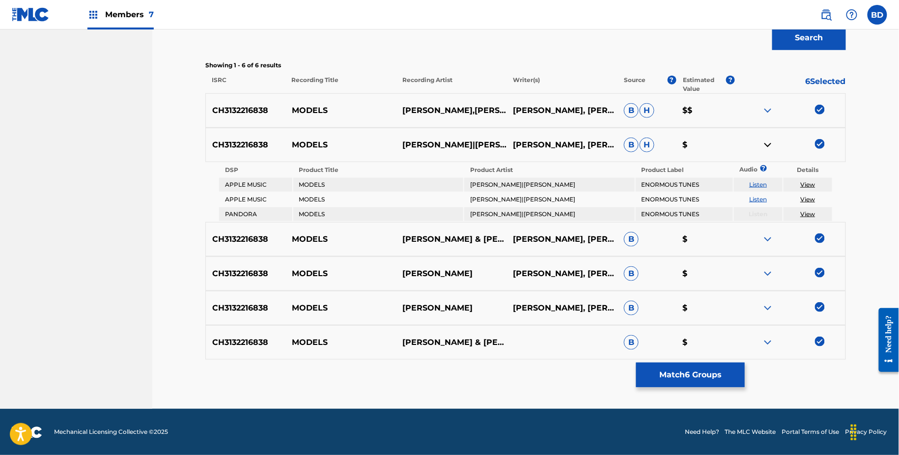
click at [772, 146] on img at bounding box center [768, 145] width 12 height 12
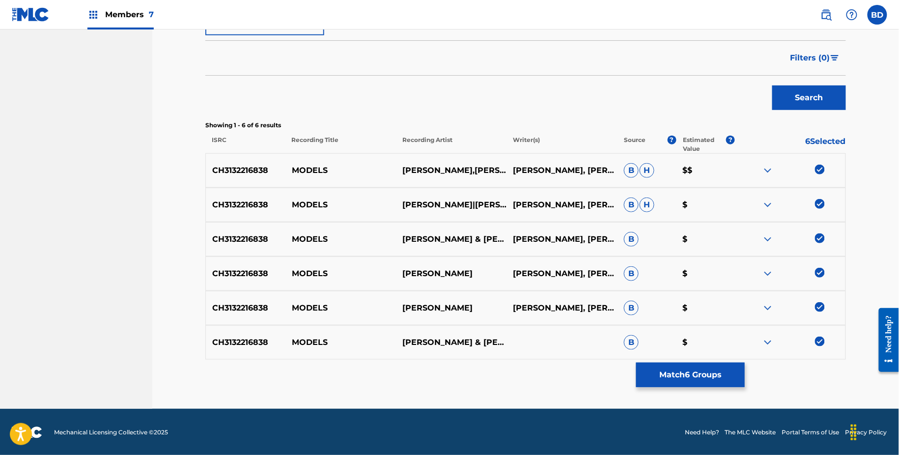
click at [770, 236] on img at bounding box center [768, 239] width 12 height 12
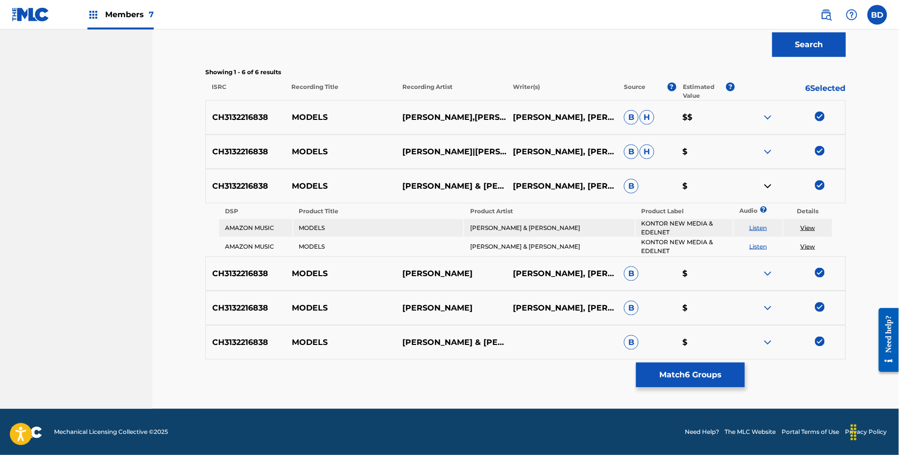
click at [768, 185] on img at bounding box center [768, 186] width 12 height 12
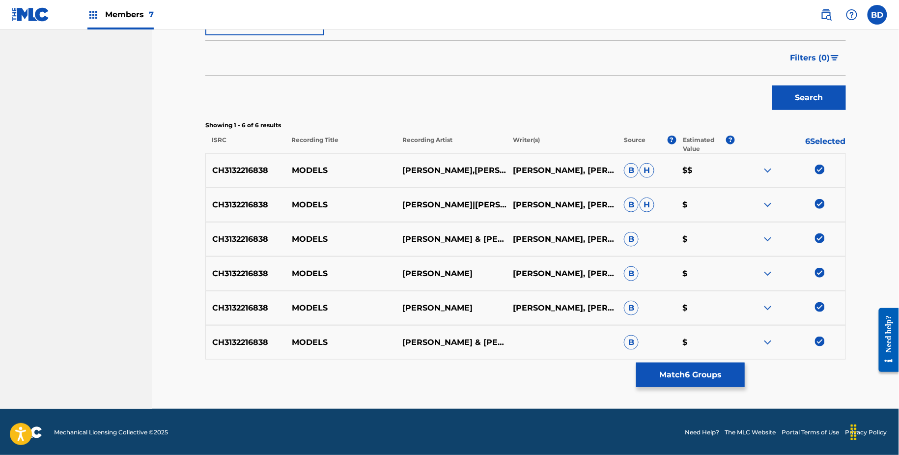
click at [770, 276] on img at bounding box center [768, 274] width 12 height 12
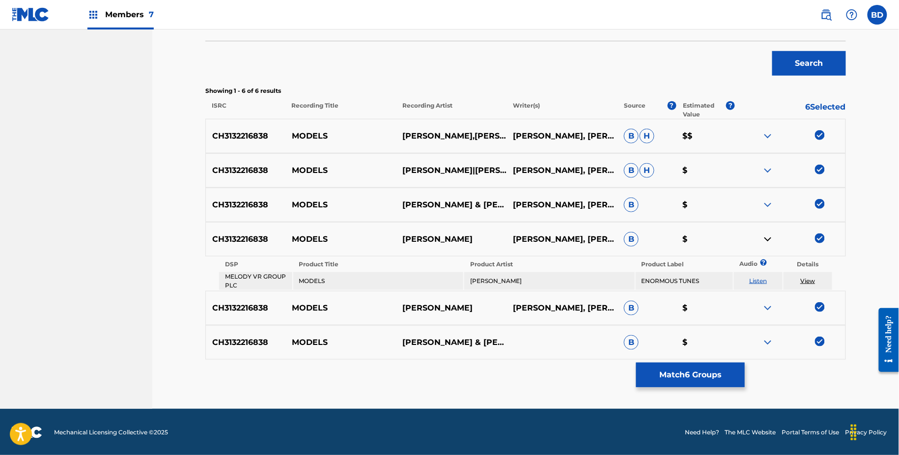
click at [767, 233] on img at bounding box center [768, 239] width 12 height 12
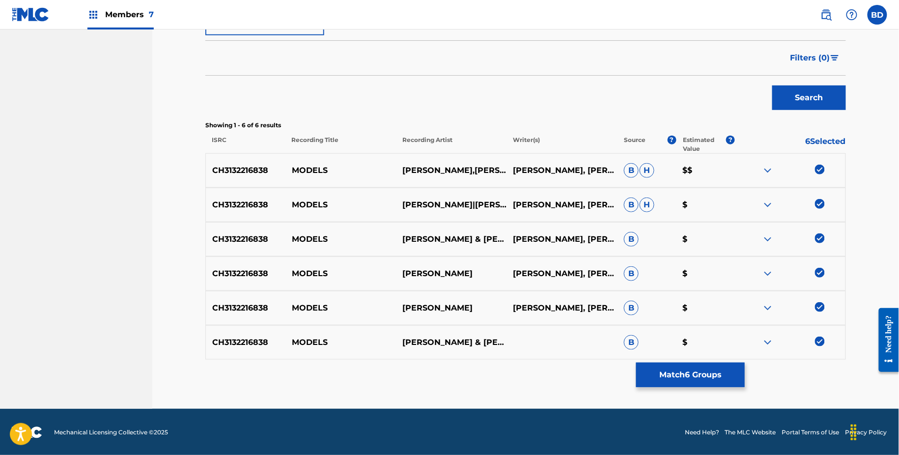
click at [766, 307] on img at bounding box center [768, 308] width 12 height 12
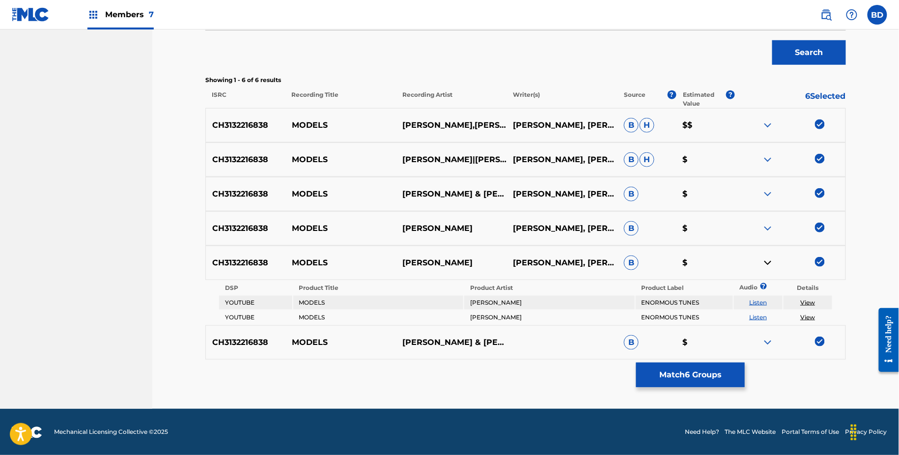
click at [768, 264] on img at bounding box center [768, 263] width 12 height 12
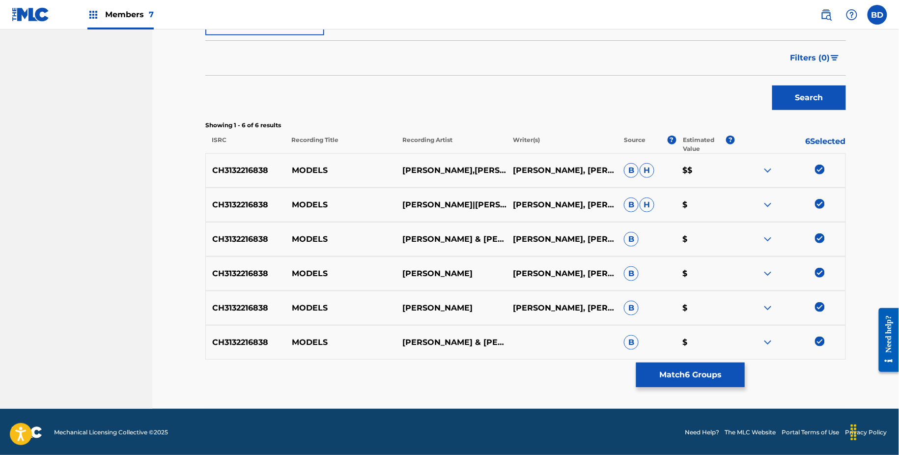
click at [768, 339] on img at bounding box center [768, 343] width 12 height 12
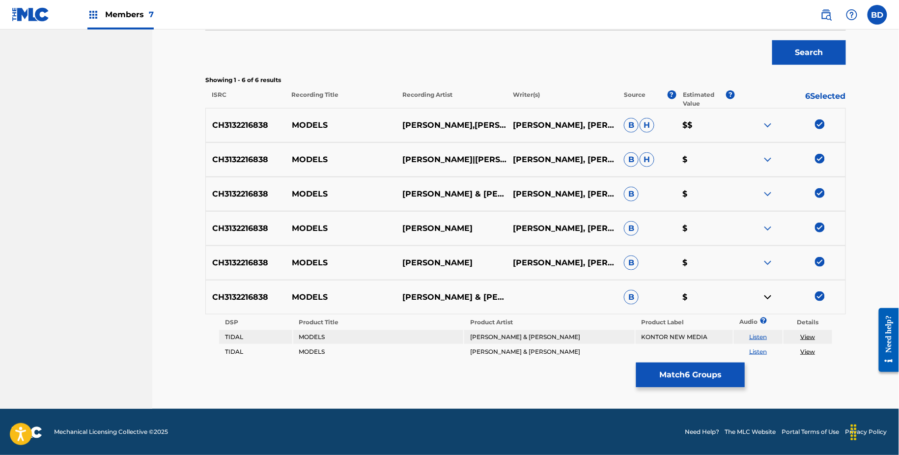
click at [768, 297] on img at bounding box center [768, 297] width 12 height 12
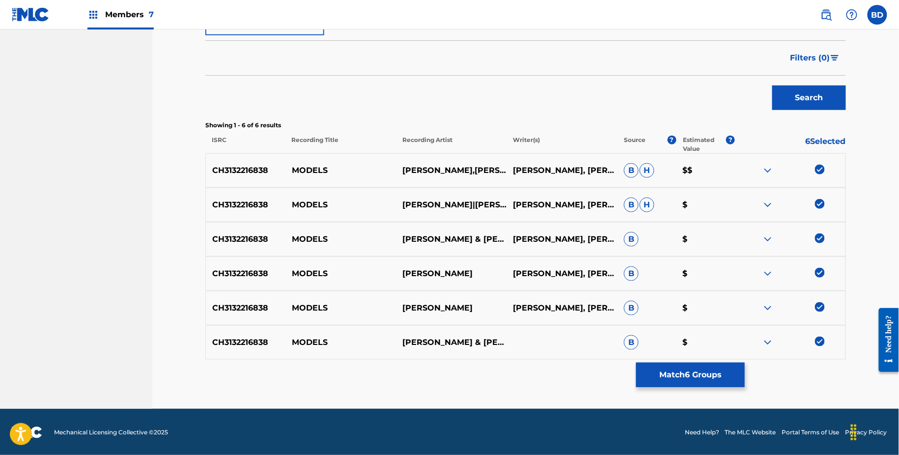
click at [719, 367] on button "Match 6 Groups" at bounding box center [690, 375] width 109 height 25
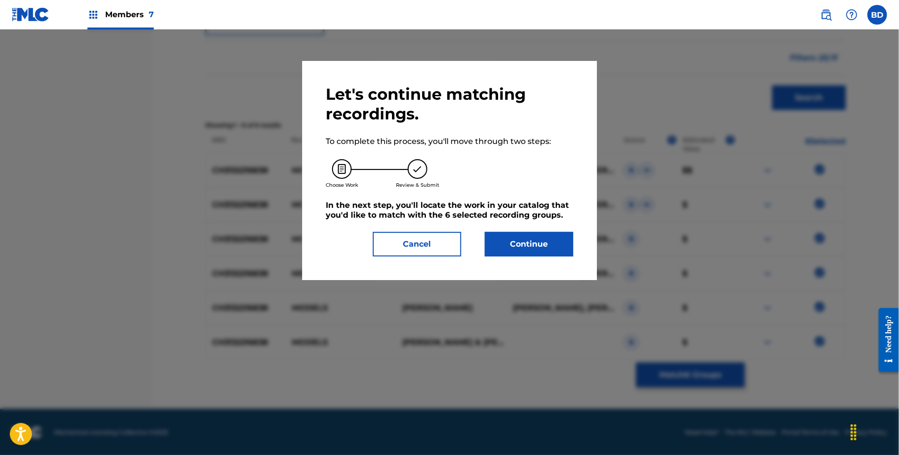
click at [543, 244] on button "Continue" at bounding box center [529, 244] width 88 height 25
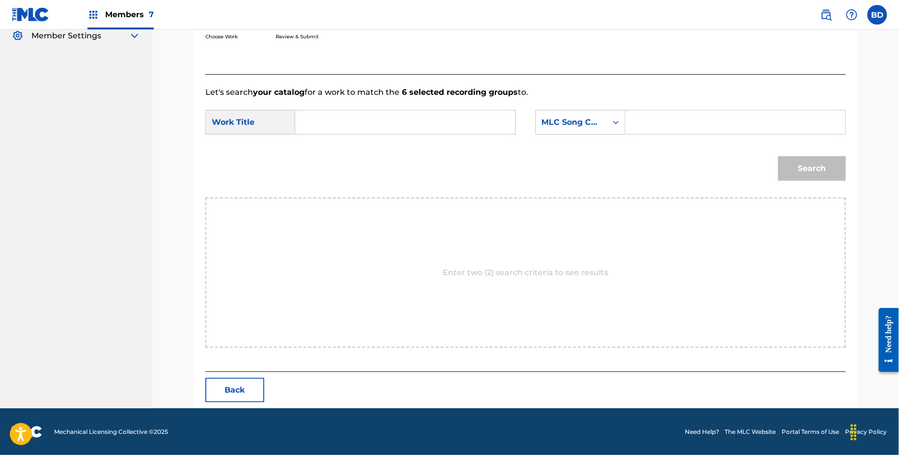
click at [646, 127] on input "Search Form" at bounding box center [735, 123] width 203 height 24
paste input "Yes [DATE] [EMAIL_ADDRESS][DOMAIN_NAME] Blanket | Historical $$ MV06IM"
type input "Yes [DATE] [EMAIL_ADDRESS][DOMAIN_NAME] Blanket | Historical $$ MV06IM"
click at [407, 116] on input "Search Form" at bounding box center [405, 123] width 203 height 24
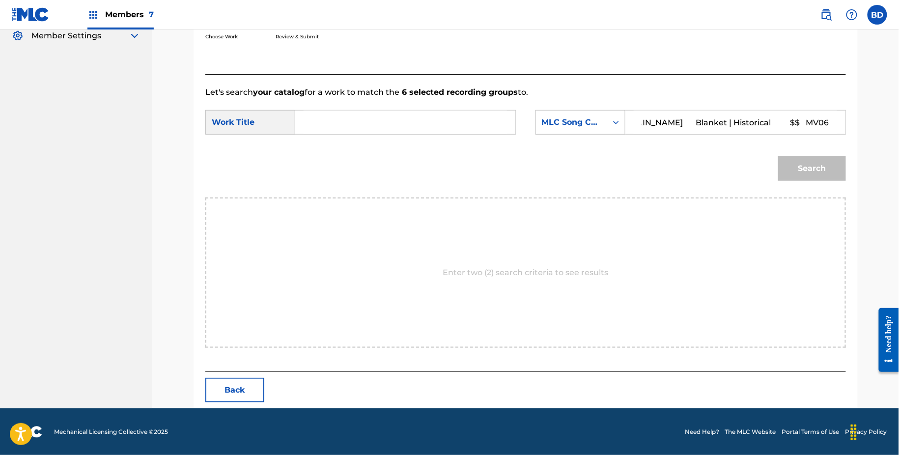
scroll to position [0, 0]
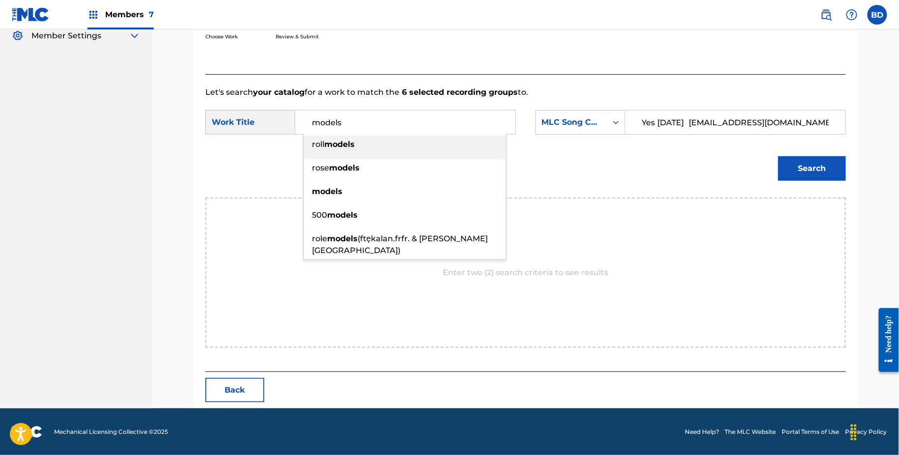
type input "models"
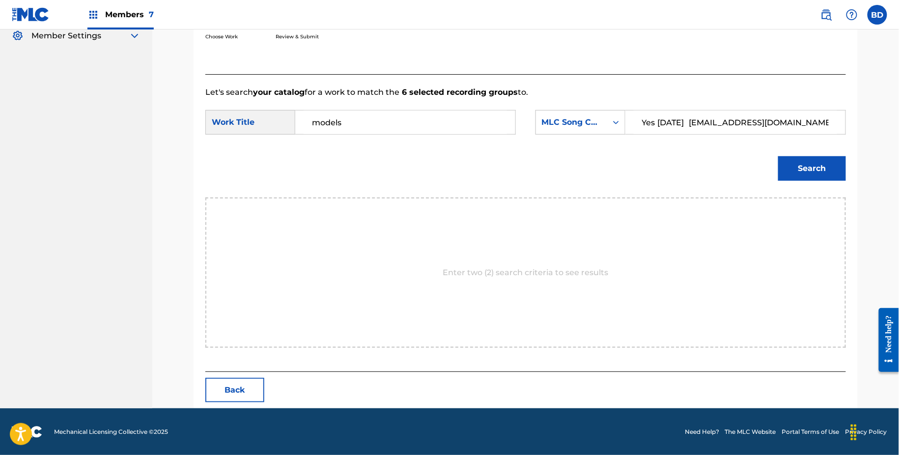
paste input "MV06IM"
type input "MV06IM"
click at [803, 179] on button "Search" at bounding box center [812, 168] width 68 height 25
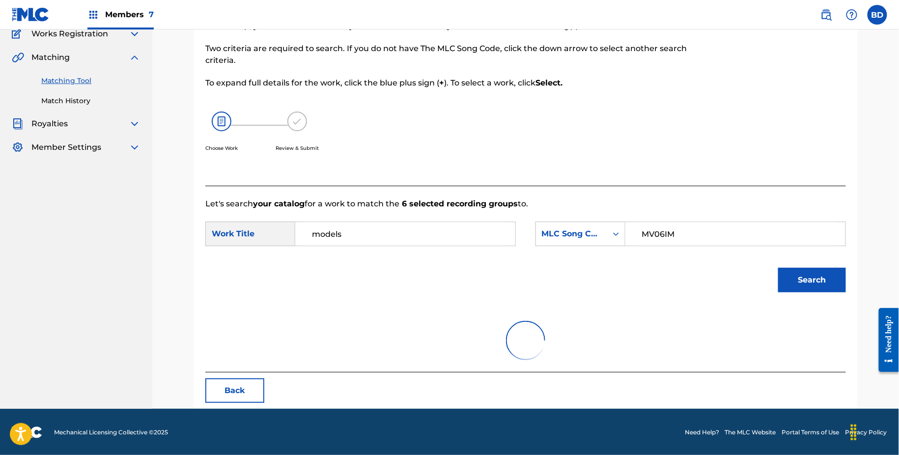
scroll to position [169, 0]
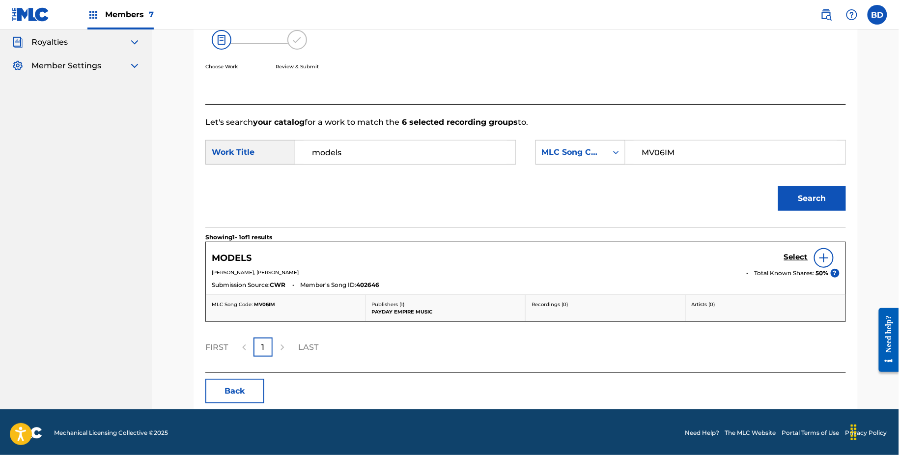
click at [800, 258] on h5 "Select" at bounding box center [796, 257] width 24 height 9
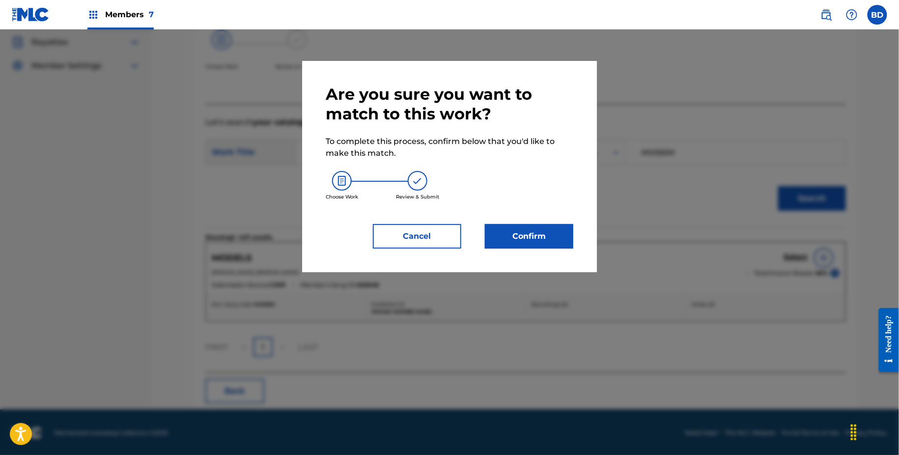
click at [509, 252] on div "Are you sure you want to match to this work? To complete this process, confirm …" at bounding box center [449, 166] width 295 height 211
click at [511, 240] on button "Confirm" at bounding box center [529, 236] width 88 height 25
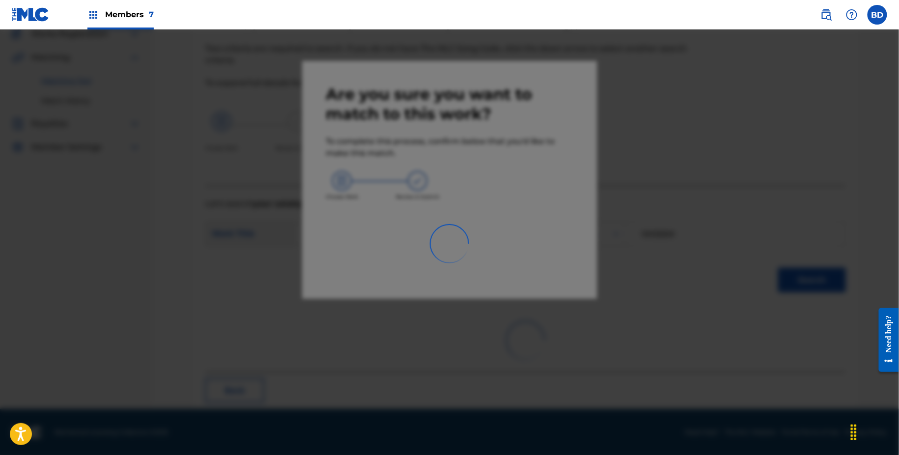
scroll to position [0, 0]
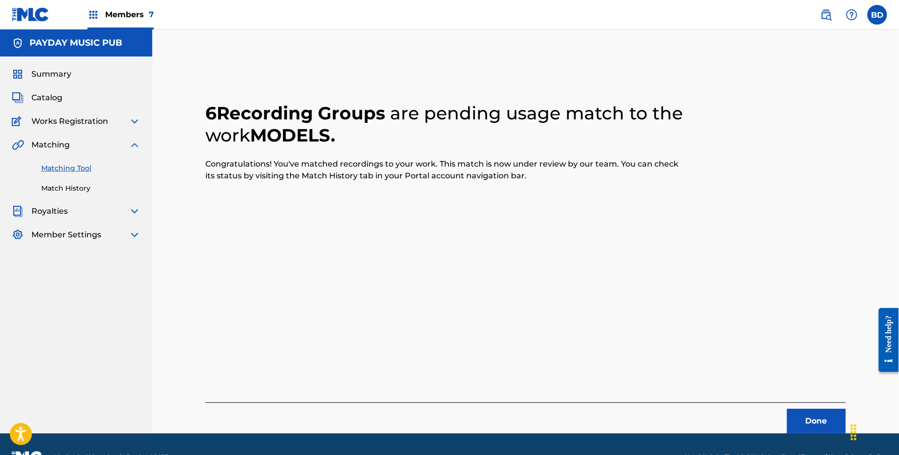
click at [68, 183] on link "Match History" at bounding box center [90, 188] width 99 height 10
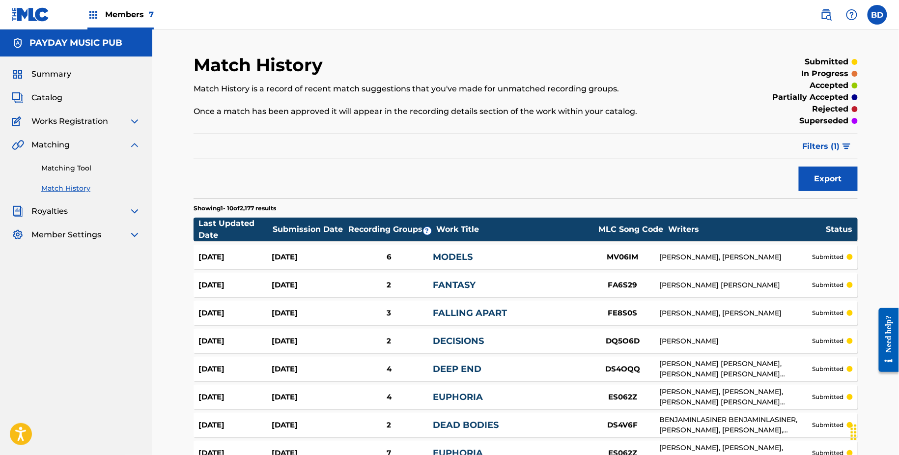
click at [357, 247] on div "[DATE] [DATE] 6 MODELS MV06IM [PERSON_NAME], [PERSON_NAME] submitted" at bounding box center [526, 257] width 664 height 25
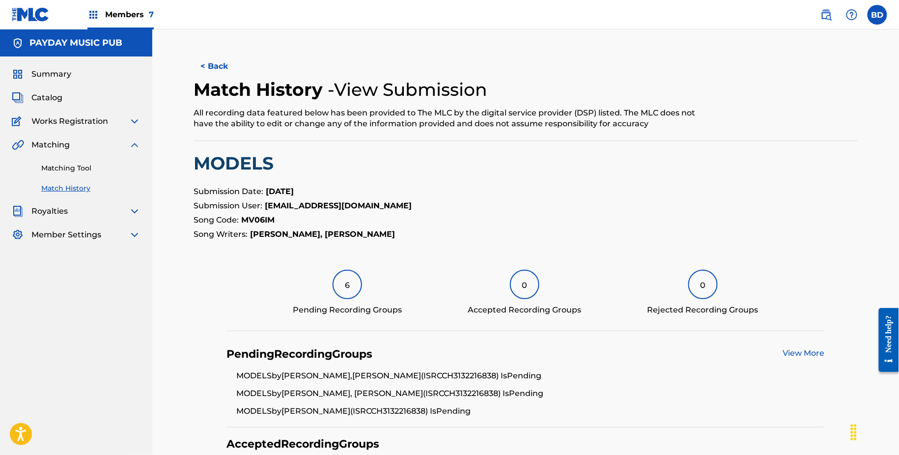
click at [84, 162] on div "Matching Tool Match History" at bounding box center [76, 172] width 129 height 43
click at [84, 168] on link "Matching Tool" at bounding box center [90, 168] width 99 height 10
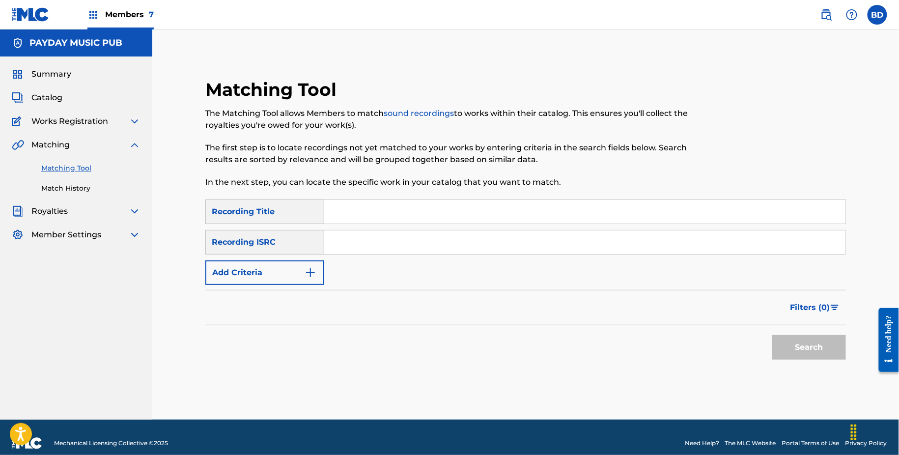
click at [423, 236] on input "Search Form" at bounding box center [584, 242] width 521 height 24
paste input "CH3132216734"
type input "CH3132216734"
click at [772, 335] on button "Search" at bounding box center [809, 347] width 74 height 25
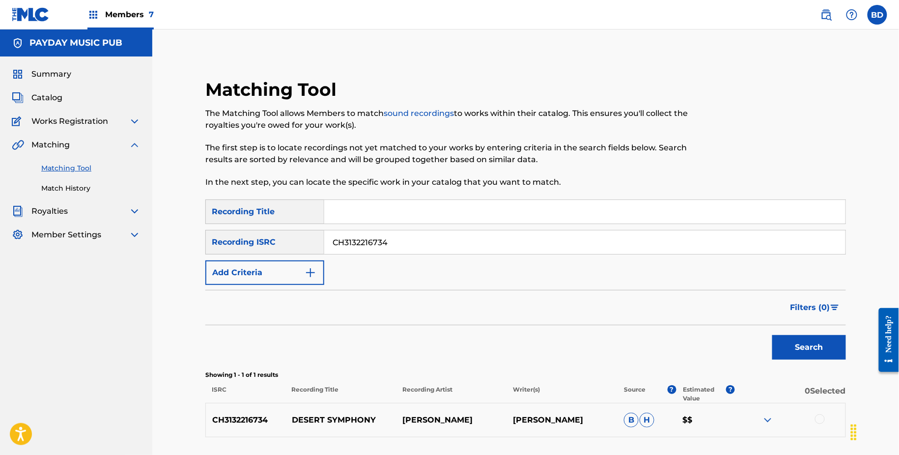
scroll to position [78, 0]
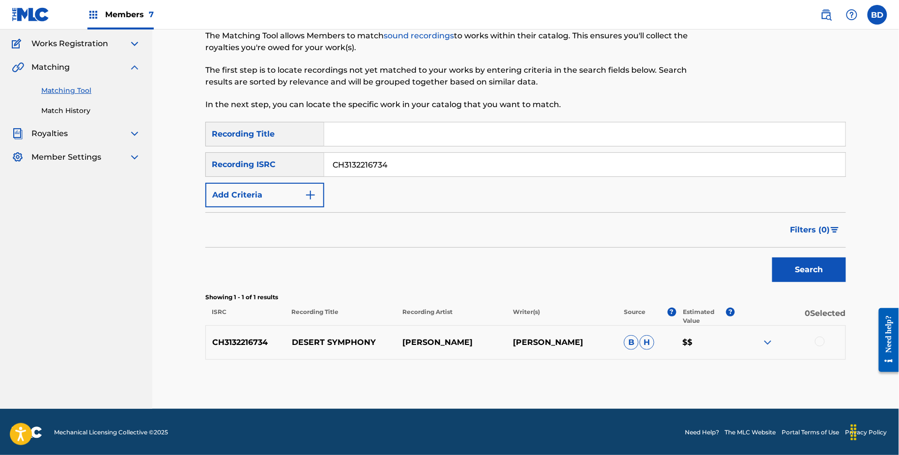
click at [764, 339] on img at bounding box center [768, 343] width 12 height 12
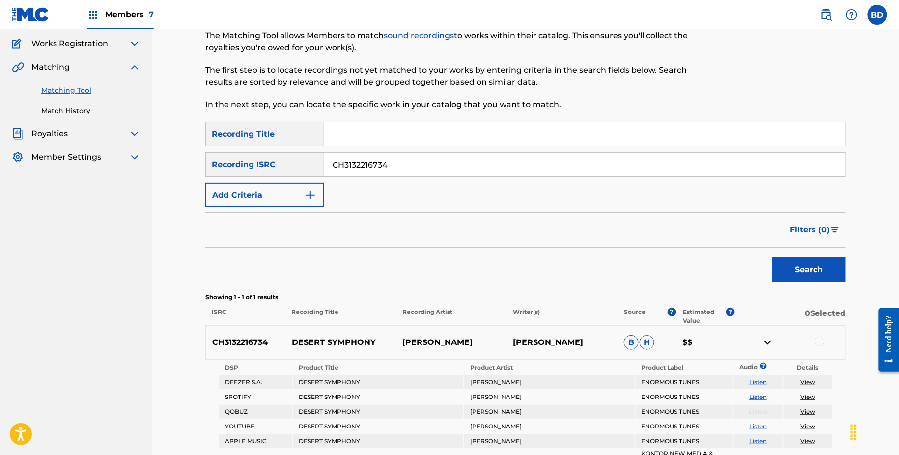
click at [291, 345] on p "DESERT SYMPHONY" at bounding box center [340, 343] width 111 height 12
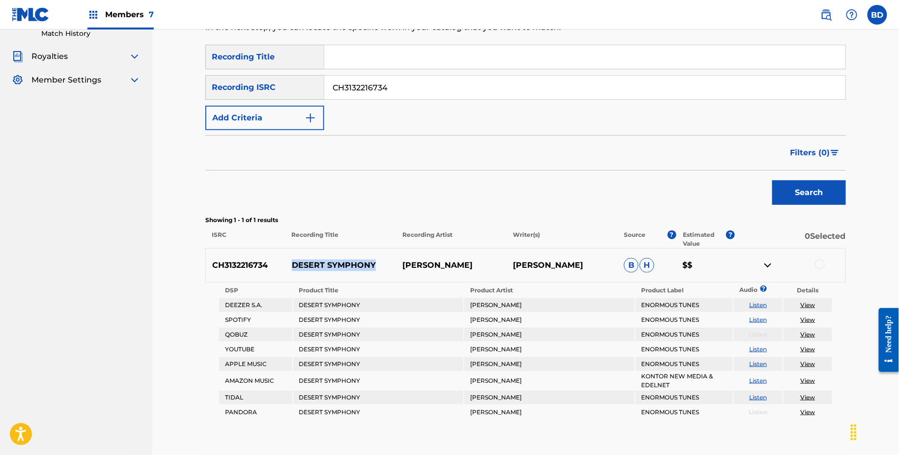
scroll to position [215, 0]
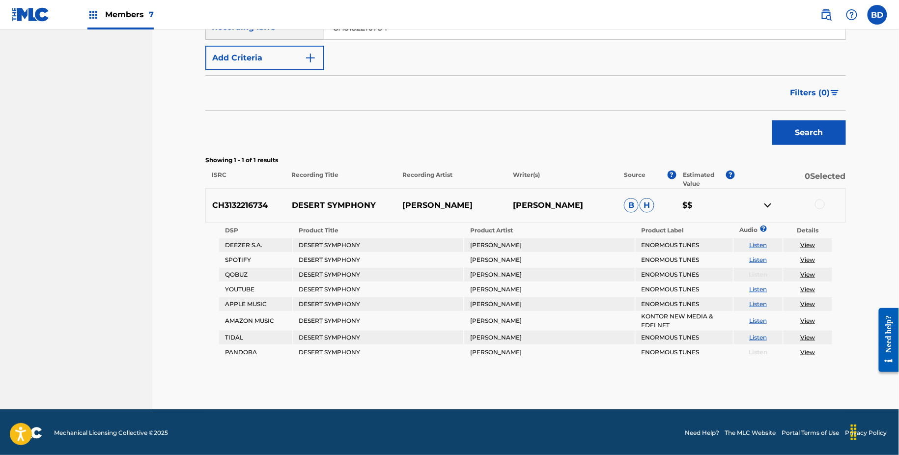
click at [822, 197] on div "CH3132216734 DESERT SYMPHONY [PERSON_NAME] [PERSON_NAME] [PERSON_NAME] $$" at bounding box center [525, 205] width 641 height 34
click at [822, 202] on div at bounding box center [820, 204] width 10 height 10
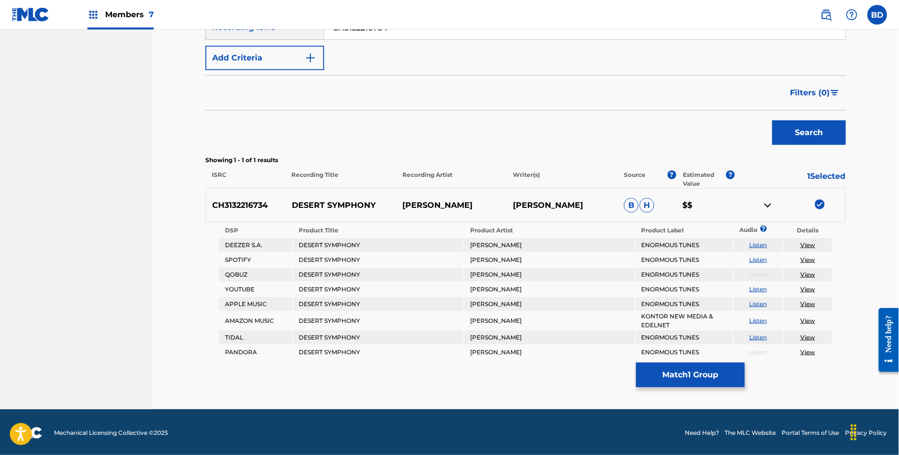
click at [667, 364] on button "Match 1 Group" at bounding box center [690, 375] width 109 height 25
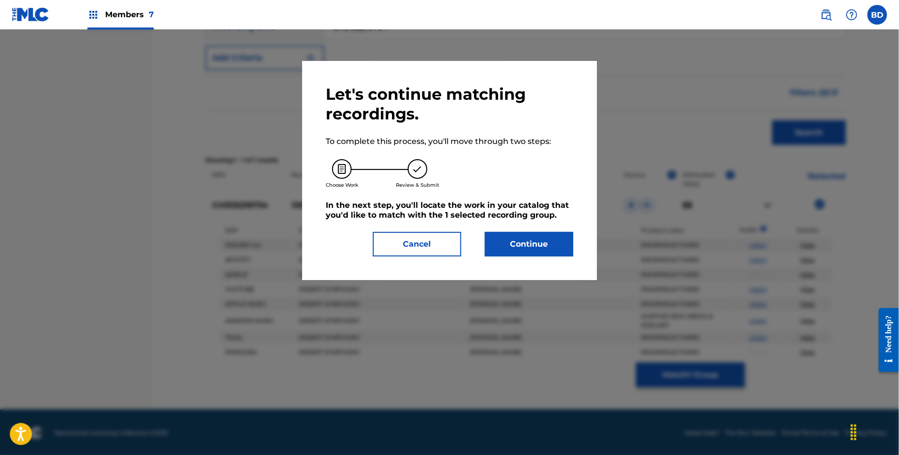
click at [501, 218] on h5 "In the next step, you'll locate the work in your catalog that you'd like to mat…" at bounding box center [450, 210] width 248 height 20
click at [506, 244] on button "Continue" at bounding box center [529, 244] width 88 height 25
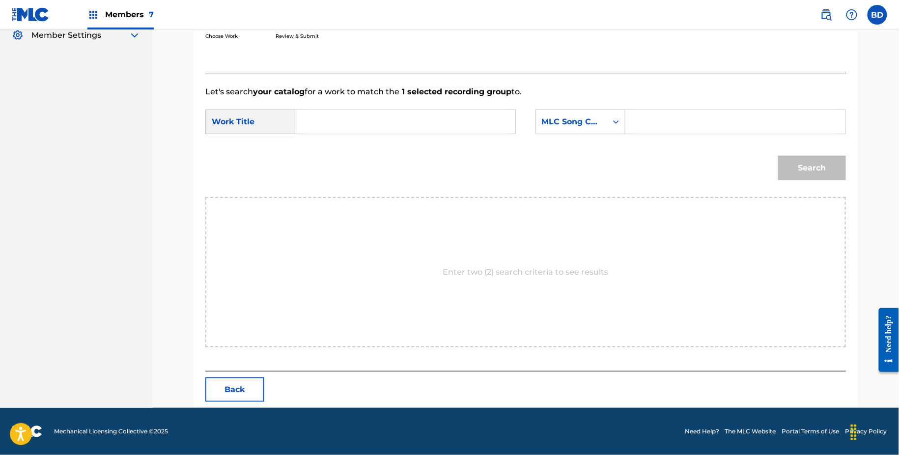
scroll to position [199, 0]
click at [667, 126] on input "Search Form" at bounding box center [735, 123] width 203 height 24
paste input "DS4WD0"
type input "DS4WD0"
click at [416, 118] on input "Search Form" at bounding box center [405, 123] width 203 height 24
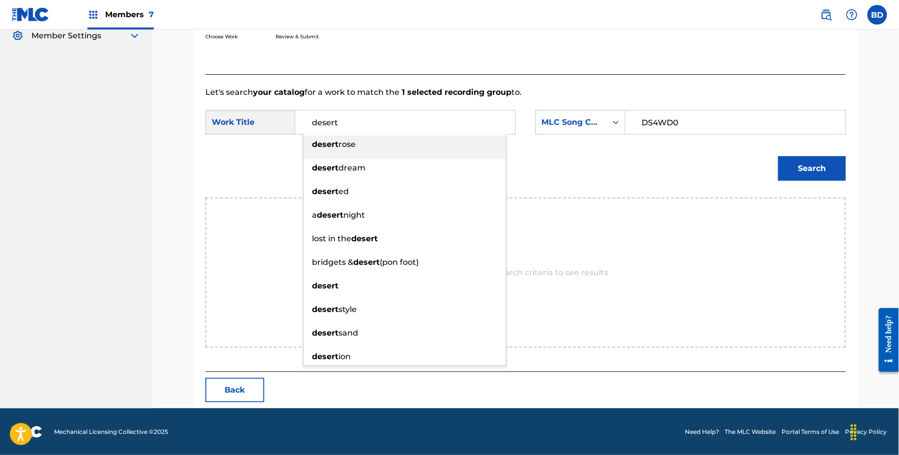
type input "desert"
click at [795, 182] on div "Search" at bounding box center [809, 165] width 73 height 39
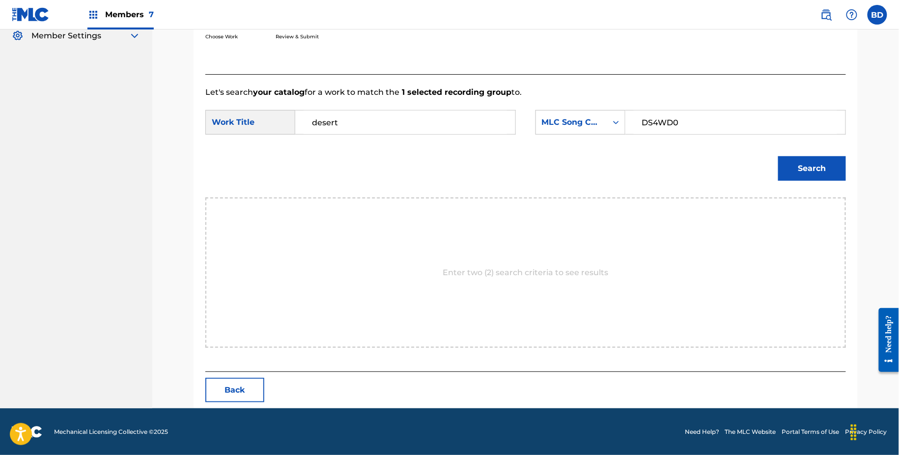
click at [794, 166] on button "Search" at bounding box center [812, 168] width 68 height 25
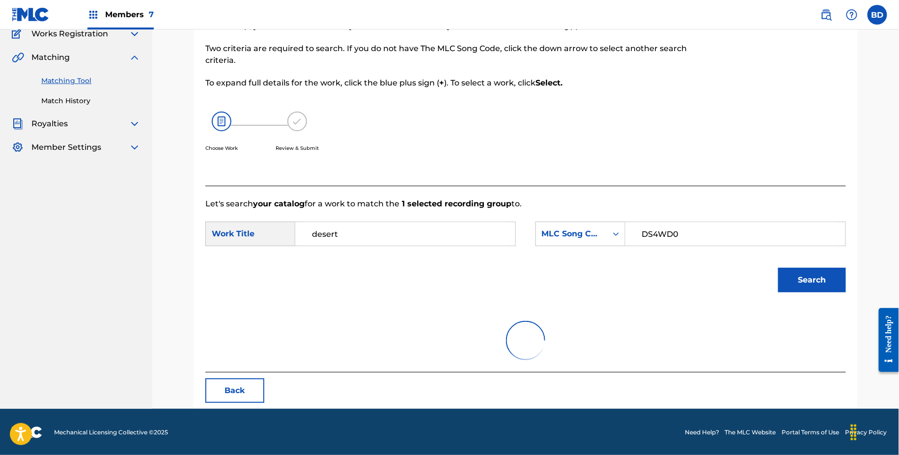
scroll to position [169, 0]
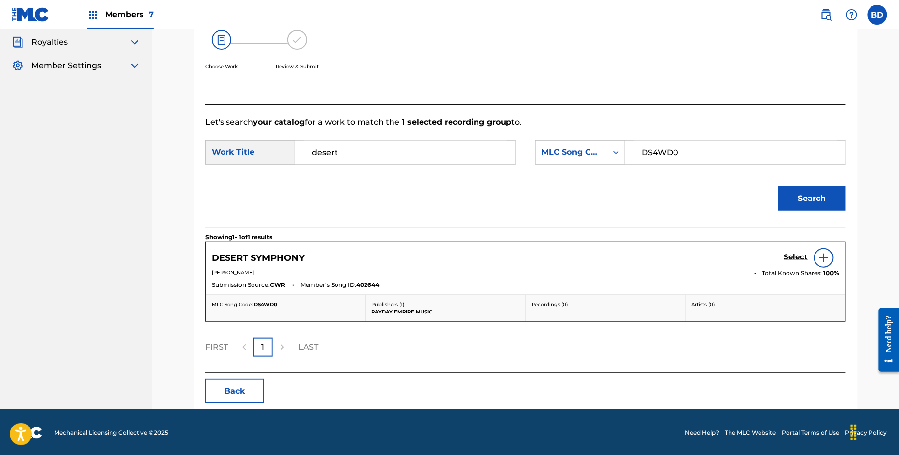
click at [796, 262] on link "Select" at bounding box center [796, 258] width 24 height 11
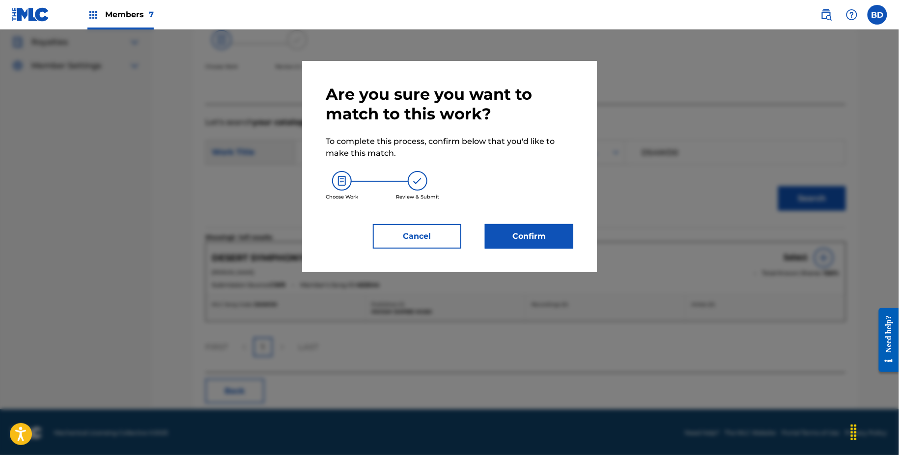
drag, startPoint x: 674, startPoint y: 258, endPoint x: 649, endPoint y: 256, distance: 25.2
click at [673, 258] on div at bounding box center [449, 256] width 899 height 455
click at [588, 244] on div "Are you sure you want to match to this work? To complete this process, confirm …" at bounding box center [449, 166] width 295 height 211
click at [538, 233] on button "Confirm" at bounding box center [529, 236] width 88 height 25
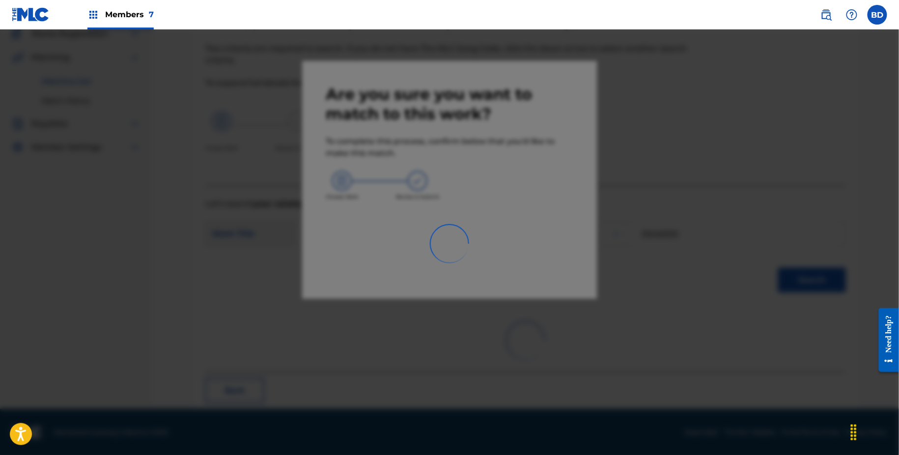
scroll to position [26, 0]
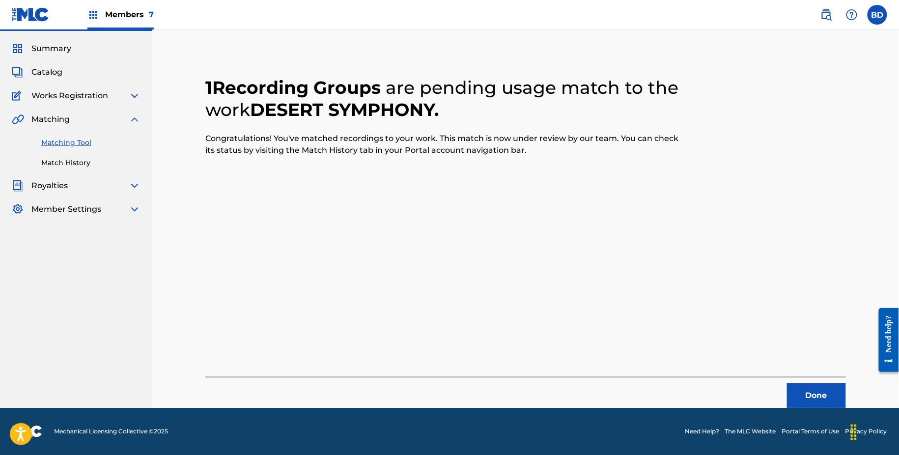
click at [87, 159] on link "Match History" at bounding box center [90, 163] width 99 height 10
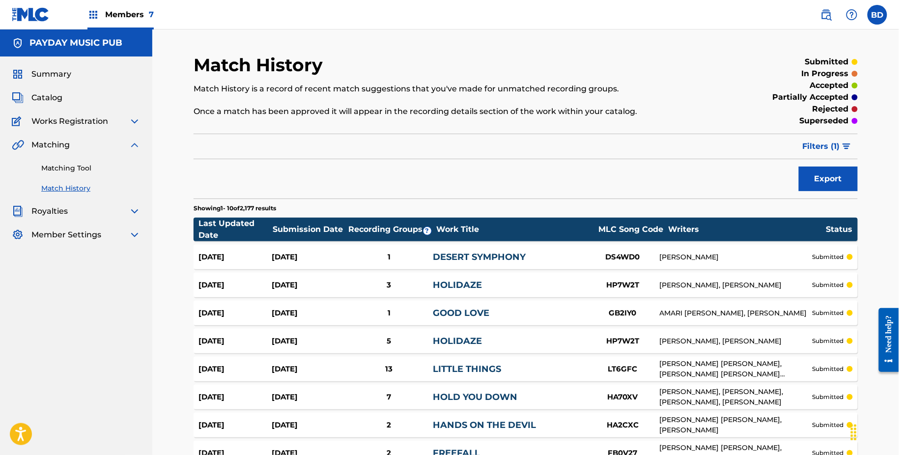
click at [446, 262] on div "DESERT SYMPHONY" at bounding box center [509, 257] width 153 height 13
